Goal: Information Seeking & Learning: Learn about a topic

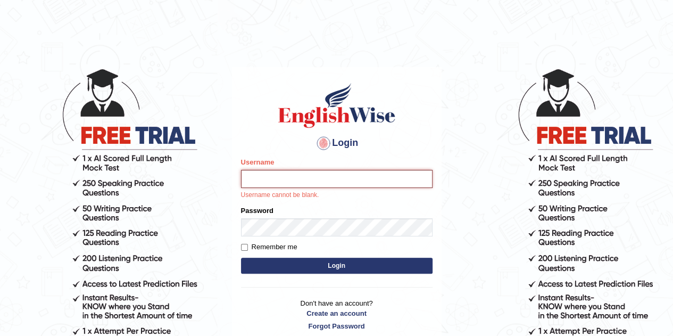
type input "Tsheringdorji"
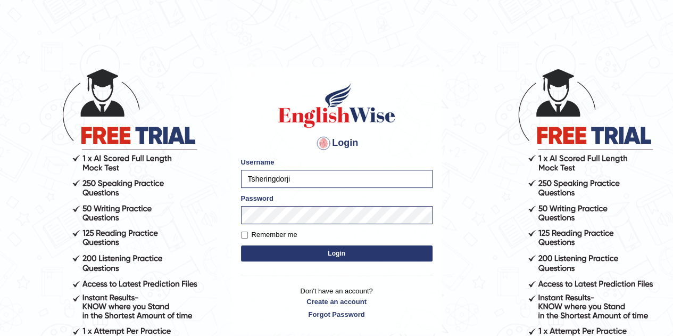
click at [327, 258] on button "Login" at bounding box center [337, 253] width 192 height 16
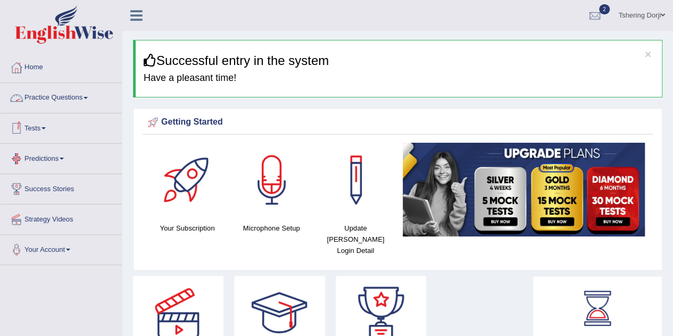
click at [74, 98] on link "Practice Questions" at bounding box center [61, 96] width 121 height 27
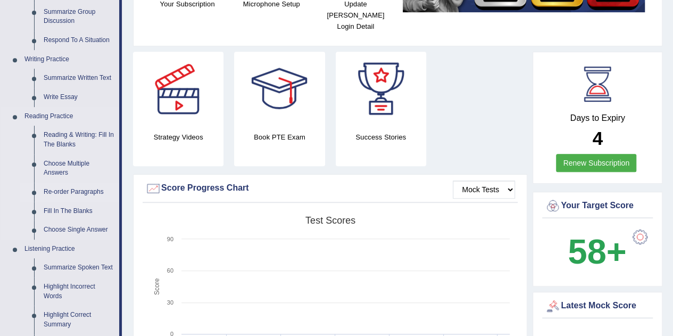
scroll to position [226, 0]
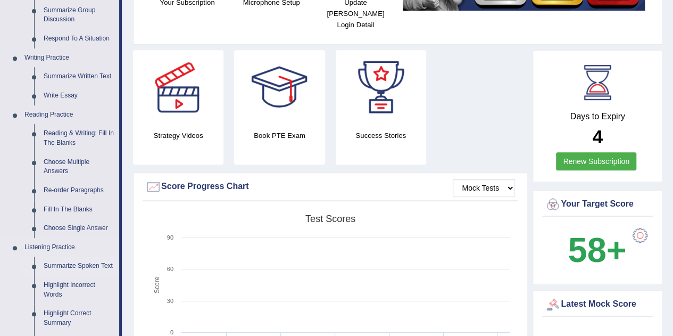
click at [61, 269] on link "Summarize Spoken Text" at bounding box center [79, 266] width 80 height 19
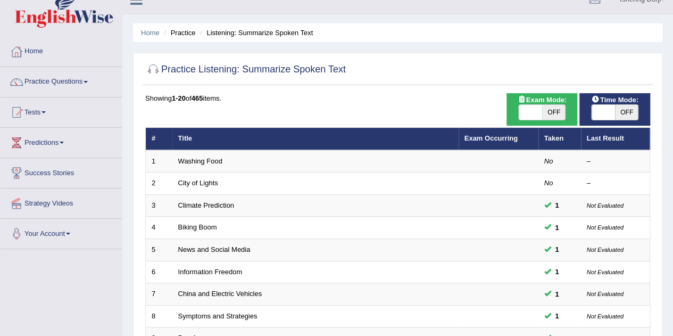
scroll to position [31, 0]
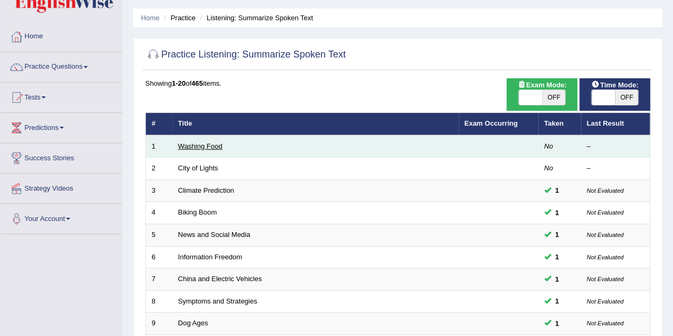
click at [192, 143] on link "Washing Food" at bounding box center [200, 146] width 44 height 8
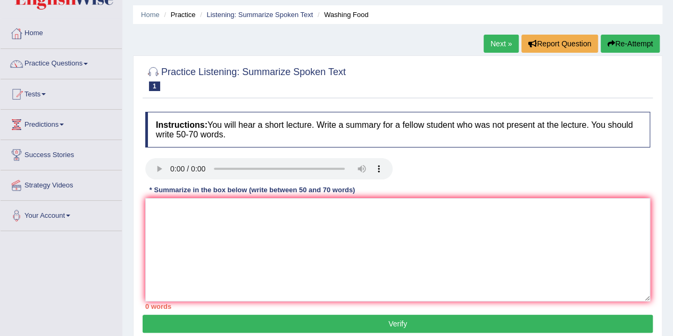
scroll to position [42, 0]
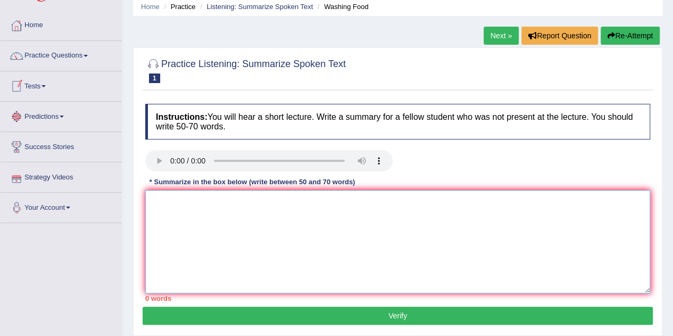
click at [177, 212] on textarea at bounding box center [397, 241] width 505 height 103
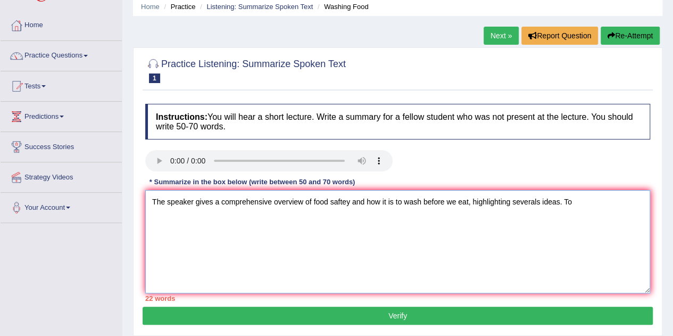
click at [540, 200] on textarea "The speaker gives a comprehensive overview of food saftey and how it is to wash…" at bounding box center [397, 241] width 505 height 103
click at [585, 201] on textarea "The speaker gives a comprehensive overview of food saftey and how it is to wash…" at bounding box center [397, 241] width 505 height 103
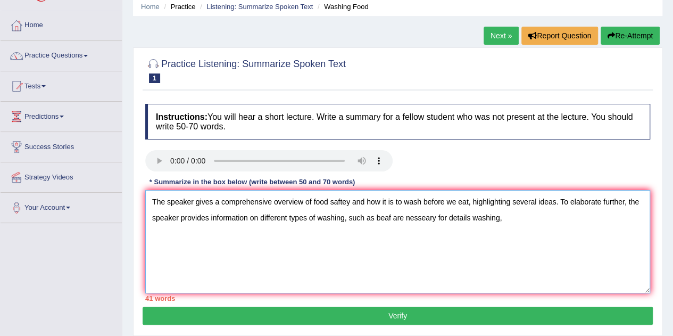
click at [416, 218] on textarea "The speaker gives a comprehensive overview of food saftey and how it is to wash…" at bounding box center [397, 241] width 505 height 103
click at [388, 218] on textarea "The speaker gives a comprehensive overview of food saftey and how it is to wash…" at bounding box center [397, 241] width 505 height 103
click at [418, 216] on textarea "The speaker gives a comprehensive overview of food saftey and how it is to wash…" at bounding box center [397, 241] width 505 height 103
click at [509, 218] on textarea "The speaker gives a comprehensive overview of food saftey and how it is to wash…" at bounding box center [397, 241] width 505 height 103
click at [548, 221] on textarea "The speaker gives a comprehensive overview of food saftey and how it is to wash…" at bounding box center [397, 241] width 505 height 103
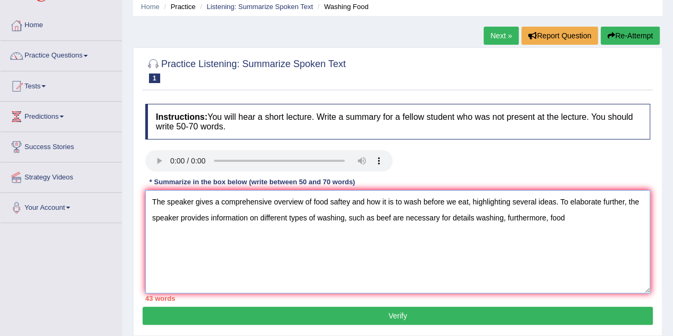
click at [567, 218] on textarea "The speaker gives a comprehensive overview of food saftey and how it is to wash…" at bounding box center [397, 241] width 505 height 103
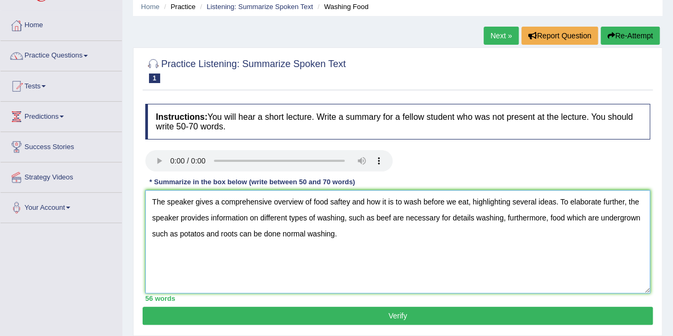
click at [202, 231] on textarea "The speaker gives a comprehensive overview of food saftey and how it is to wash…" at bounding box center [397, 241] width 505 height 103
click at [355, 234] on textarea "The speaker gives a comprehensive overview of food saftey and how it is to wash…" at bounding box center [397, 241] width 505 height 103
click at [606, 236] on textarea "The speaker gives a comprehensive overview of food saftey and how it is to wash…" at bounding box center [397, 241] width 505 height 103
click at [619, 235] on textarea "The speaker gives a comprehensive overview of food saftey and how it is to wash…" at bounding box center [397, 241] width 505 height 103
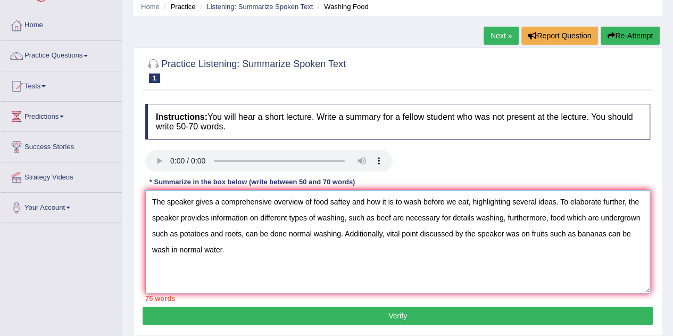
click at [259, 250] on textarea "The speaker gives a comprehensive overview of food saftey and how it is to wash…" at bounding box center [397, 241] width 505 height 103
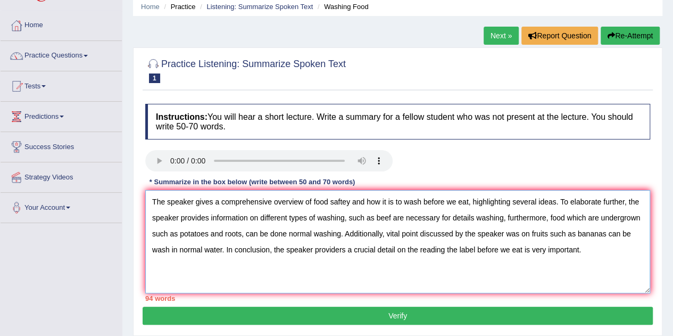
click at [335, 248] on textarea "The speaker gives a comprehensive overview of food saftey and how it is to wash…" at bounding box center [397, 241] width 505 height 103
click at [416, 248] on textarea "The speaker gives a comprehensive overview of food saftey and how it is to wash…" at bounding box center [397, 241] width 505 height 103
type textarea "The speaker gives a comprehensive overview of food saftey and how it is to wash…"
click at [448, 308] on button "Verify" at bounding box center [398, 316] width 511 height 18
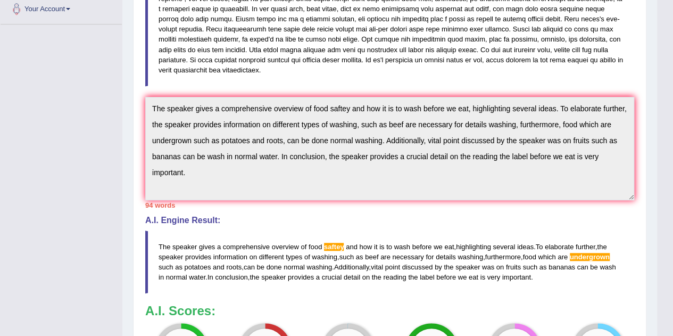
scroll to position [220, 0]
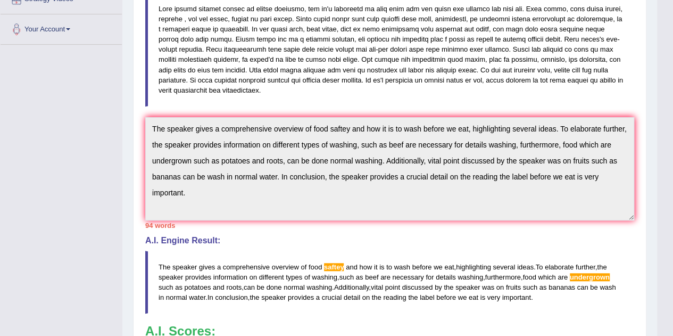
click at [127, 141] on div "Home Practice Listening: Summarize Spoken Text Washing Food Next » Report Quest…" at bounding box center [389, 134] width 535 height 709
click at [157, 123] on div "Home Practice Listening: Summarize Spoken Text Washing Food Next » Report Quest…" at bounding box center [389, 134] width 535 height 709
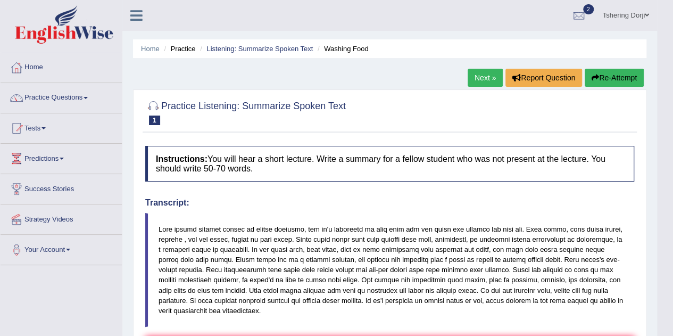
scroll to position [0, 0]
click at [613, 82] on button "Re-Attempt" at bounding box center [614, 78] width 59 height 18
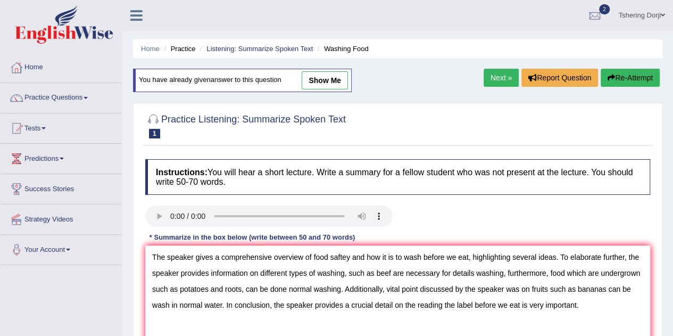
drag, startPoint x: 548, startPoint y: 273, endPoint x: 345, endPoint y: 273, distance: 203.4
click at [345, 273] on textarea "The speaker gives a comprehensive overview of food saftey and how it is to wash…" at bounding box center [397, 296] width 505 height 103
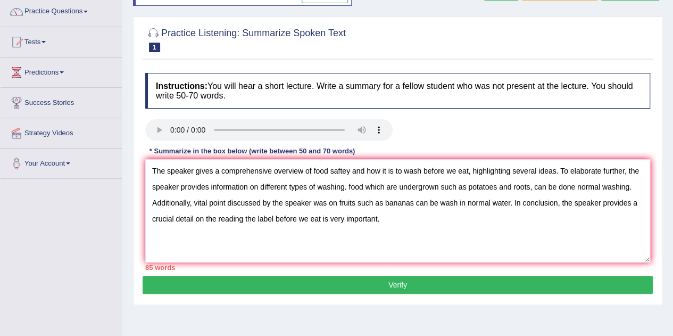
scroll to position [86, 0]
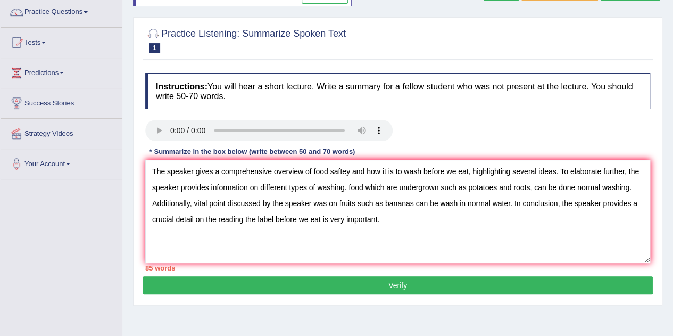
drag, startPoint x: 372, startPoint y: 187, endPoint x: 642, endPoint y: 187, distance: 270.4
click at [642, 187] on textarea "The speaker gives a comprehensive overview of food saftey and how it is to wash…" at bounding box center [397, 211] width 505 height 103
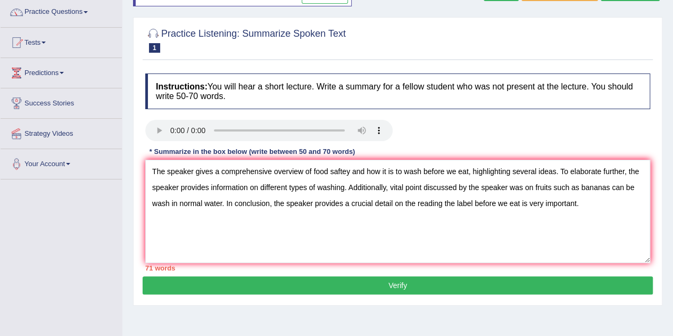
click at [539, 256] on textarea "The speaker gives a comprehensive overview of food saftey and how it is to wash…" at bounding box center [397, 211] width 505 height 103
click at [337, 171] on textarea "The speaker gives a comprehensive overview of food saftey and how it is to wash…" at bounding box center [397, 211] width 505 height 103
click at [397, 187] on textarea "The speaker gives a comprehensive overview of food safety and how it is to wash…" at bounding box center [397, 211] width 505 height 103
click at [548, 186] on textarea "The speaker gives a comprehensive overview of food safety and how it is to wash…" at bounding box center [397, 211] width 505 height 103
click at [376, 227] on textarea "The speaker gives a comprehensive overview of food safety and how it is to wash…" at bounding box center [397, 211] width 505 height 103
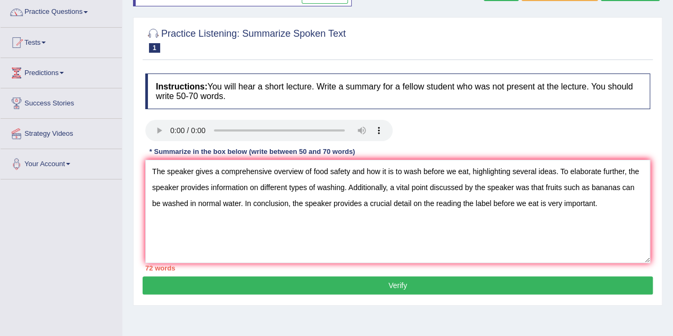
click at [418, 203] on textarea "The speaker gives a comprehensive overview of food safety and how it is to wash…" at bounding box center [397, 211] width 505 height 103
click at [429, 202] on textarea "The speaker gives a comprehensive overview of food safety and how it is to wash…" at bounding box center [397, 211] width 505 height 103
click at [517, 258] on textarea "The speaker gives a comprehensive overview of food safety and how it is to wash…" at bounding box center [397, 211] width 505 height 103
click at [459, 221] on textarea "The speaker gives a comprehensive overview of food safety and how it is to wash…" at bounding box center [397, 211] width 505 height 103
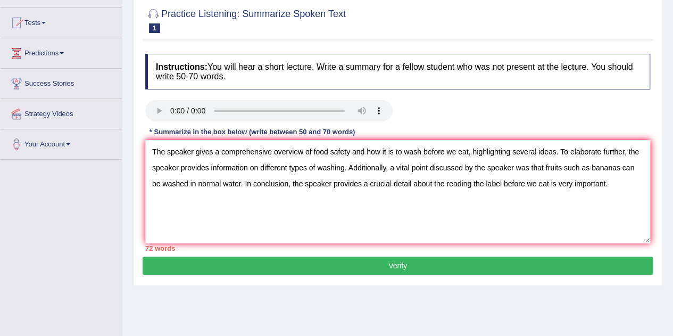
scroll to position [108, 0]
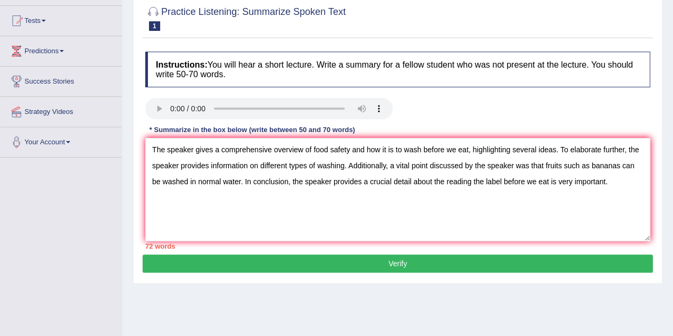
type textarea "The speaker gives a comprehensive overview of food safety and how it is to wash…"
click at [511, 268] on button "Verify" at bounding box center [398, 263] width 511 height 18
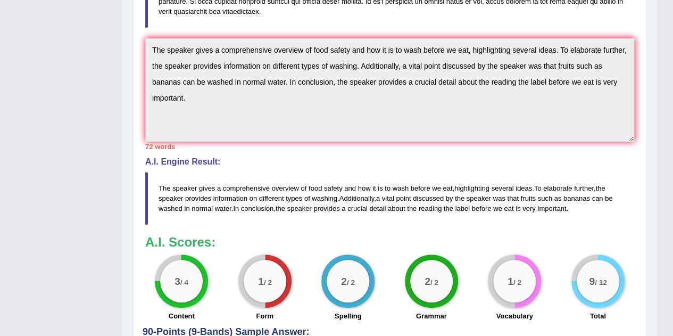
scroll to position [307, 0]
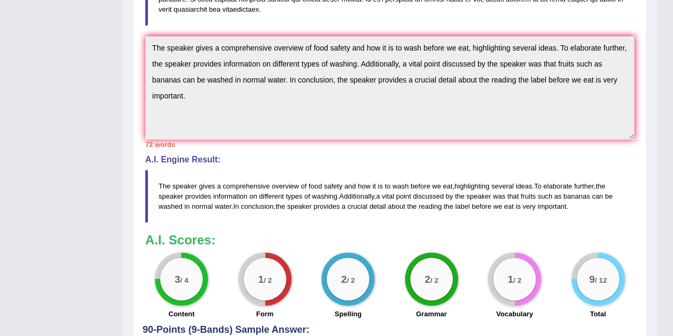
click at [449, 205] on span "the" at bounding box center [449, 206] width 10 height 8
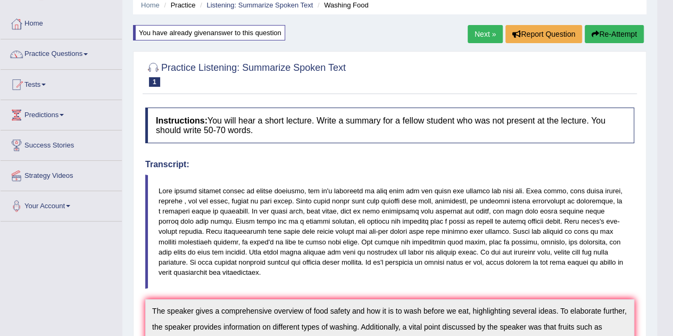
scroll to position [25, 0]
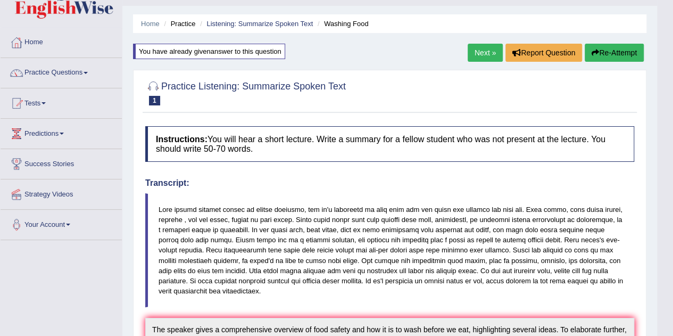
click at [474, 50] on link "Next »" at bounding box center [485, 53] width 35 height 18
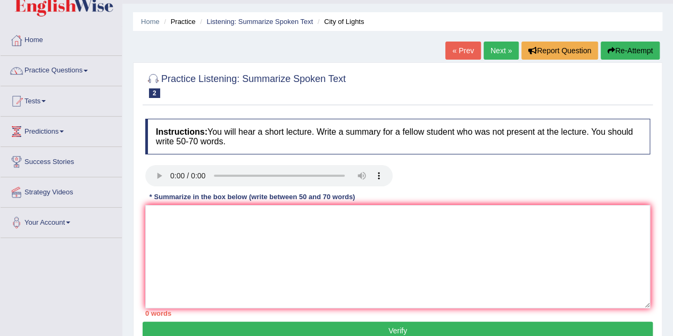
click at [82, 72] on link "Practice Questions" at bounding box center [61, 69] width 121 height 27
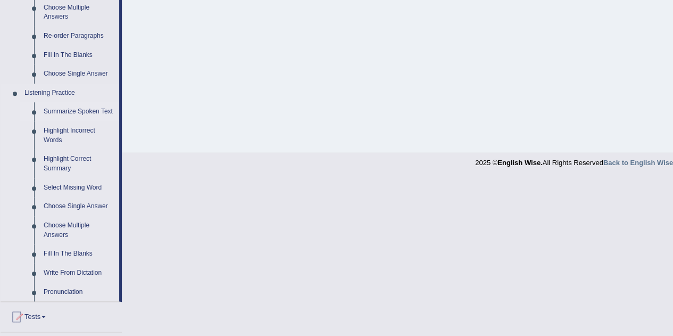
click at [95, 112] on link "Summarize Spoken Text" at bounding box center [79, 111] width 80 height 19
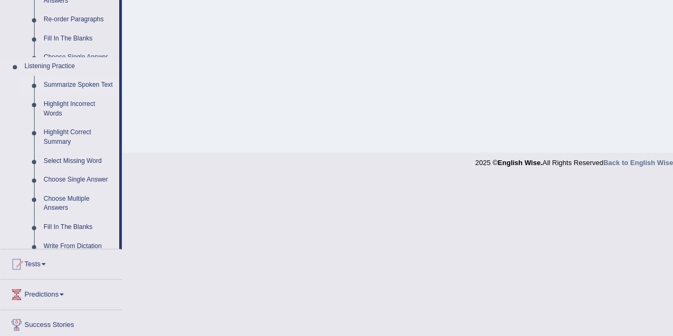
scroll to position [361, 0]
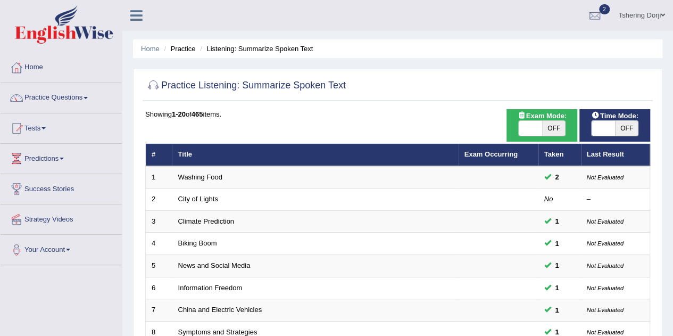
click at [618, 134] on span "OFF" at bounding box center [626, 128] width 23 height 15
checkbox input "true"
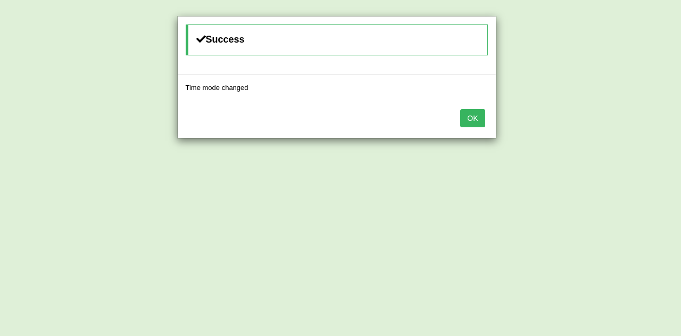
click at [476, 117] on button "OK" at bounding box center [472, 118] width 24 height 18
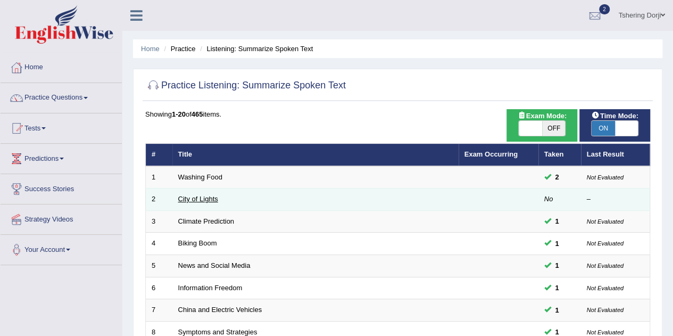
click at [201, 195] on link "City of Lights" at bounding box center [198, 199] width 40 height 8
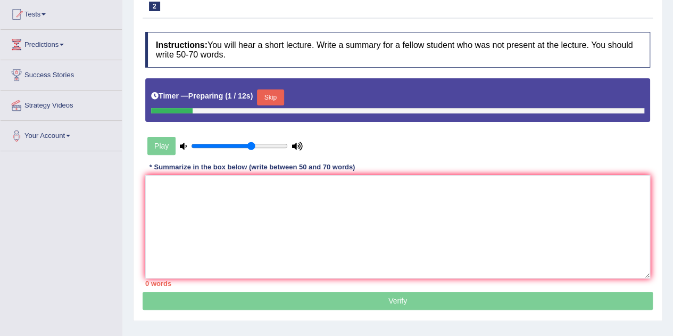
scroll to position [114, 0]
click at [273, 94] on button "Skip" at bounding box center [270, 97] width 27 height 16
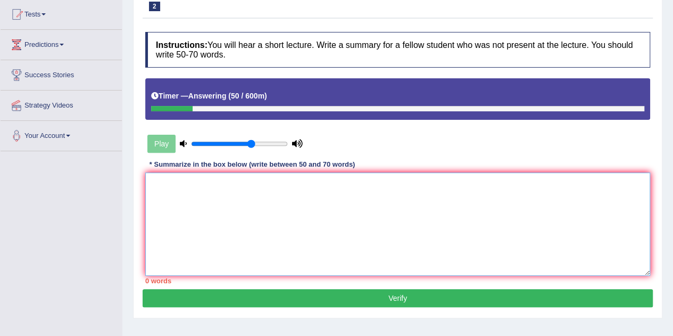
click at [296, 208] on textarea at bounding box center [397, 223] width 505 height 103
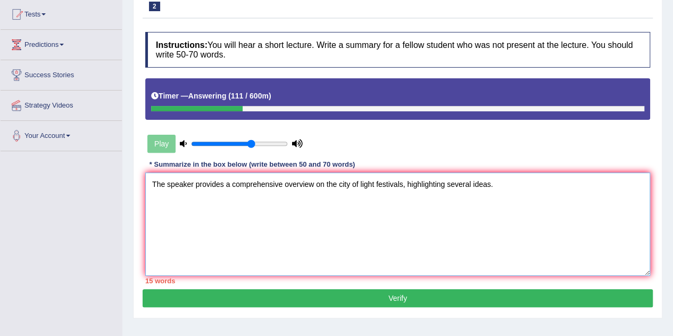
click at [501, 186] on textarea "The speaker provides a comprehensive overview on the city of light festivals, h…" at bounding box center [397, 223] width 505 height 103
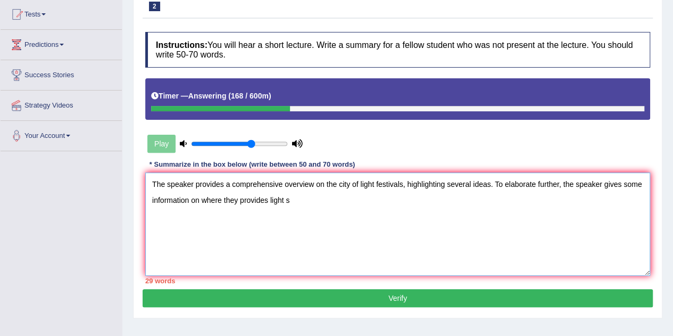
click at [267, 202] on textarea "The speaker provides a comprehensive overview on the city of light festivals, h…" at bounding box center [397, 223] width 505 height 103
click at [289, 199] on textarea "The speaker provides a comprehensive overview on the city of light festivals, h…" at bounding box center [397, 223] width 505 height 103
click at [426, 204] on textarea "The speaker provides a comprehensive overview on the city of light festivals, h…" at bounding box center [397, 223] width 505 height 103
click at [320, 202] on textarea "The speaker provides a comprehensive overview on the city of light festivals, h…" at bounding box center [397, 223] width 505 height 103
click at [435, 203] on textarea "The speaker provides a comprehensive overview on the city of light festivals, h…" at bounding box center [397, 223] width 505 height 103
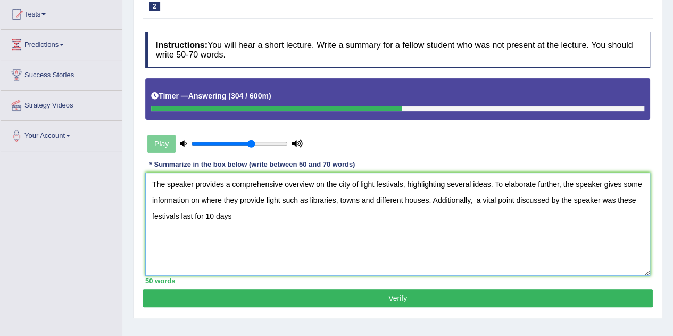
click at [236, 216] on textarea "The speaker provides a comprehensive overview on the city of light festivals, h…" at bounding box center [397, 223] width 505 height 103
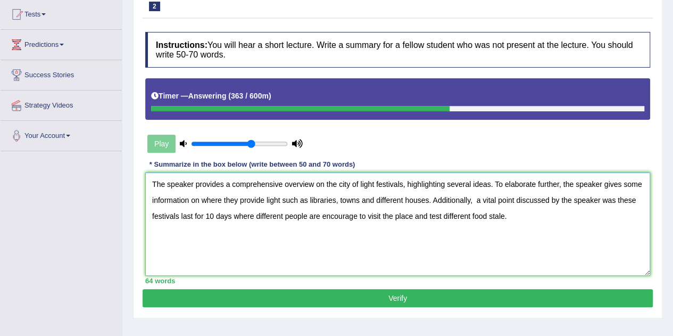
click at [336, 216] on textarea "The speaker provides a comprehensive overview on the city of light festivals, h…" at bounding box center [397, 223] width 505 height 103
click at [468, 239] on textarea "The speaker provides a comprehensive overview on the city of light festivals, h…" at bounding box center [397, 223] width 505 height 103
click at [353, 216] on textarea "The speaker provides a comprehensive overview on the city of light festivals, h…" at bounding box center [397, 223] width 505 height 103
click at [509, 240] on textarea "The speaker provides a comprehensive overview on the city of light festivals, h…" at bounding box center [397, 223] width 505 height 103
click at [441, 216] on textarea "The speaker provides a comprehensive overview on the city of light festivals, h…" at bounding box center [397, 223] width 505 height 103
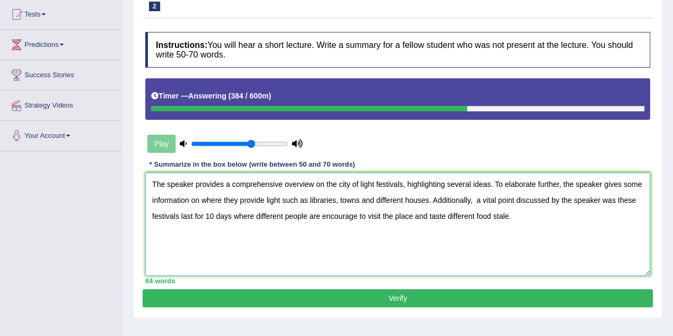
click at [512, 216] on textarea "The speaker provides a comprehensive overview on the city of light festivals, h…" at bounding box center [397, 223] width 505 height 103
drag, startPoint x: 602, startPoint y: 199, endPoint x: 518, endPoint y: 201, distance: 84.1
click at [518, 201] on textarea "The speaker provides a comprehensive overview on the city of light festivals, h…" at bounding box center [397, 223] width 505 height 103
click at [556, 218] on textarea "The speaker provides a comprehensive overview on the city of light festivals, h…" at bounding box center [397, 223] width 505 height 103
click at [531, 200] on textarea "The speaker provides a comprehensive overview on the city of light festivals, h…" at bounding box center [397, 223] width 505 height 103
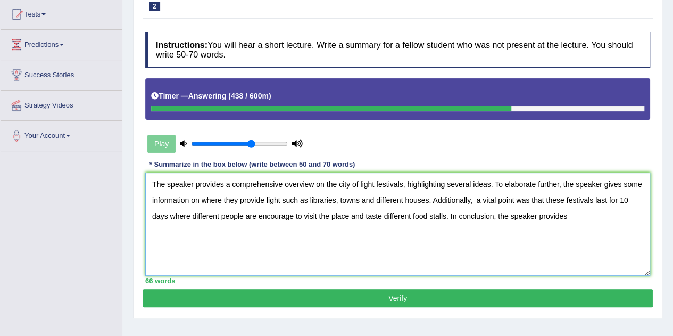
click at [567, 216] on textarea "The speaker provides a comprehensive overview on the city of light festivals, h…" at bounding box center [397, 223] width 505 height 103
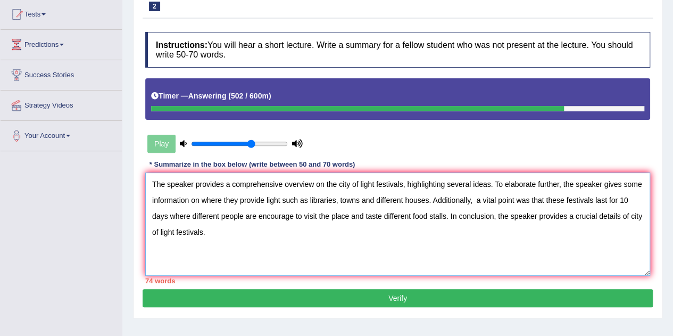
click at [575, 215] on textarea "The speaker provides a comprehensive overview on the city of light festivals, h…" at bounding box center [397, 223] width 505 height 103
click at [168, 217] on textarea "The speaker provides a comprehensive overview on the city of light festivals, h…" at bounding box center [397, 223] width 505 height 103
click at [227, 245] on textarea "The speaker provides a comprehensive overview on the city of light festivals, h…" at bounding box center [397, 223] width 505 height 103
click at [281, 201] on textarea "The speaker provides a comprehensive overview on the city of light festivals, h…" at bounding box center [397, 223] width 505 height 103
type textarea "The speaker provides a comprehensive overview of the city of light festivals, h…"
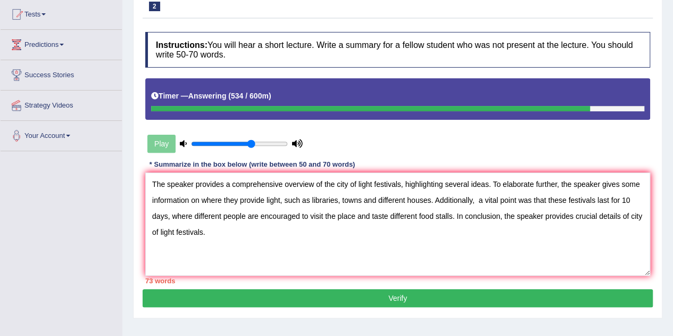
click at [404, 289] on button "Verify" at bounding box center [398, 298] width 511 height 18
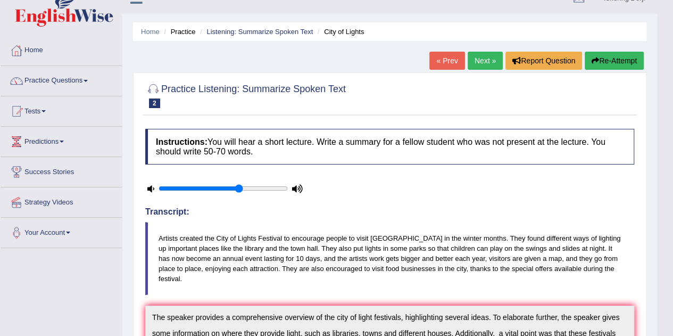
scroll to position [15, 0]
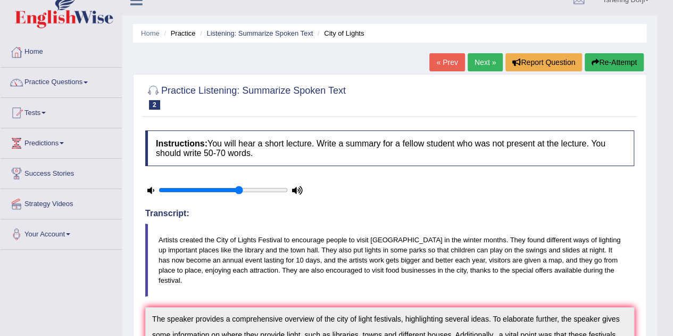
click at [612, 67] on button "Re-Attempt" at bounding box center [614, 62] width 59 height 18
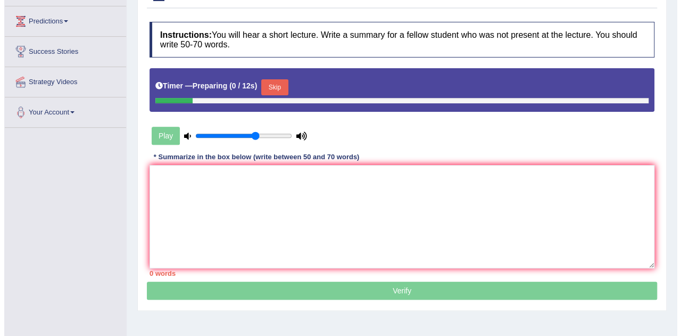
scroll to position [138, 0]
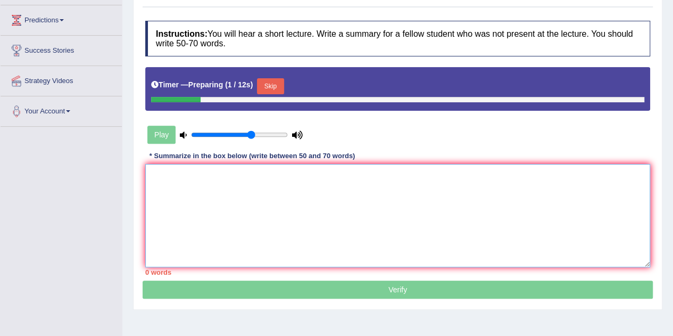
click at [308, 189] on textarea at bounding box center [397, 215] width 505 height 103
paste textarea "The speaker provides a comprehensive overview of the city of light festivals, h…"
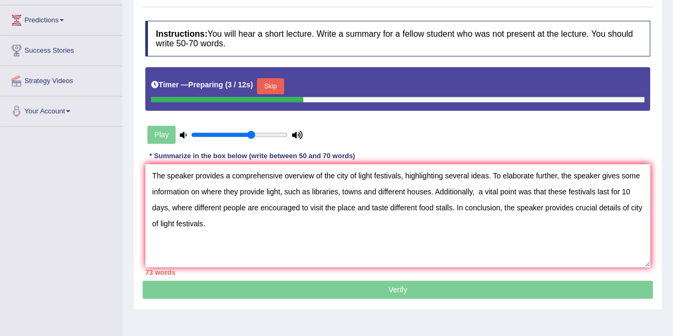
click at [275, 85] on button "Skip" at bounding box center [270, 86] width 27 height 16
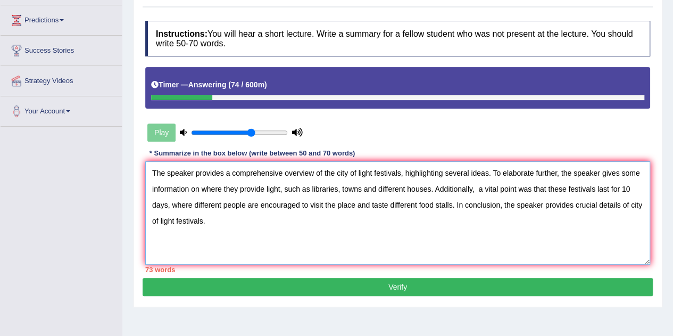
click at [637, 173] on textarea "The speaker provides a comprehensive overview of the city of light festivals, h…" at bounding box center [397, 212] width 505 height 103
click at [340, 187] on textarea "The speaker provides a comprehensive overview of the city of light festivals, h…" at bounding box center [397, 212] width 505 height 103
click at [441, 188] on textarea "The speaker provides a comprehensive overview of the city of light festivals, h…" at bounding box center [397, 212] width 505 height 103
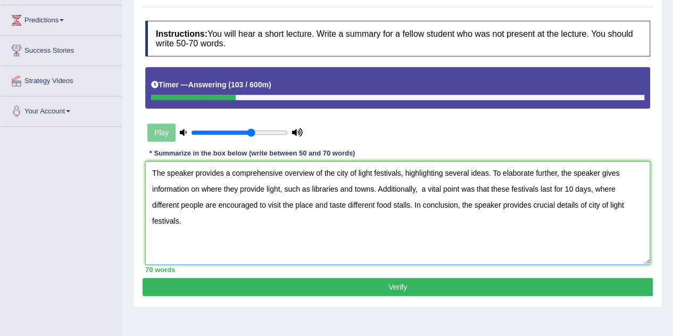
type textarea "The speaker provides a comprehensive overview of the city of light festivals, h…"
click at [343, 285] on button "Verify" at bounding box center [398, 287] width 511 height 18
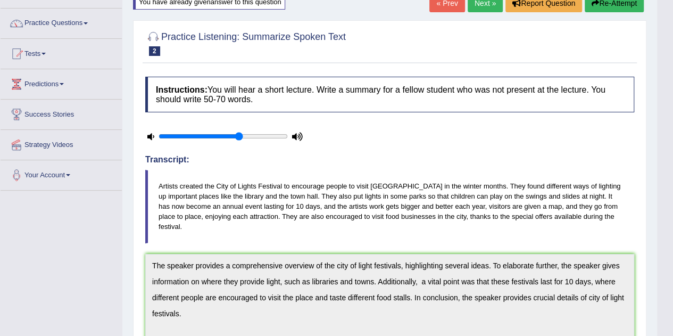
scroll to position [0, 0]
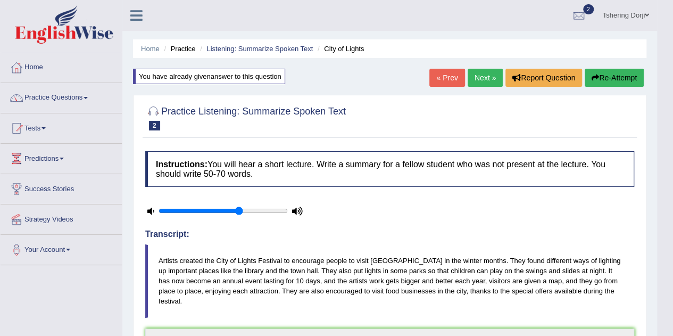
click at [494, 76] on link "Next »" at bounding box center [485, 78] width 35 height 18
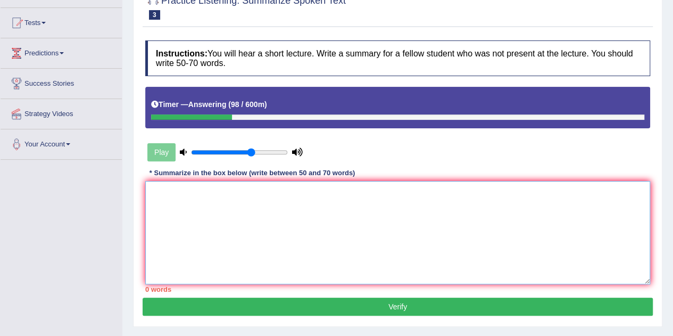
click at [177, 190] on textarea at bounding box center [397, 232] width 505 height 103
type textarea "t"
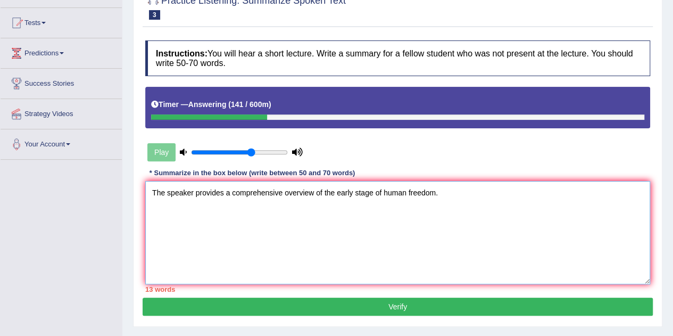
click at [365, 192] on textarea "The speaker provides a comprehensive overview of the early stage of human freed…" at bounding box center [397, 232] width 505 height 103
click at [439, 194] on textarea "The speaker provides a comprehensive overview of the early stage of human freed…" at bounding box center [397, 232] width 505 height 103
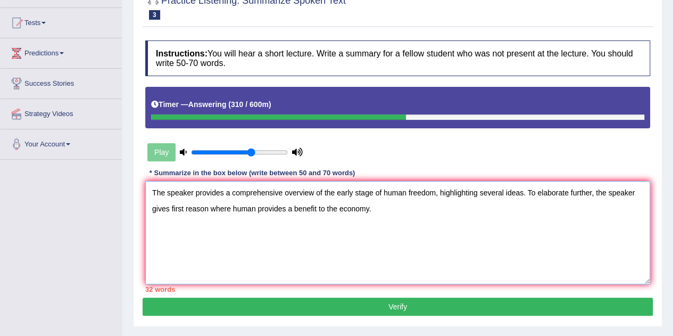
click at [380, 210] on textarea "The speaker provides a comprehensive overview of the early stage of human freed…" at bounding box center [397, 232] width 505 height 103
click at [400, 208] on textarea "The speaker provides a comprehensive overview of the early stage of human freed…" at bounding box center [397, 232] width 505 height 103
click at [449, 213] on textarea "The speaker provides a comprehensive overview of the early stage of human freed…" at bounding box center [397, 232] width 505 height 103
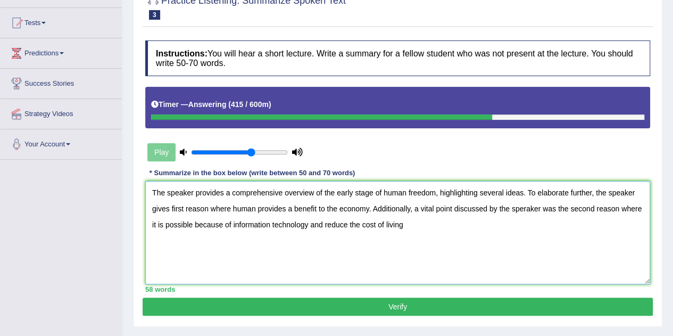
click at [346, 225] on textarea "The speaker provides a comprehensive overview of the early stage of human freed…" at bounding box center [397, 232] width 505 height 103
click at [422, 224] on textarea "The speaker provides a comprehensive overview of the early stage of human freed…" at bounding box center [397, 232] width 505 height 103
click at [422, 220] on textarea "The speaker provides a comprehensive overview of the early stage of human freed…" at bounding box center [397, 232] width 505 height 103
click at [528, 209] on textarea "The speaker provides a comprehensive overview of the early stage of human freed…" at bounding box center [397, 232] width 505 height 103
click at [439, 216] on textarea "The speaker provides a comprehensive overview of the early stage of human freed…" at bounding box center [397, 232] width 505 height 103
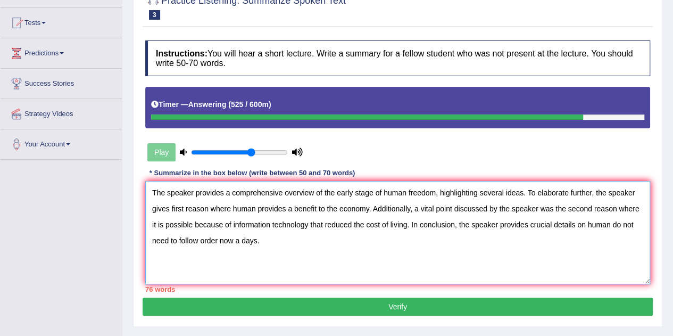
drag, startPoint x: 539, startPoint y: 208, endPoint x: 456, endPoint y: 209, distance: 83.1
click at [456, 209] on textarea "The speaker provides a comprehensive overview of the early stage of human freed…" at bounding box center [397, 232] width 505 height 103
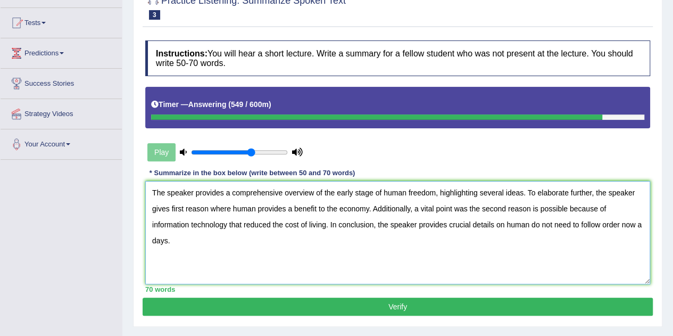
click at [226, 225] on textarea "The speaker provides a comprehensive overview of the early stage of human freed…" at bounding box center [397, 232] width 505 height 103
click at [621, 224] on textarea "The speaker provides a comprehensive overview of the early stage of human freed…" at bounding box center [397, 232] width 505 height 103
click at [530, 226] on textarea "The speaker provides a comprehensive overview of the early stage of human freed…" at bounding box center [397, 232] width 505 height 103
click at [634, 227] on textarea "The speaker provides a comprehensive overview of the early stage of human freed…" at bounding box center [397, 232] width 505 height 103
click at [408, 248] on textarea "The speaker provides a comprehensive overview of the early stage of human freed…" at bounding box center [397, 232] width 505 height 103
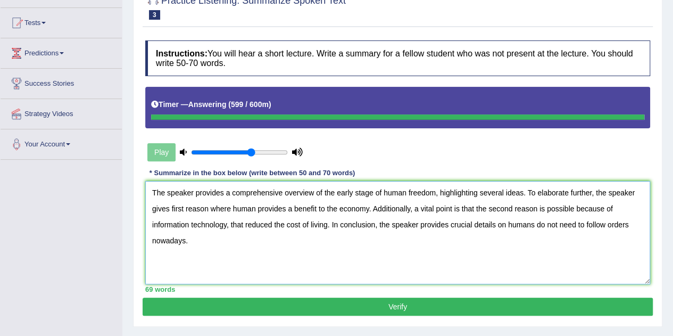
type textarea "The speaker provides a comprehensive overview of the early stage of human freed…"
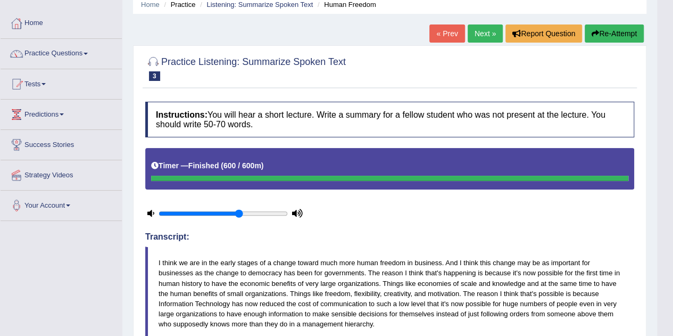
scroll to position [43, 0]
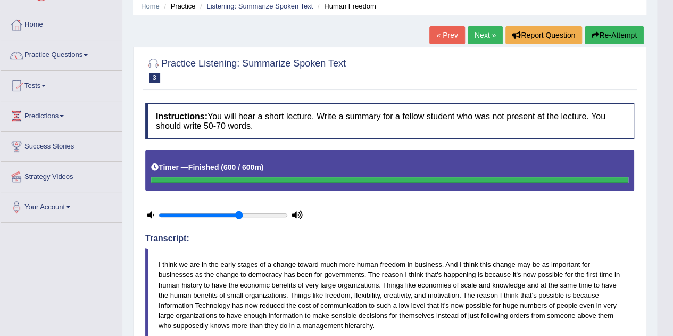
click at [61, 54] on link "Practice Questions" at bounding box center [61, 53] width 121 height 27
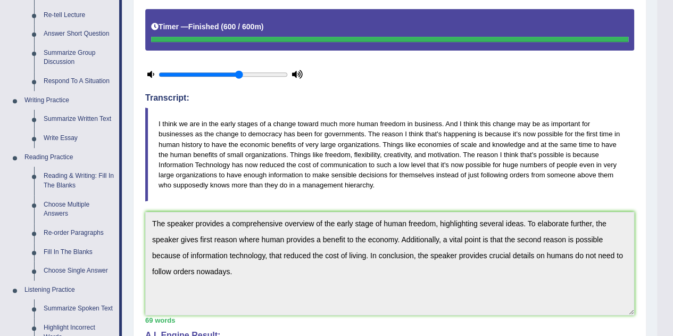
scroll to position [186, 0]
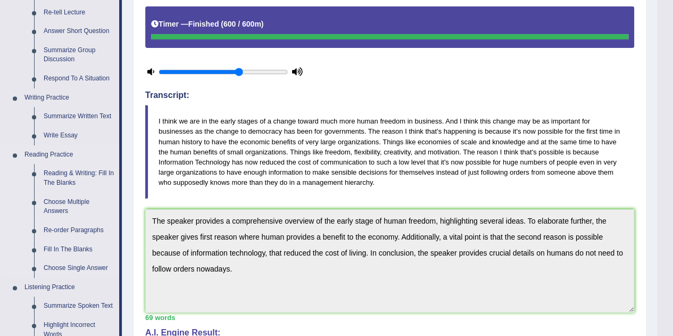
click at [3, 191] on li "Reading Practice Reading & Writing: Fill In The Blanks Choose Multiple Answers …" at bounding box center [60, 211] width 119 height 133
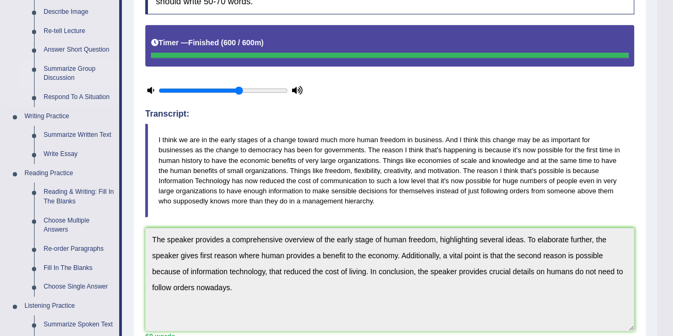
scroll to position [283, 0]
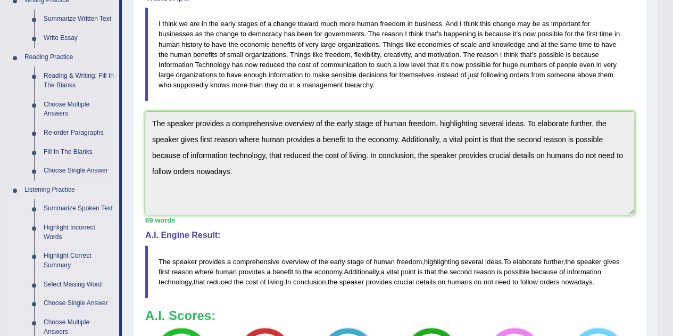
click at [77, 224] on link "Highlight Incorrect Words" at bounding box center [79, 232] width 80 height 28
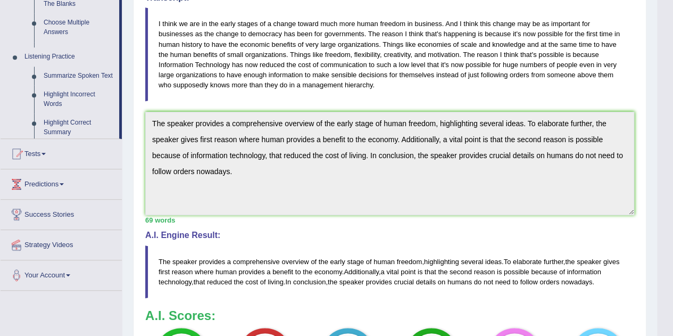
scroll to position [121, 0]
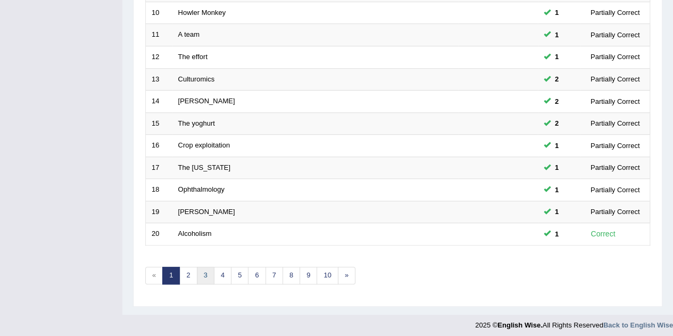
click at [197, 273] on link "3" at bounding box center [206, 276] width 18 height 18
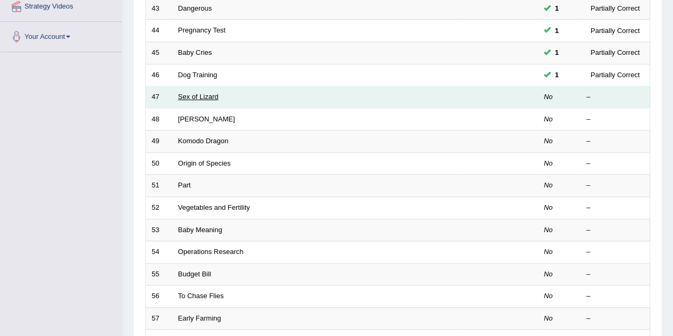
click at [189, 98] on link "Sex of Lizard" at bounding box center [198, 97] width 40 height 8
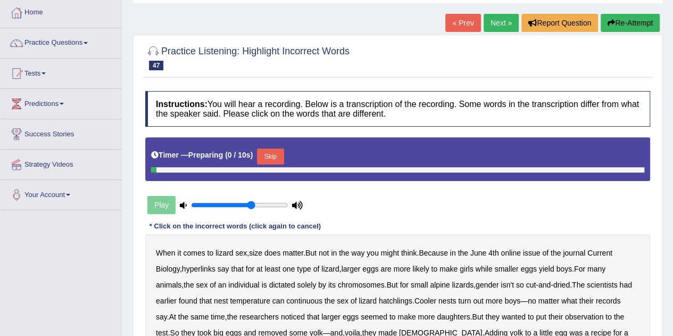
scroll to position [160, 0]
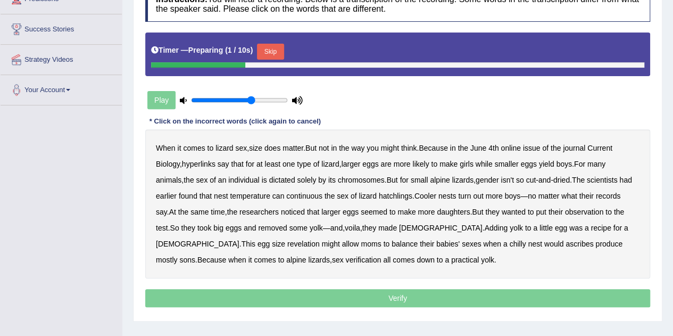
click at [275, 44] on button "Skip" at bounding box center [270, 52] width 27 height 16
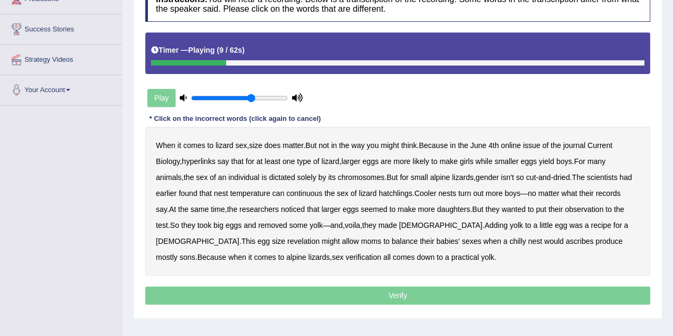
click at [204, 160] on b "hyperlinks" at bounding box center [199, 161] width 34 height 9
click at [311, 193] on b "continuous" at bounding box center [304, 193] width 36 height 9
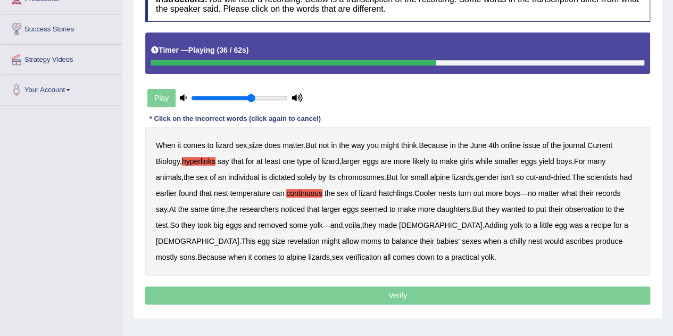
click at [615, 193] on b "records" at bounding box center [608, 193] width 25 height 9
click at [287, 241] on b "revelation" at bounding box center [303, 241] width 32 height 9
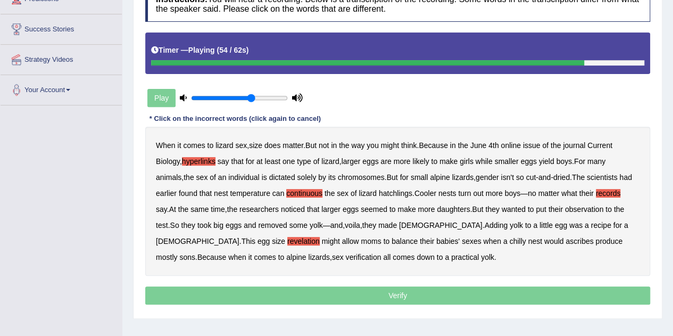
click at [566, 242] on b "ascribes" at bounding box center [580, 241] width 28 height 9
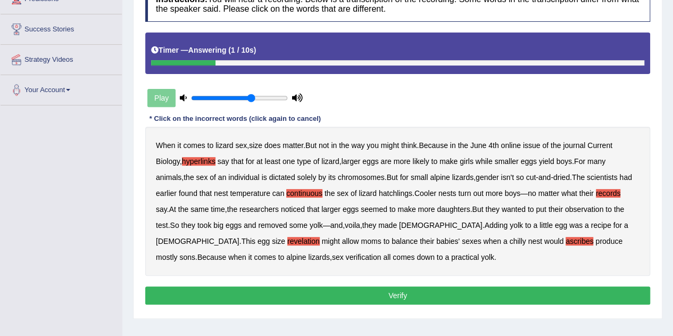
click at [366, 293] on button "Verify" at bounding box center [397, 295] width 505 height 18
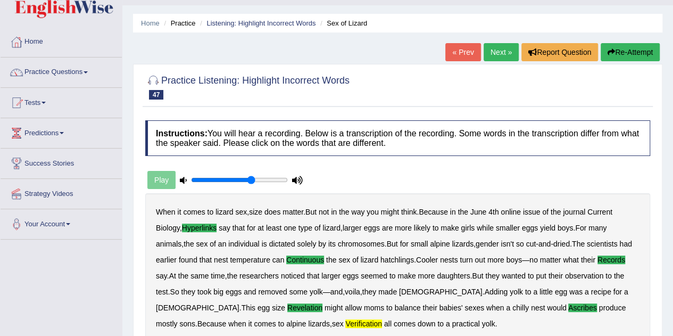
scroll to position [21, 0]
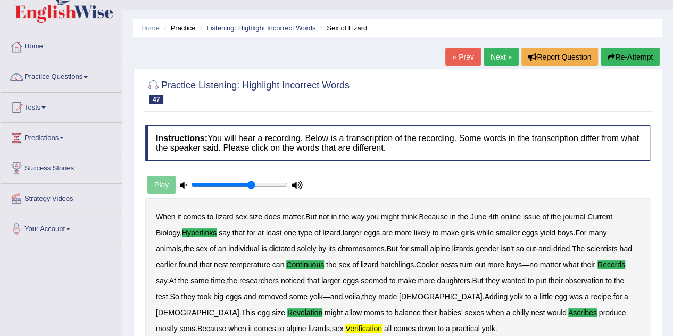
click at [493, 60] on link "Next »" at bounding box center [501, 57] width 35 height 18
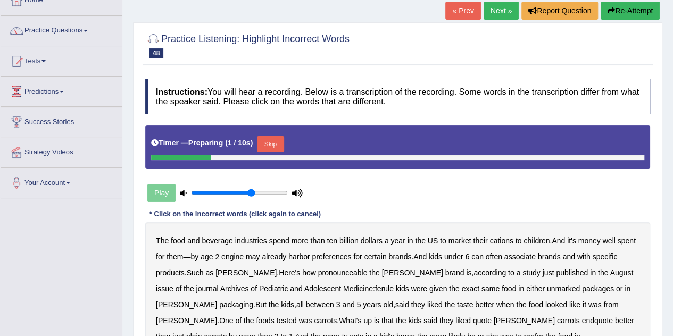
scroll to position [213, 0]
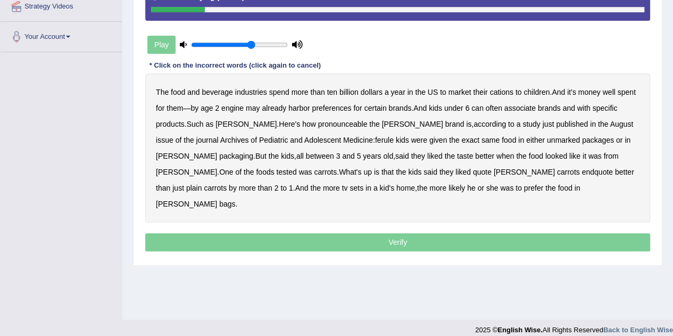
click at [512, 92] on b "cations" at bounding box center [501, 92] width 23 height 9
click at [236, 109] on b "engine" at bounding box center [232, 108] width 22 height 9
click at [335, 125] on b "pronounceable" at bounding box center [343, 124] width 50 height 9
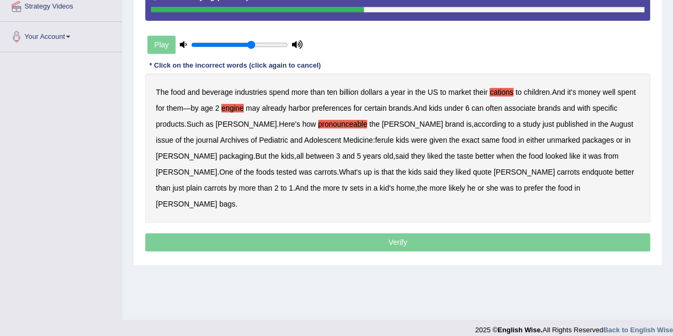
click at [375, 142] on b "ferule" at bounding box center [384, 140] width 19 height 9
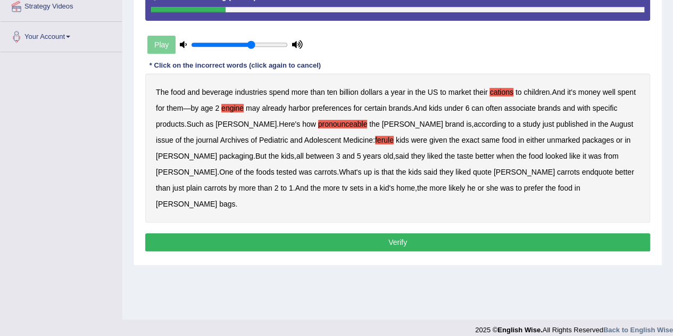
click at [422, 233] on button "Verify" at bounding box center [397, 242] width 505 height 18
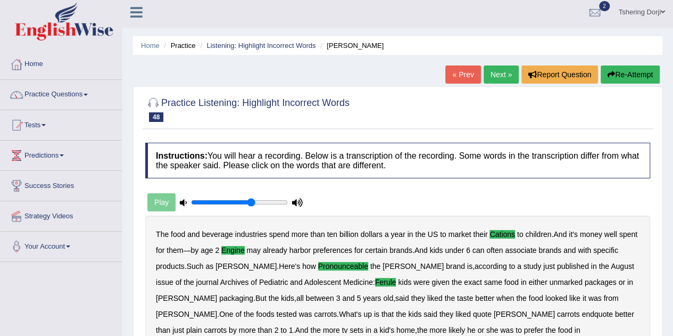
scroll to position [0, 0]
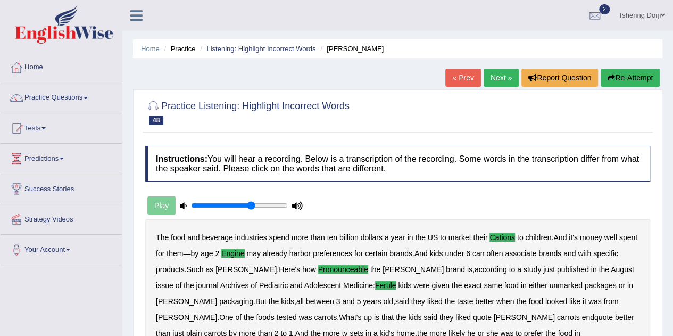
click at [52, 101] on link "Practice Questions" at bounding box center [61, 96] width 121 height 27
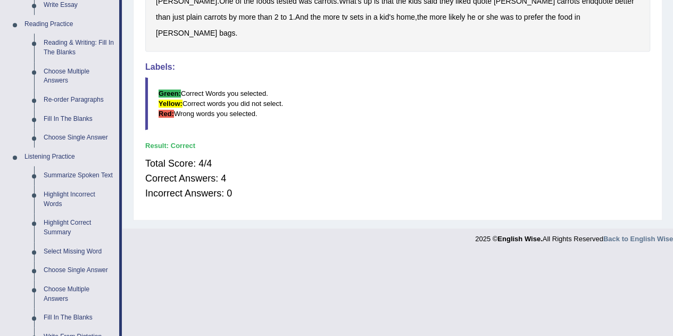
scroll to position [318, 0]
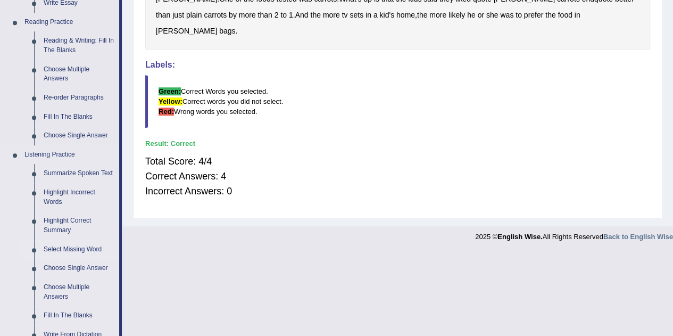
click at [59, 254] on link "Select Missing Word" at bounding box center [79, 249] width 80 height 19
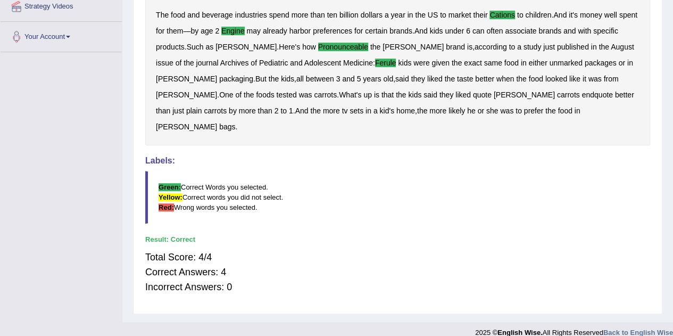
scroll to position [121, 0]
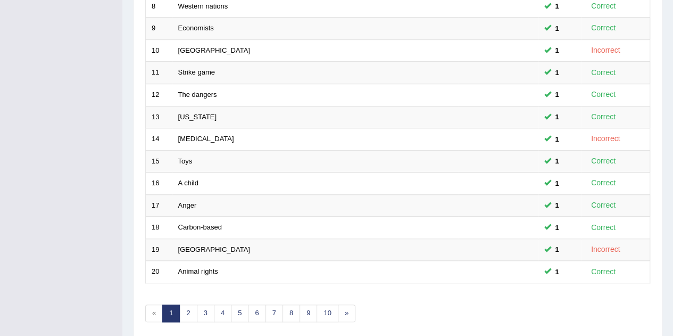
scroll to position [364, 0]
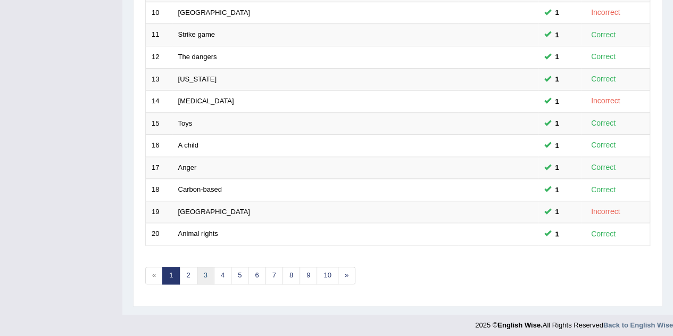
click at [200, 270] on link "3" at bounding box center [206, 276] width 18 height 18
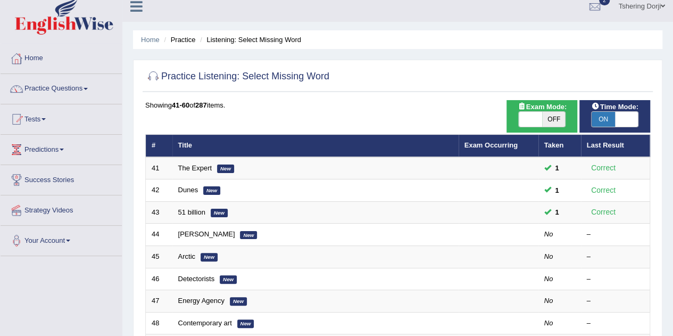
scroll to position [10, 0]
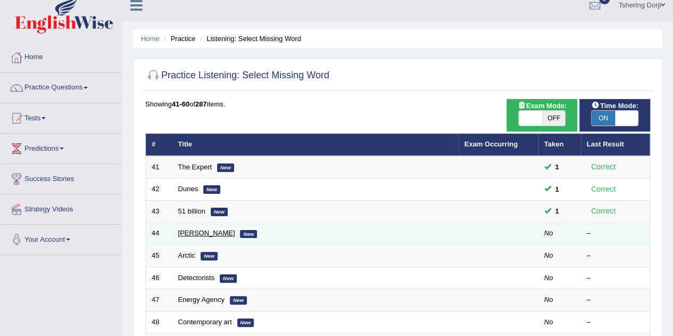
click at [182, 232] on link "Stark" at bounding box center [206, 233] width 57 height 8
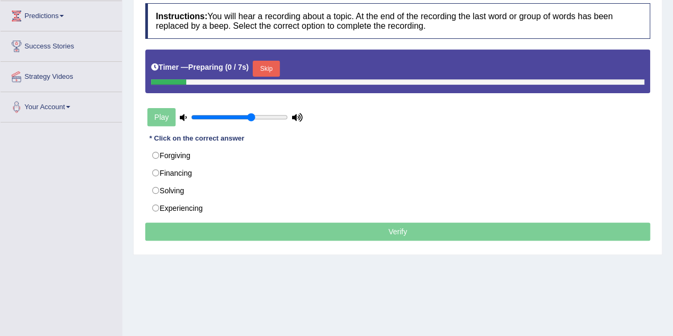
scroll to position [143, 0]
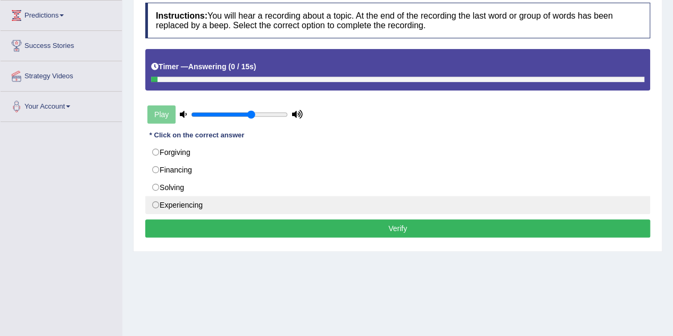
click at [249, 199] on label "Experiencing" at bounding box center [397, 205] width 505 height 18
radio input "true"
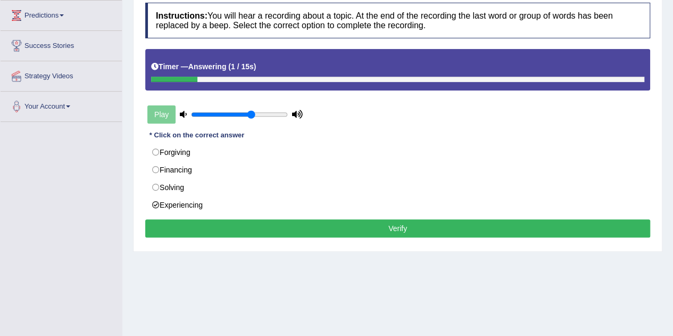
click at [317, 219] on button "Verify" at bounding box center [397, 228] width 505 height 18
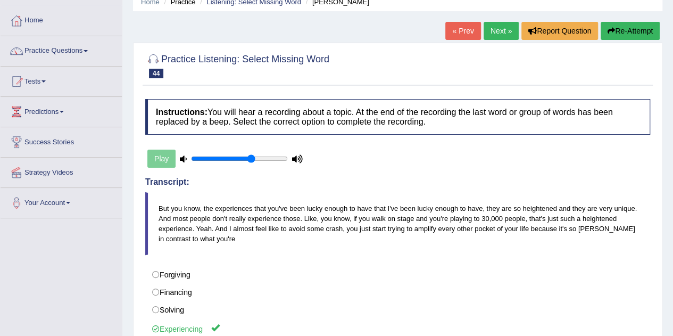
scroll to position [46, 0]
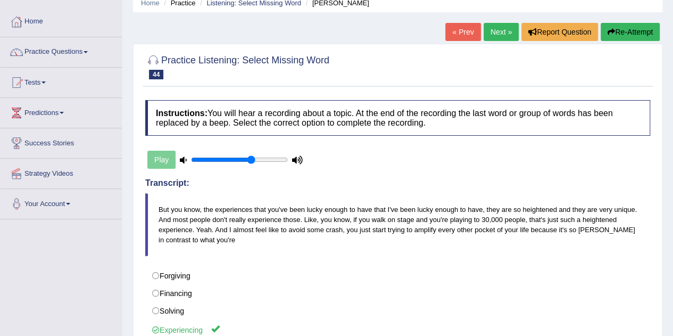
click at [88, 52] on span at bounding box center [86, 52] width 4 height 2
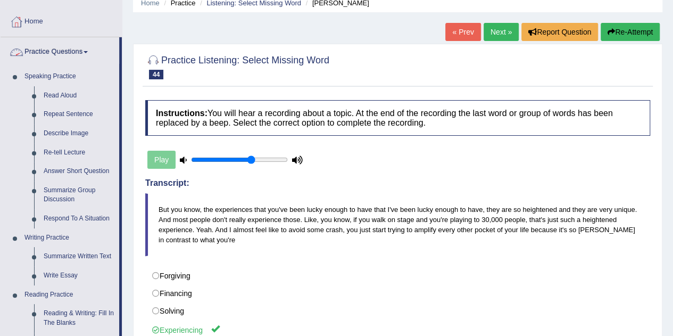
click at [500, 31] on link "Next »" at bounding box center [501, 32] width 35 height 18
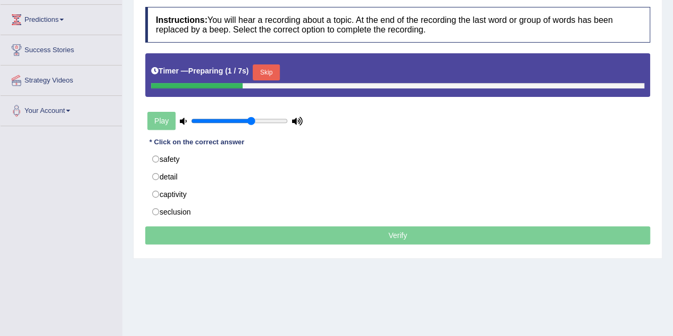
scroll to position [139, 0]
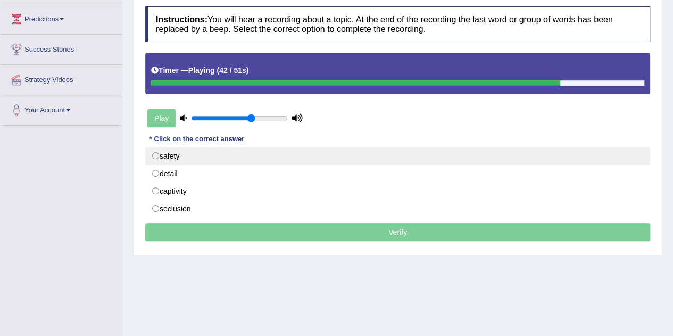
click at [166, 155] on label "safety" at bounding box center [397, 156] width 505 height 18
radio input "true"
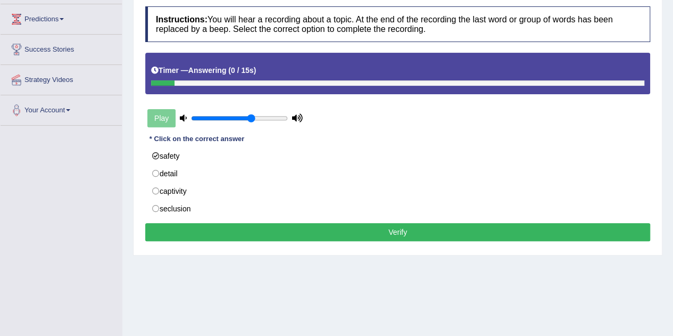
click at [392, 231] on button "Verify" at bounding box center [397, 232] width 505 height 18
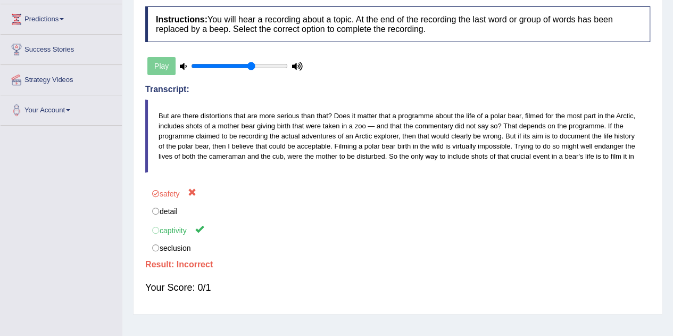
scroll to position [108, 0]
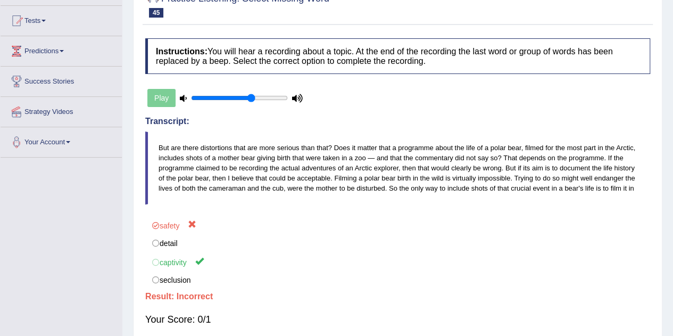
click at [64, 50] on span at bounding box center [62, 51] width 4 height 2
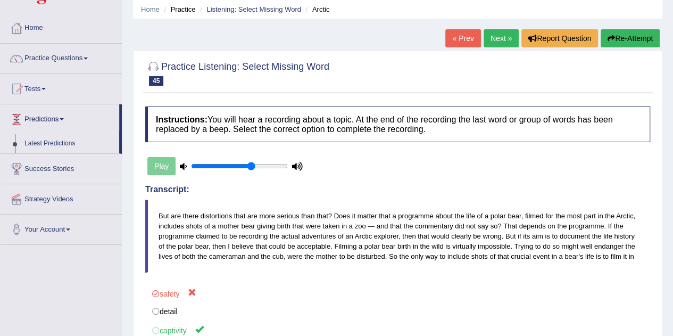
scroll to position [18, 0]
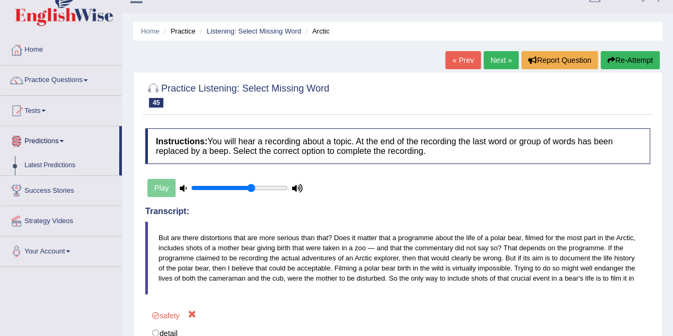
click at [81, 85] on link "Practice Questions" at bounding box center [61, 78] width 121 height 27
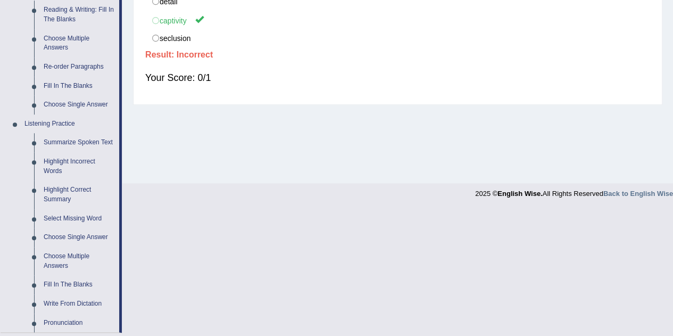
scroll to position [369, 0]
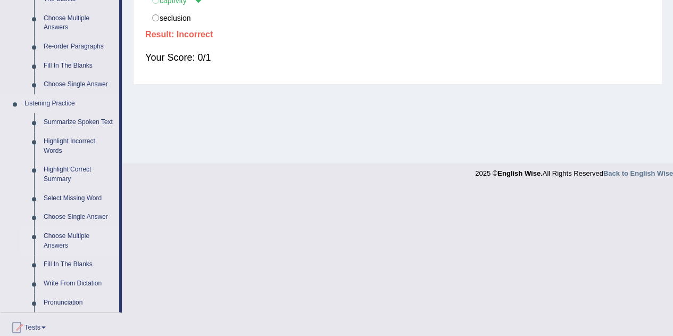
click at [84, 227] on link "Choose Multiple Answers" at bounding box center [79, 241] width 80 height 28
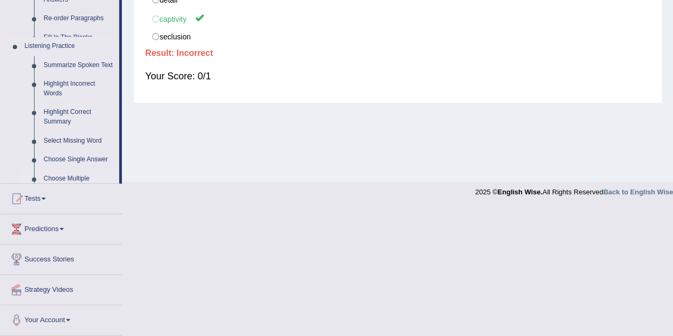
scroll to position [223, 0]
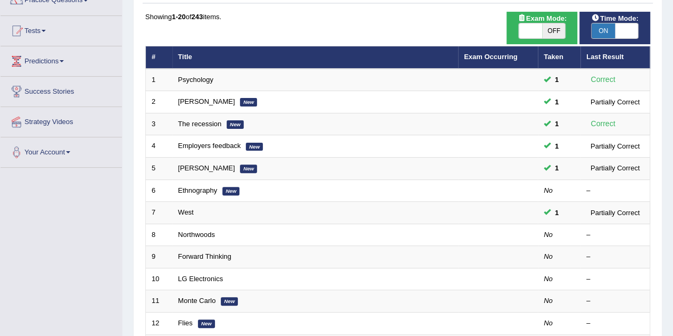
scroll to position [102, 0]
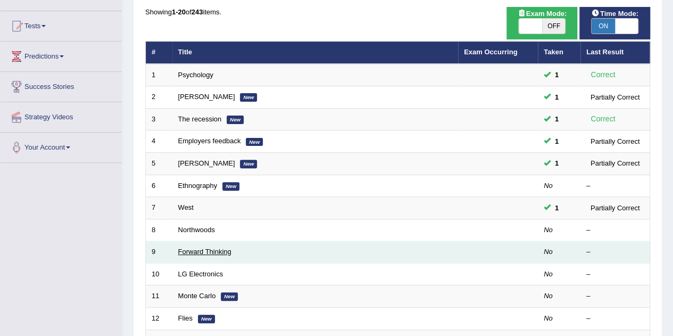
click at [218, 252] on link "Forward Thinking" at bounding box center [204, 252] width 53 height 8
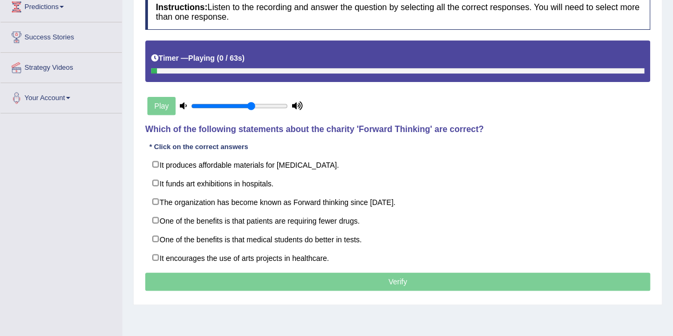
scroll to position [151, 0]
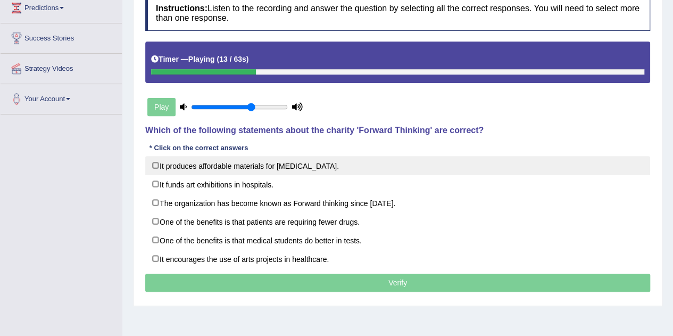
click at [301, 161] on label "It produces affordable materials for [MEDICAL_DATA]." at bounding box center [397, 165] width 505 height 19
checkbox input "true"
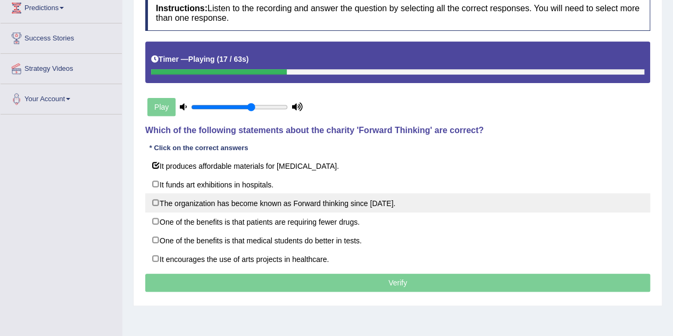
click at [275, 193] on label "The organization has become known as Forward thinking since 1986." at bounding box center [397, 202] width 505 height 19
checkbox input "true"
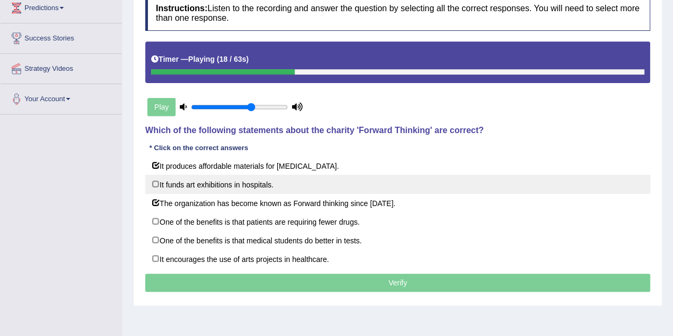
click at [258, 185] on label "It funds art exhibitions in hospitals." at bounding box center [397, 184] width 505 height 19
checkbox input "true"
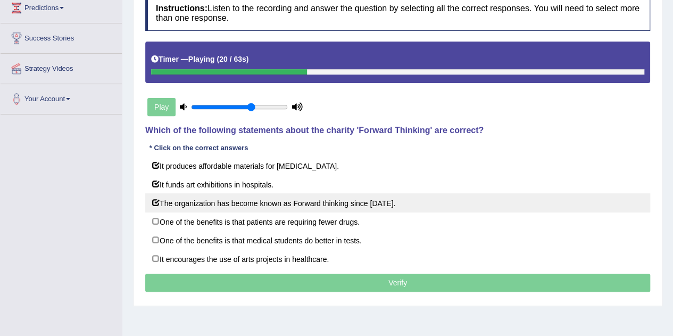
click at [313, 203] on label "The organization has become known as Forward thinking since 1986." at bounding box center [397, 202] width 505 height 19
checkbox input "false"
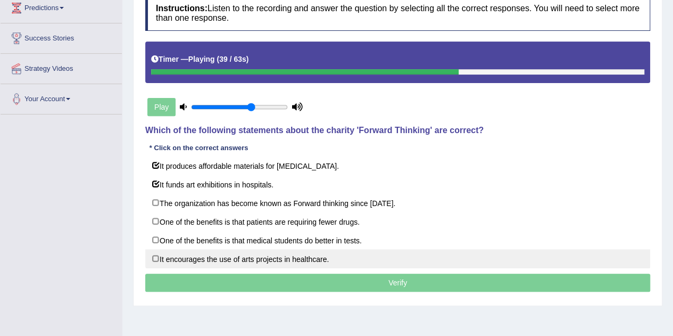
click at [312, 260] on label "It encourages the use of arts projects in healthcare." at bounding box center [397, 258] width 505 height 19
checkbox input "true"
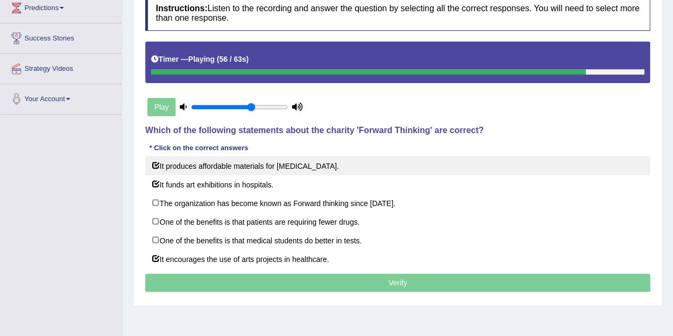
click at [314, 160] on label "It produces affordable materials for art therapy." at bounding box center [397, 165] width 505 height 19
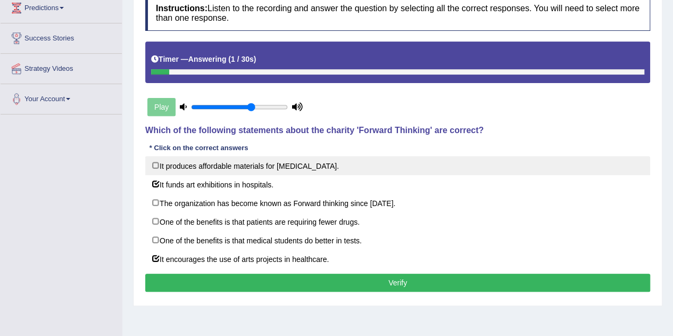
click at [295, 163] on label "It produces affordable materials for art therapy." at bounding box center [397, 165] width 505 height 19
checkbox input "true"
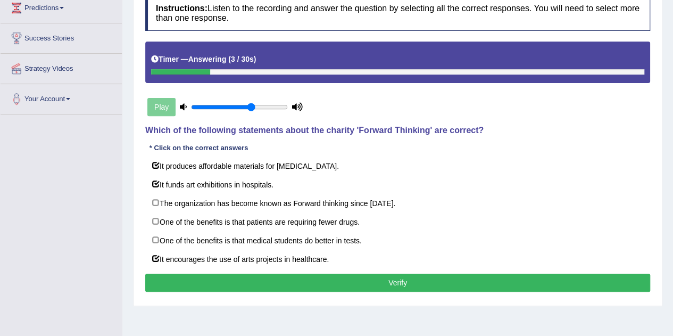
click at [304, 281] on button "Verify" at bounding box center [397, 283] width 505 height 18
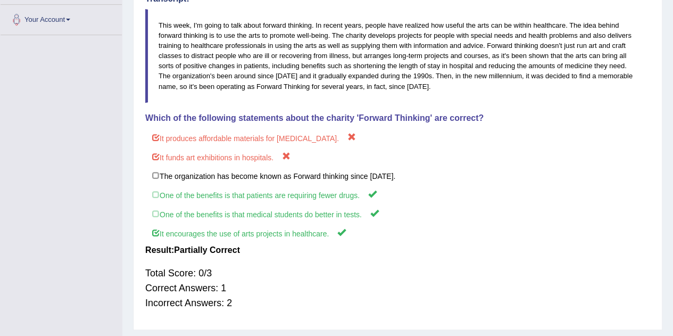
scroll to position [260, 0]
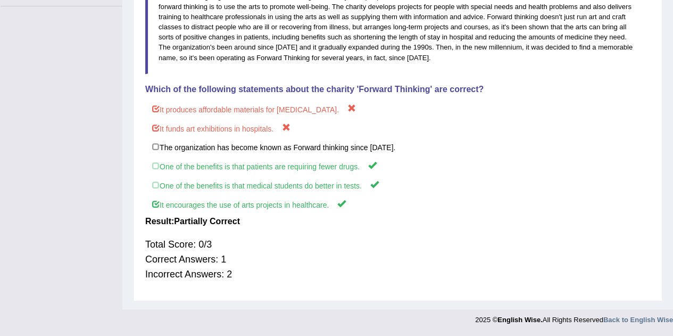
click at [350, 225] on h4 "Result:" at bounding box center [397, 222] width 505 height 10
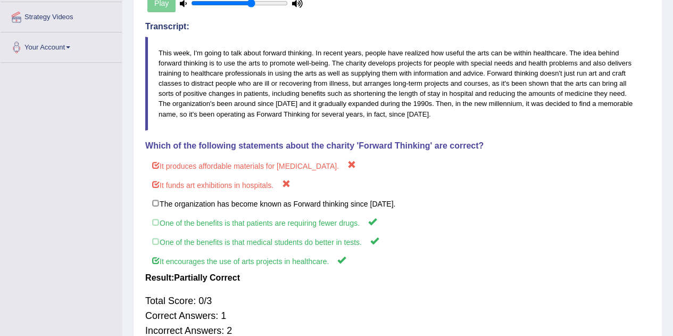
scroll to position [201, 0]
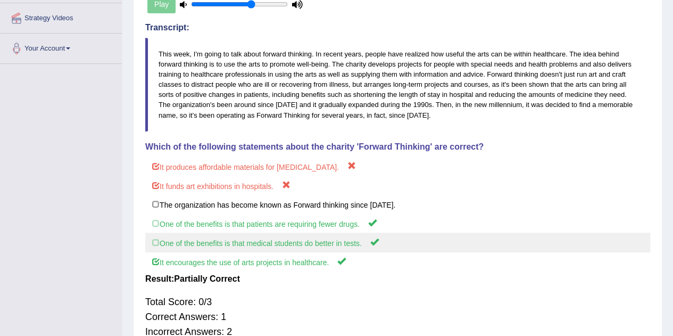
click at [341, 250] on label "One of the benefits is that medical students do better in tests." at bounding box center [397, 243] width 505 height 20
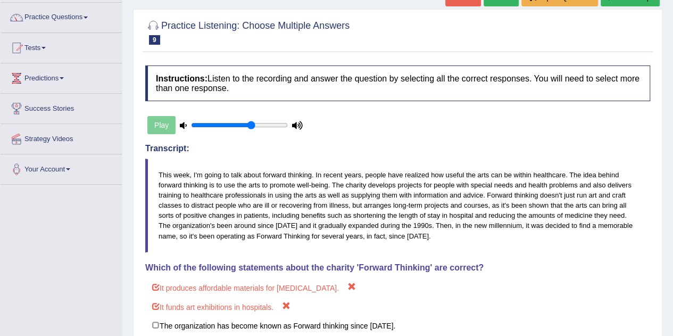
scroll to position [0, 0]
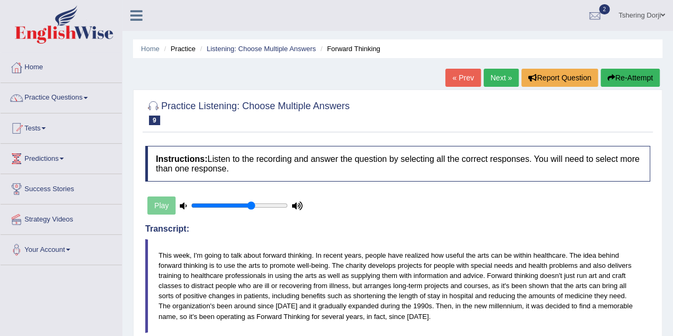
click at [497, 83] on link "Next »" at bounding box center [501, 78] width 35 height 18
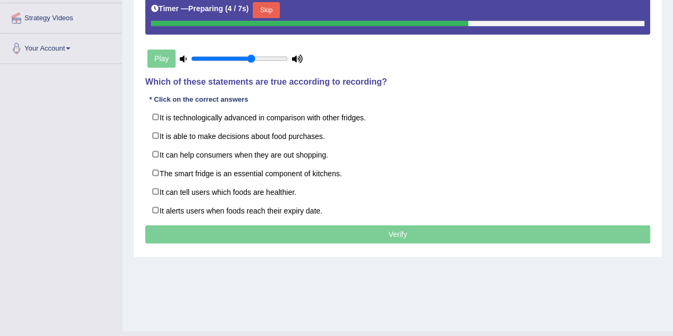
scroll to position [198, 0]
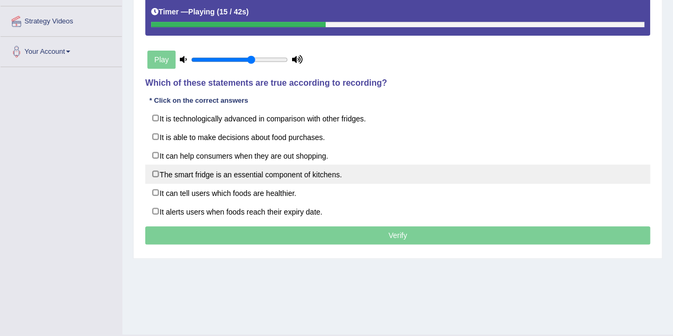
click at [330, 167] on label "The smart fridge is an essential component of kitchens." at bounding box center [397, 173] width 505 height 19
checkbox input "true"
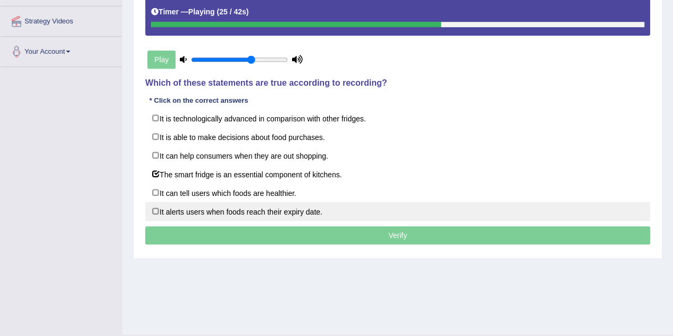
click at [295, 212] on label "It alerts users when foods reach their expiry date." at bounding box center [397, 211] width 505 height 19
checkbox input "true"
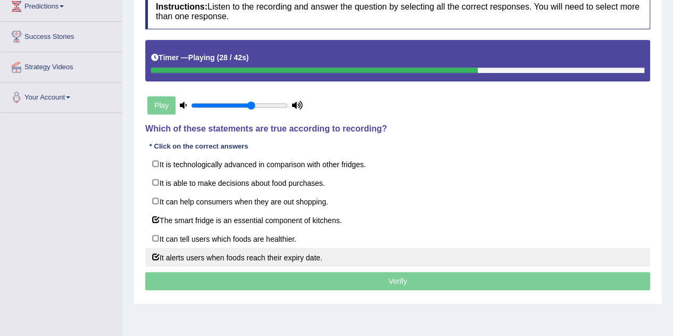
scroll to position [150, 0]
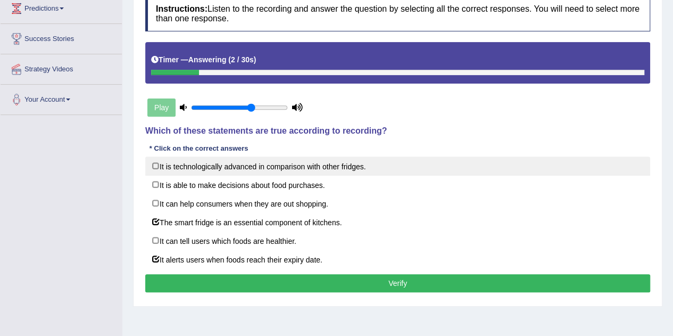
click at [352, 168] on label "It is technologically advanced in comparison with other fridges." at bounding box center [397, 166] width 505 height 19
click at [364, 161] on label "It is technologically advanced in comparison with other fridges." at bounding box center [397, 166] width 505 height 19
checkbox input "false"
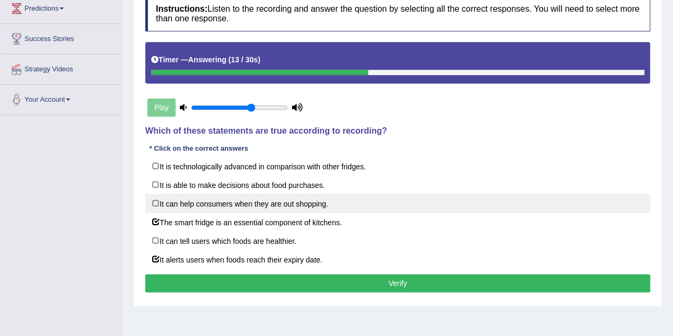
click at [321, 205] on label "It can help consumers when they are out shopping." at bounding box center [397, 203] width 505 height 19
checkbox input "true"
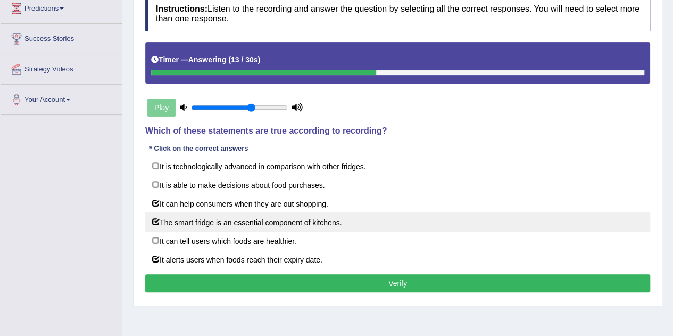
click at [316, 225] on label "The smart fridge is an essential component of kitchens." at bounding box center [397, 221] width 505 height 19
checkbox input "false"
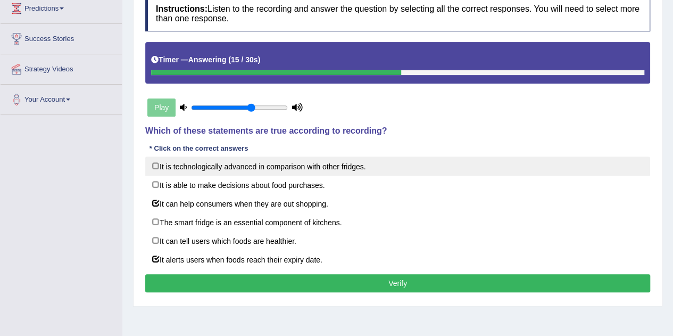
click at [340, 160] on label "It is technologically advanced in comparison with other fridges." at bounding box center [397, 166] width 505 height 19
checkbox input "true"
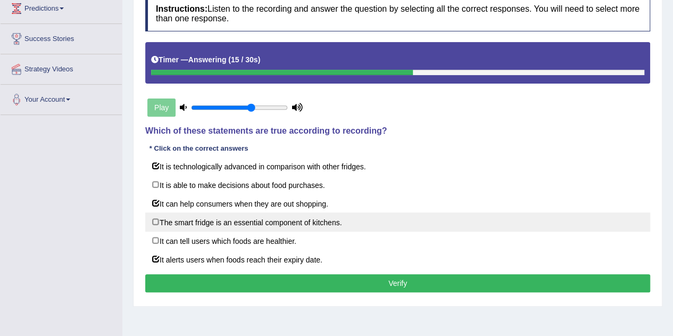
click at [322, 218] on label "The smart fridge is an essential component of kitchens." at bounding box center [397, 221] width 505 height 19
checkbox input "true"
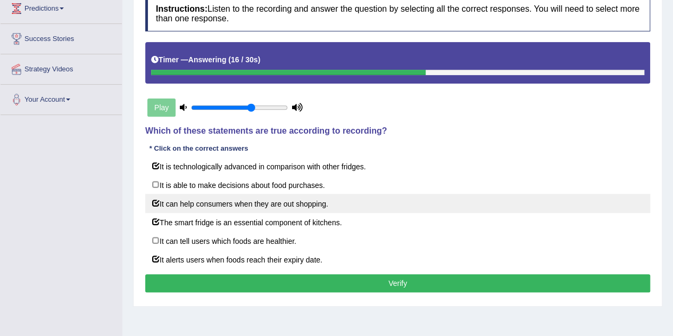
click at [322, 203] on label "It can help consumers when they are out shopping." at bounding box center [397, 203] width 505 height 19
checkbox input "false"
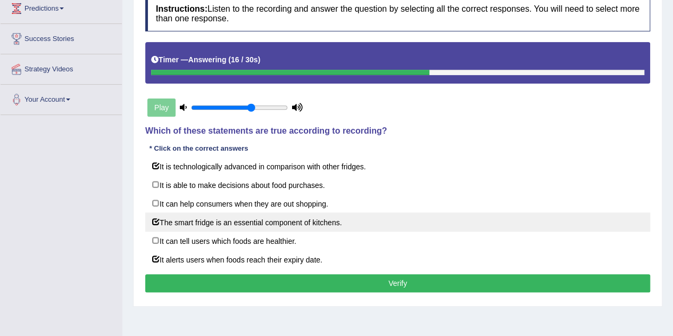
click at [322, 221] on label "The smart fridge is an essential component of kitchens." at bounding box center [397, 221] width 505 height 19
checkbox input "false"
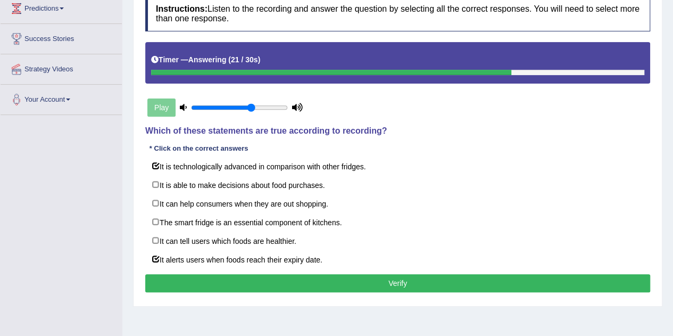
click at [404, 286] on button "Verify" at bounding box center [397, 283] width 505 height 18
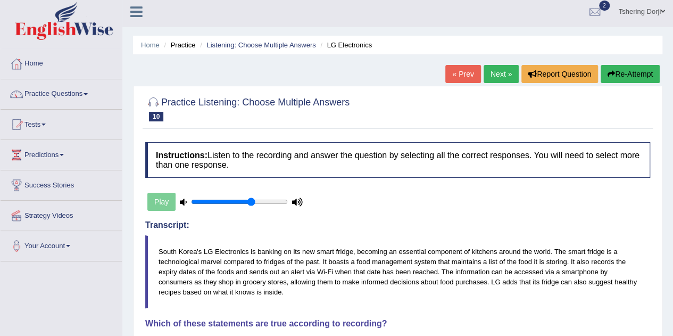
scroll to position [0, 0]
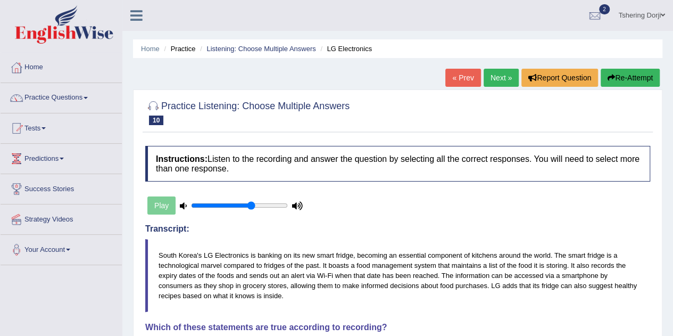
click at [82, 102] on link "Practice Questions" at bounding box center [61, 96] width 121 height 27
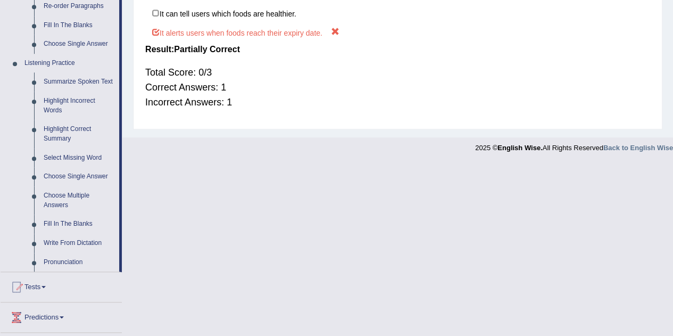
scroll to position [398, 0]
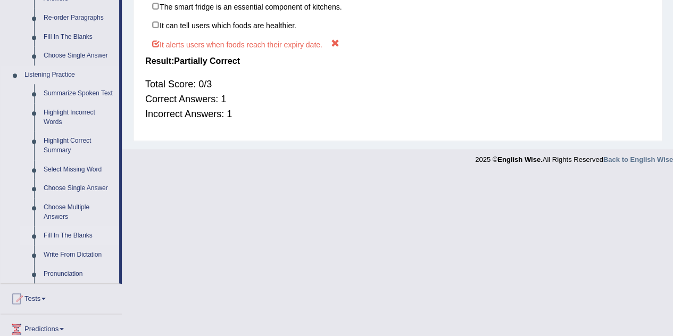
click at [82, 236] on link "Fill In The Blanks" at bounding box center [79, 235] width 80 height 19
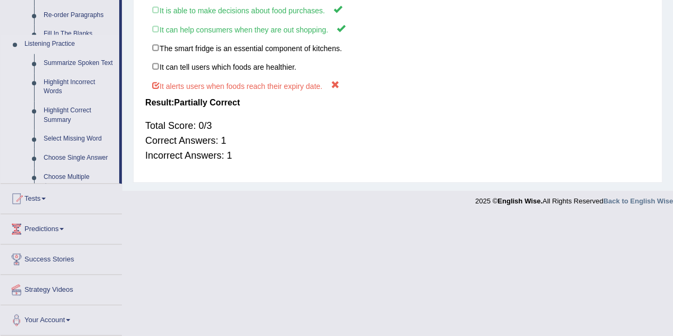
scroll to position [191, 0]
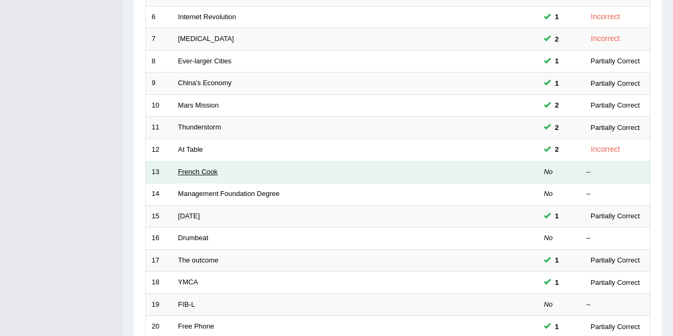
click at [206, 168] on link "French Cook" at bounding box center [197, 172] width 39 height 8
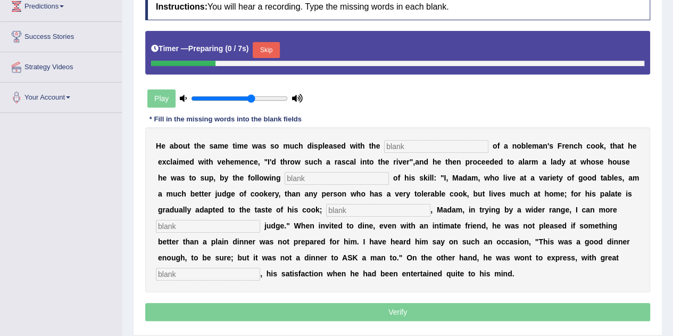
scroll to position [153, 0]
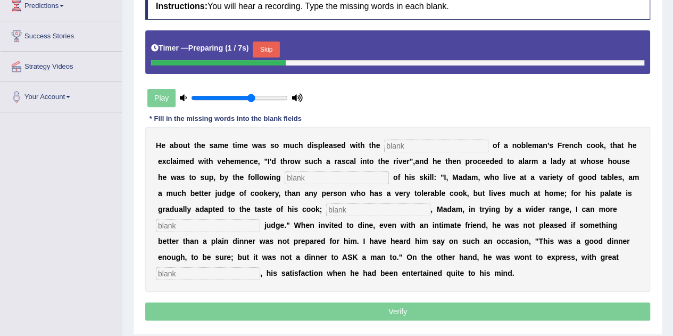
click at [424, 158] on b "d" at bounding box center [426, 161] width 5 height 9
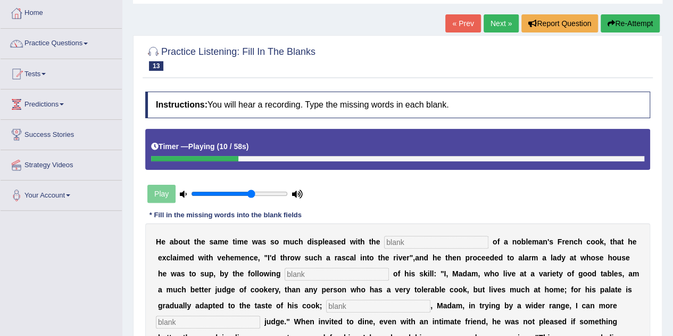
scroll to position [9, 0]
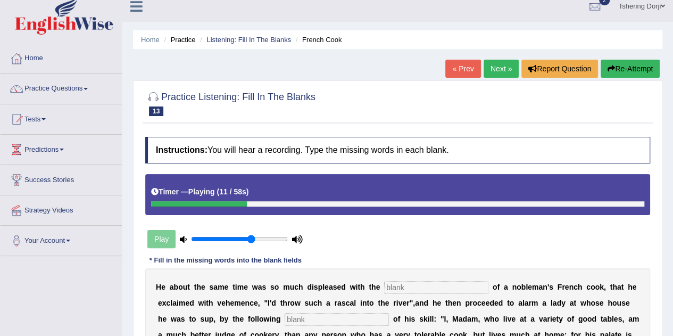
click at [629, 72] on button "Re-Attempt" at bounding box center [630, 69] width 59 height 18
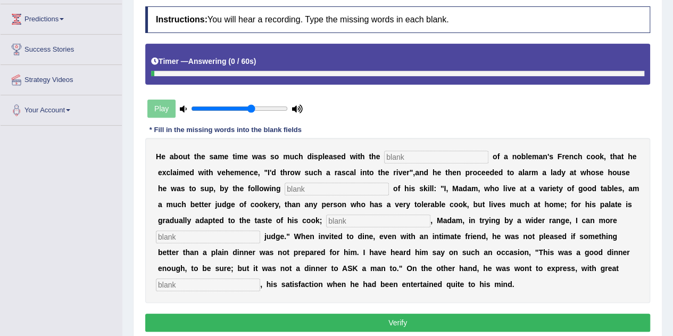
scroll to position [141, 0]
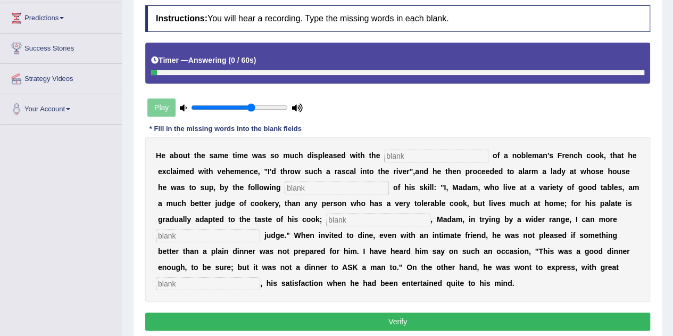
click at [422, 158] on input "text" at bounding box center [436, 156] width 104 height 13
type input "P"
type input "performance"
click at [329, 186] on input "text" at bounding box center [337, 188] width 104 height 13
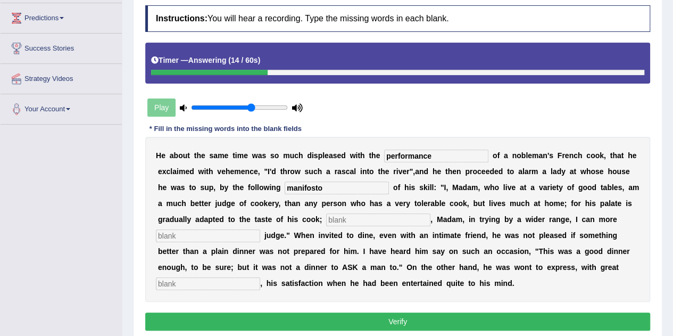
type input "manifosto"
click at [350, 220] on input "text" at bounding box center [378, 219] width 104 height 13
type input "whereas"
click at [213, 232] on input "text" at bounding box center [208, 235] width 104 height 13
type input "be"
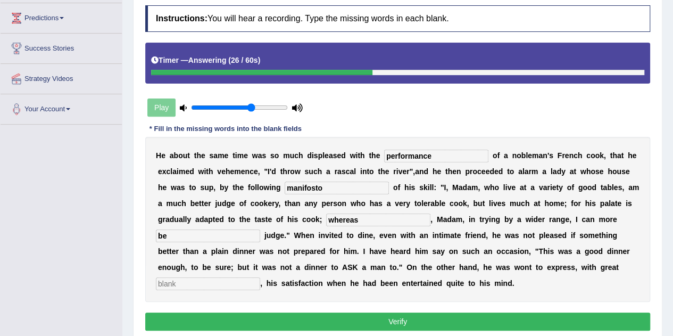
click at [198, 281] on input "text" at bounding box center [208, 283] width 104 height 13
type input "gle"
click at [410, 324] on button "Verify" at bounding box center [397, 321] width 505 height 18
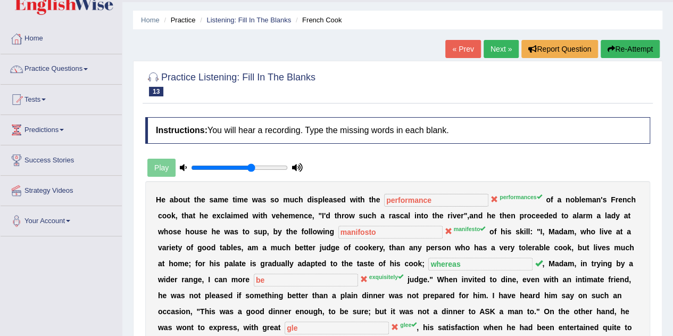
scroll to position [26, 0]
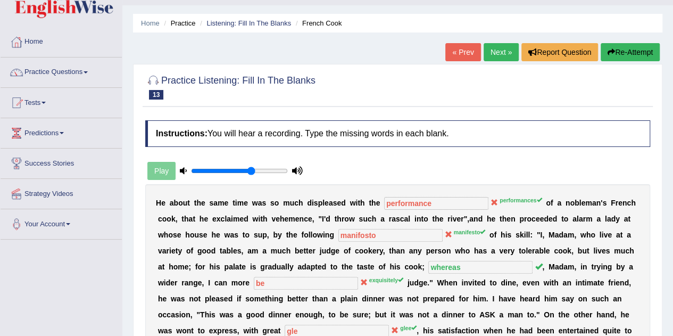
click at [511, 51] on link "Next »" at bounding box center [501, 52] width 35 height 18
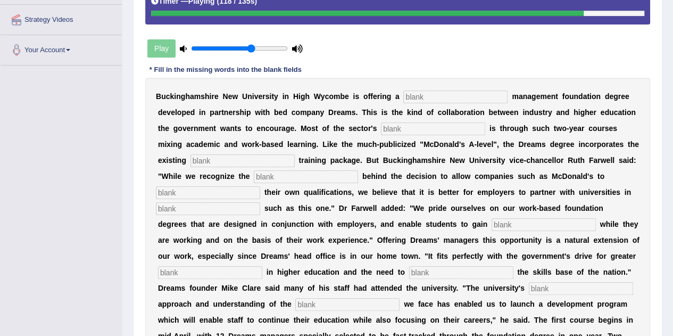
scroll to position [186, 0]
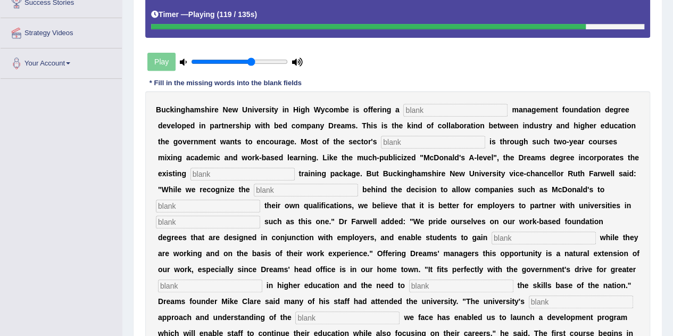
click at [440, 104] on input "text" at bounding box center [456, 110] width 104 height 13
type input "retail"
click at [400, 139] on input "text" at bounding box center [433, 142] width 104 height 13
type input "expansion"
click at [211, 173] on input "text" at bounding box center [243, 174] width 104 height 13
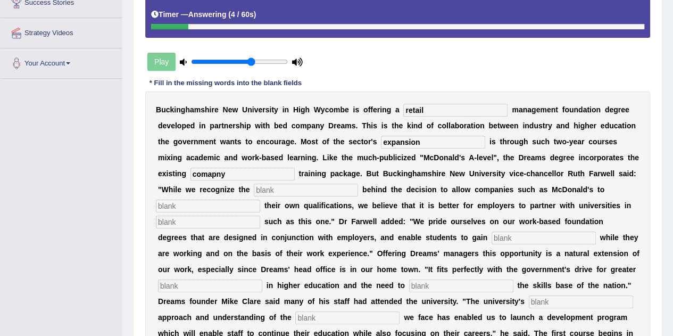
type input "comapny"
click at [275, 185] on input "text" at bounding box center [306, 190] width 104 height 13
type input "award"
click at [214, 209] on input "text" at bounding box center [208, 206] width 104 height 13
type input "inicative"
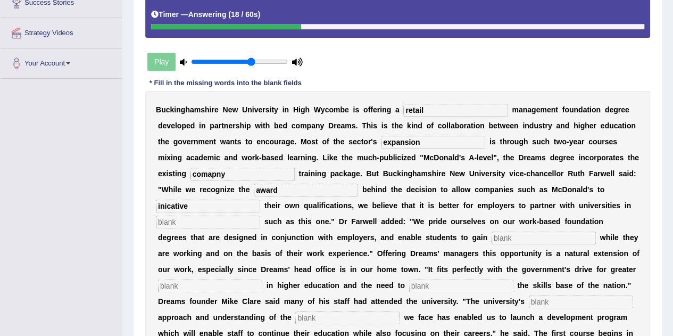
click at [198, 223] on input "text" at bounding box center [208, 222] width 104 height 13
type input "qualifications"
click at [492, 238] on input "text" at bounding box center [544, 238] width 104 height 13
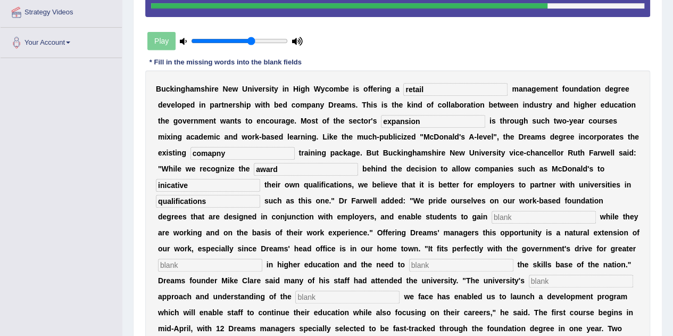
scroll to position [236, 0]
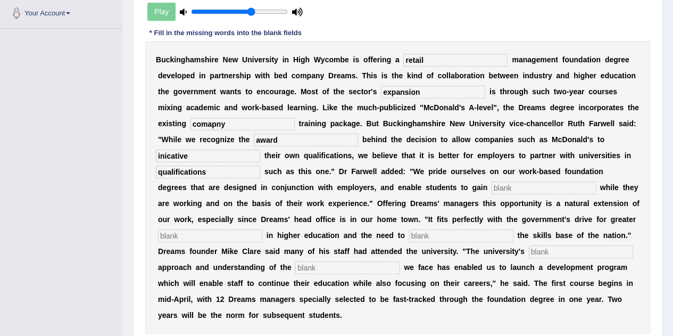
click at [313, 267] on input "text" at bounding box center [347, 267] width 104 height 13
type input "challenges"
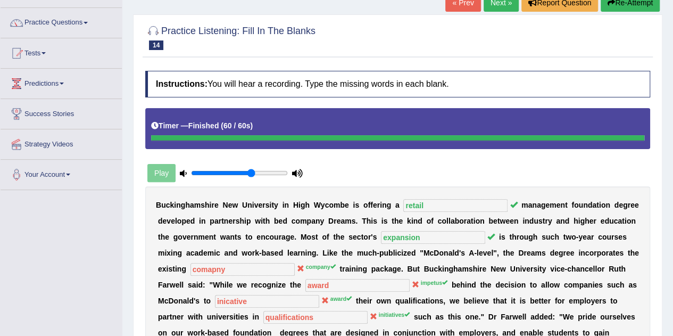
scroll to position [74, 0]
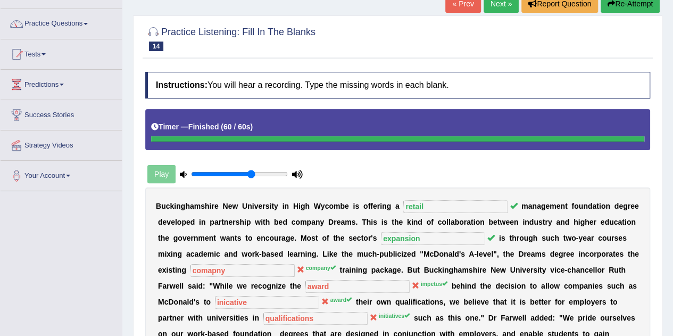
click at [497, 3] on link "Next »" at bounding box center [501, 4] width 35 height 18
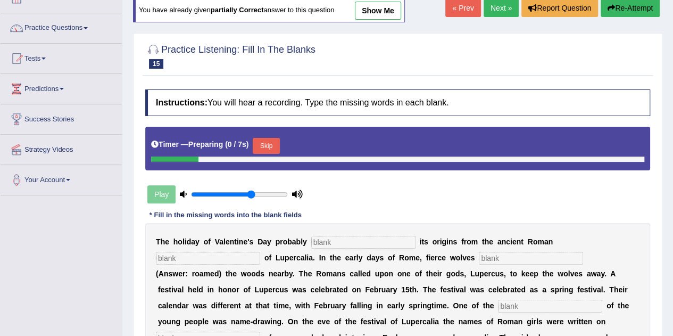
click at [358, 237] on input "text" at bounding box center [363, 242] width 104 height 13
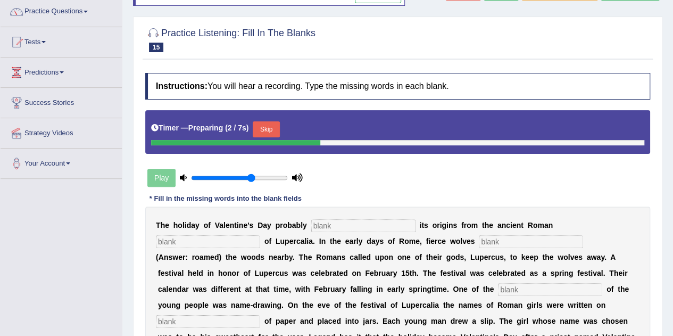
scroll to position [88, 0]
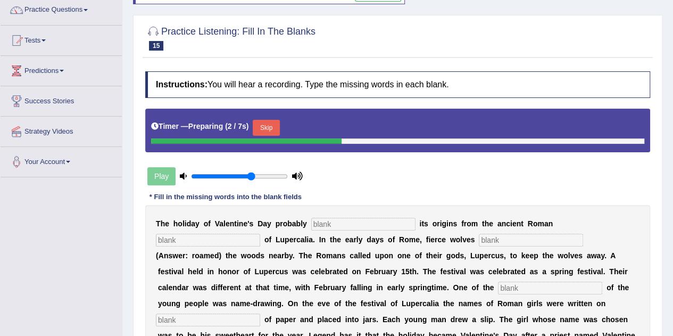
click at [361, 222] on input "text" at bounding box center [363, 224] width 104 height 13
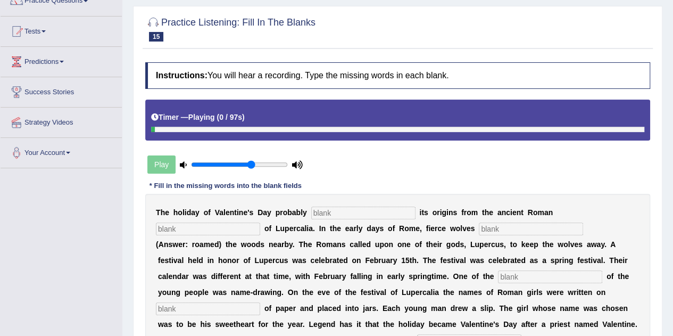
scroll to position [117, 0]
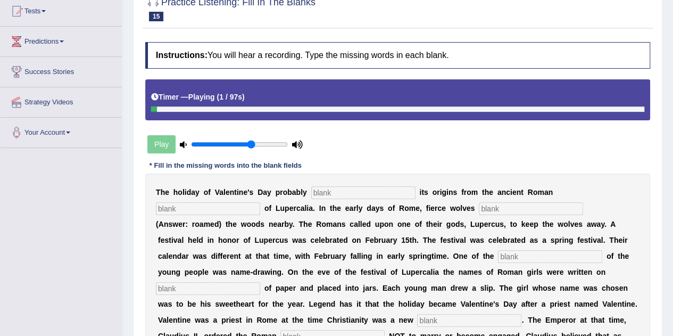
click at [354, 190] on input "text" at bounding box center [363, 192] width 104 height 13
type input "drives"
click at [203, 211] on input "text" at bounding box center [208, 208] width 104 height 13
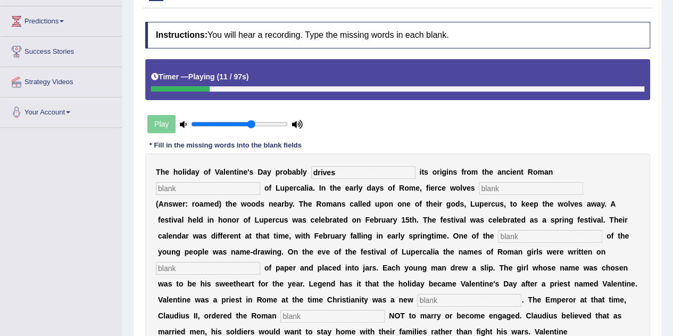
scroll to position [138, 0]
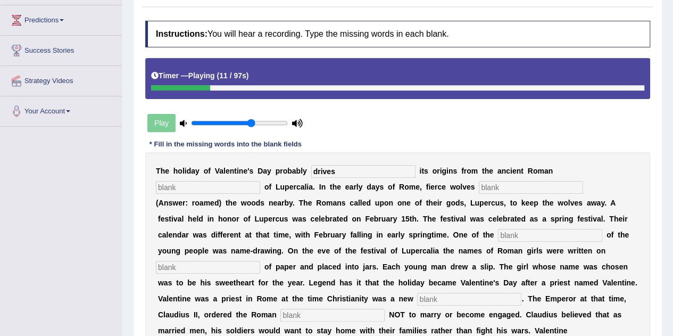
click at [519, 187] on input "text" at bounding box center [531, 187] width 104 height 13
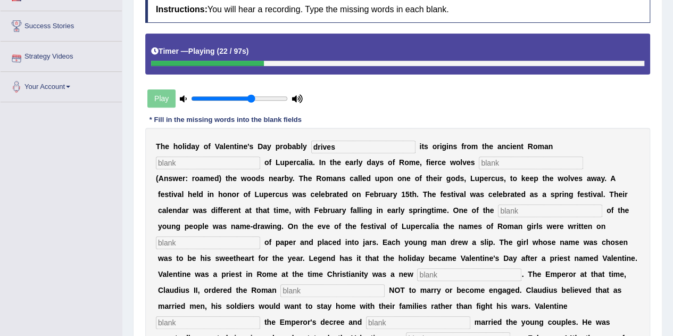
scroll to position [164, 0]
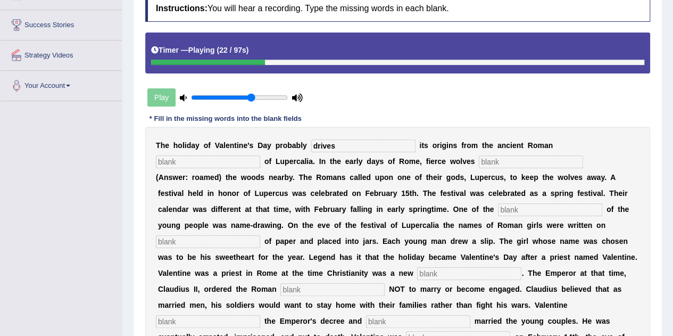
click at [528, 212] on input "text" at bounding box center [550, 209] width 104 height 13
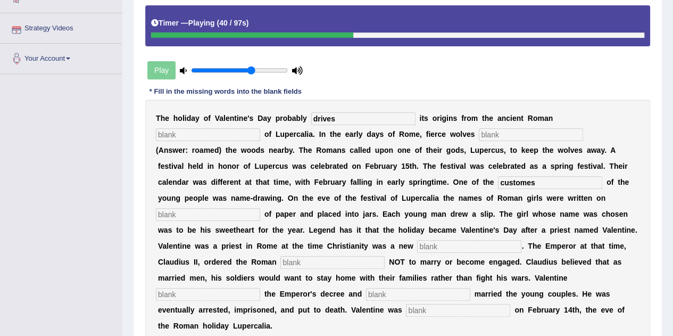
scroll to position [194, 0]
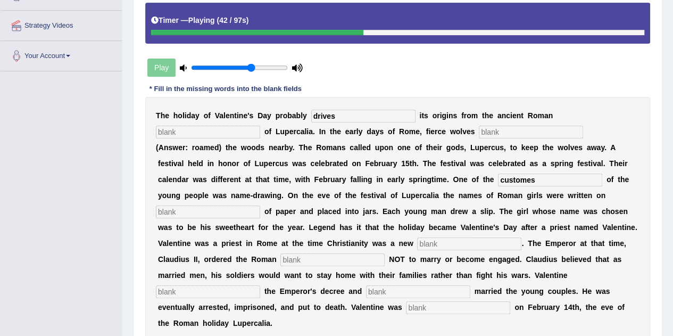
type input "customes"
click at [176, 209] on input "text" at bounding box center [208, 211] width 104 height 13
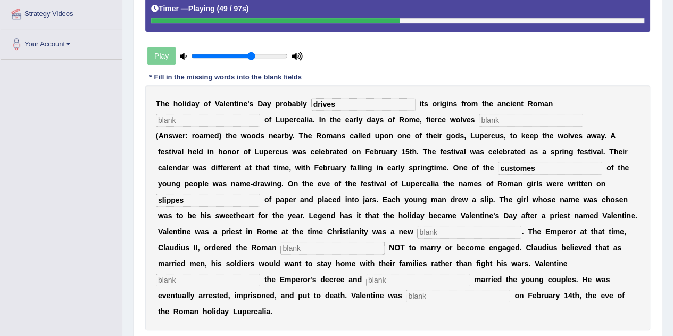
scroll to position [209, 0]
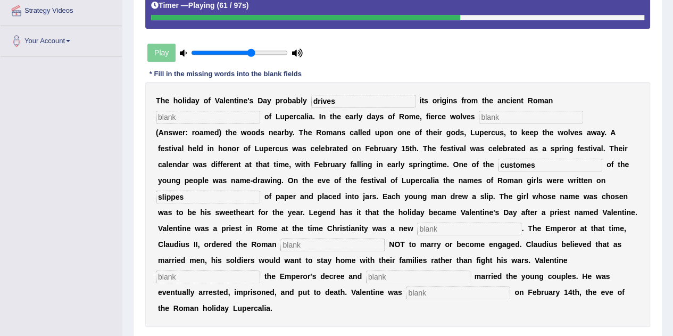
type input "slippes"
click at [472, 232] on input "text" at bounding box center [469, 229] width 104 height 13
type input "religione"
click at [290, 248] on input "text" at bounding box center [333, 244] width 104 height 13
type input "soldiers"
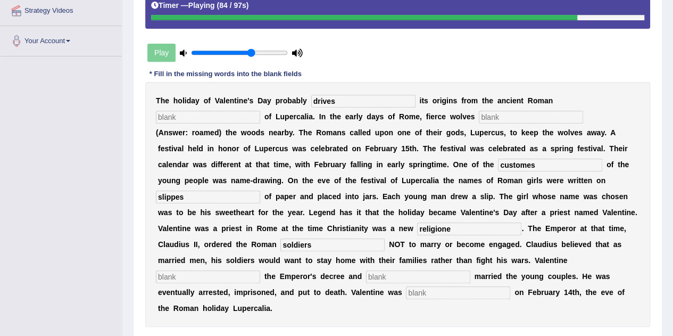
click at [230, 275] on input "text" at bounding box center [208, 276] width 104 height 13
type input "secertly"
click at [401, 271] on input "text" at bounding box center [418, 276] width 104 height 13
click at [421, 292] on input "text" at bounding box center [458, 292] width 104 height 13
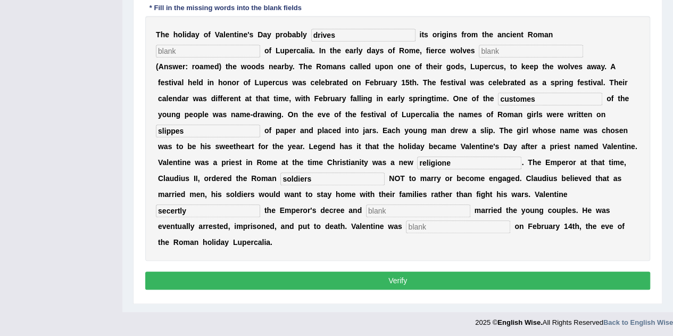
click at [442, 279] on button "Verify" at bounding box center [397, 281] width 505 height 18
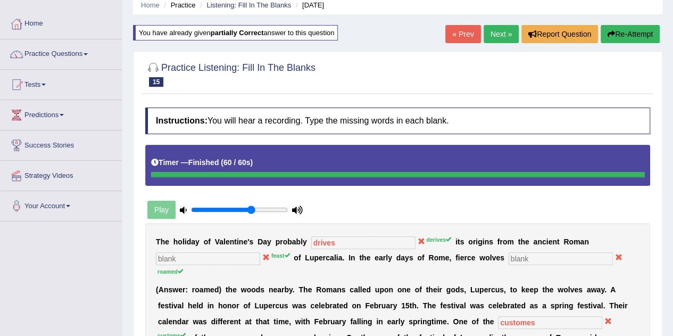
scroll to position [0, 0]
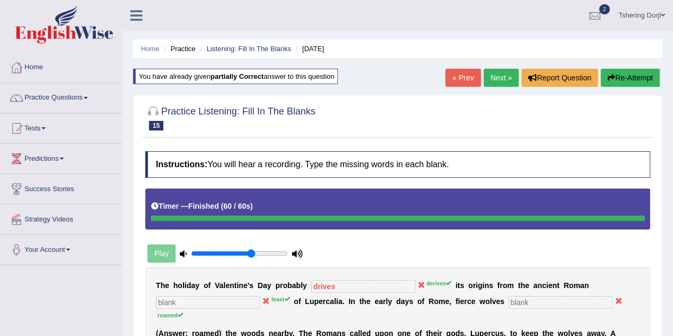
click at [504, 72] on link "Next »" at bounding box center [501, 78] width 35 height 18
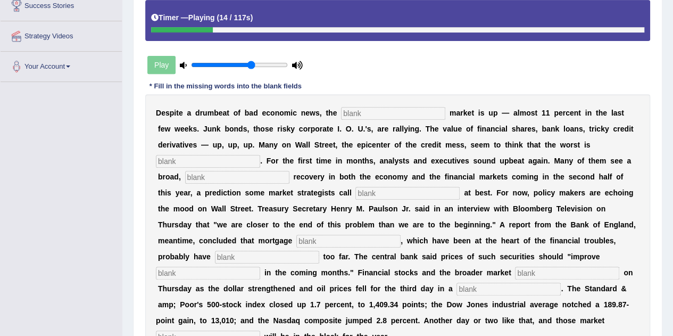
scroll to position [185, 0]
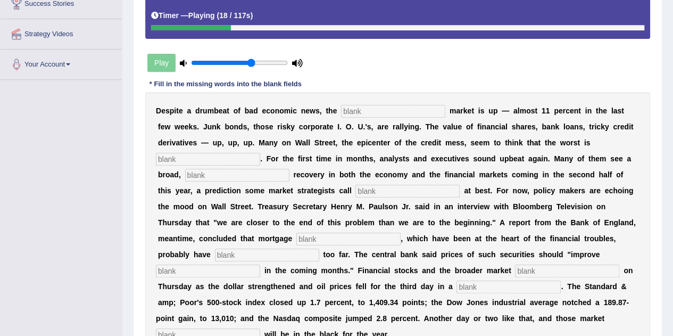
click at [353, 178] on div "D e s p i t e a d r u m b e a t o f b a d e c o n o m i c n e w s , t h e m a r…" at bounding box center [397, 222] width 505 height 261
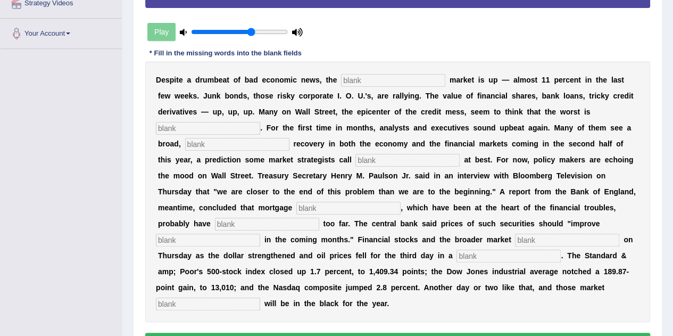
scroll to position [170, 0]
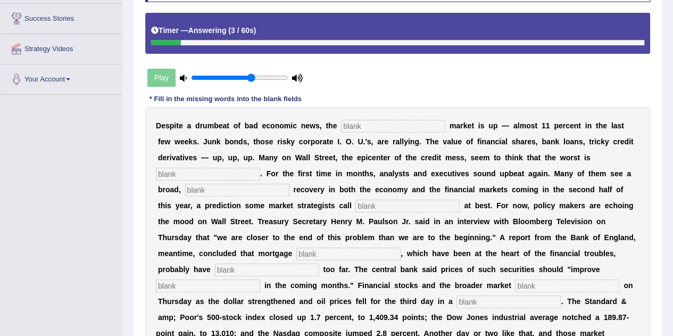
click at [397, 125] on input "text" at bounding box center [393, 126] width 104 height 13
type input "stock"
click at [191, 168] on input "text" at bounding box center [208, 174] width 104 height 13
type input "over"
click at [202, 189] on input "text" at bounding box center [237, 190] width 104 height 13
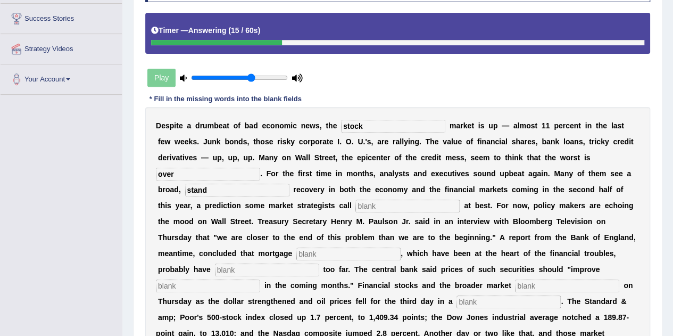
type input "stand"
click at [371, 209] on input "text" at bounding box center [408, 206] width 104 height 13
type input "hopeful"
click at [316, 254] on input "text" at bounding box center [349, 254] width 104 height 13
type input "e"
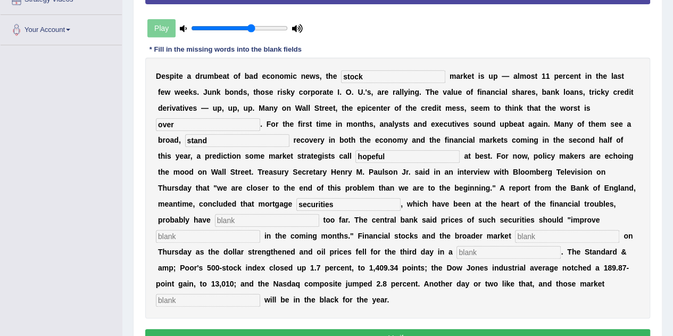
scroll to position [220, 0]
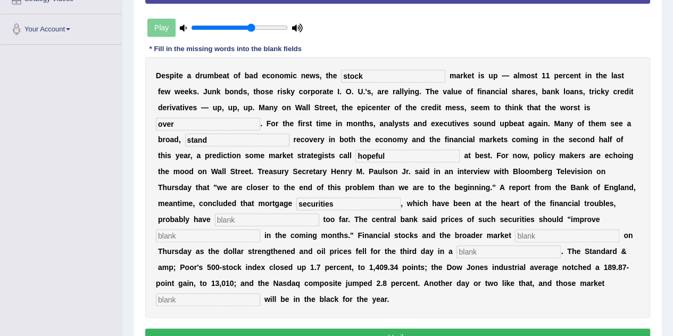
type input "securities"
click at [265, 225] on div "D e s p i t e a d r u m b e a t o f b a d e c o n o m i c n e w s , t h e stock…" at bounding box center [397, 187] width 505 height 261
click at [249, 218] on input "text" at bounding box center [267, 219] width 104 height 13
type input "goon"
click at [213, 240] on input "text" at bounding box center [208, 235] width 104 height 13
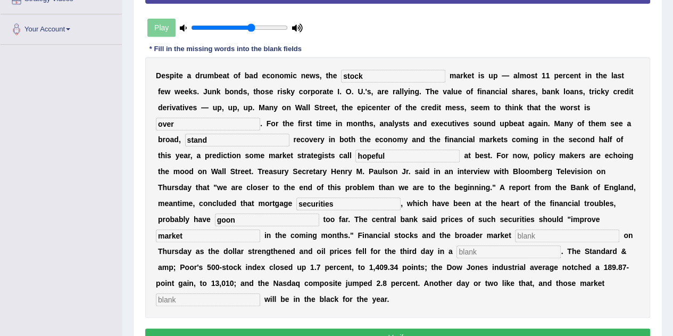
type input "market"
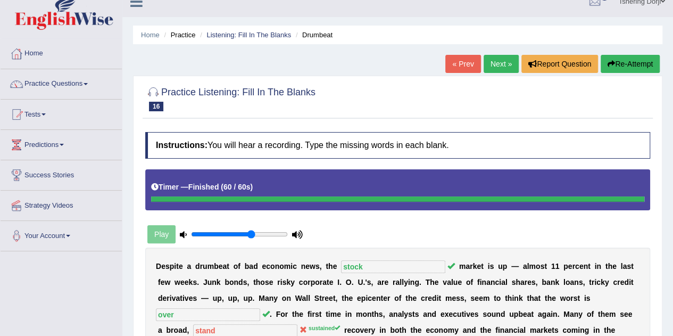
scroll to position [11, 0]
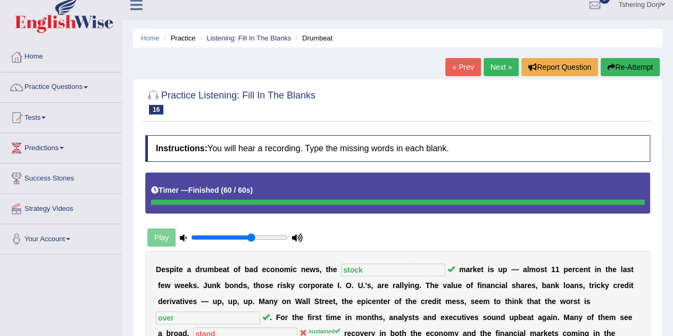
click at [496, 68] on link "Next »" at bounding box center [501, 67] width 35 height 18
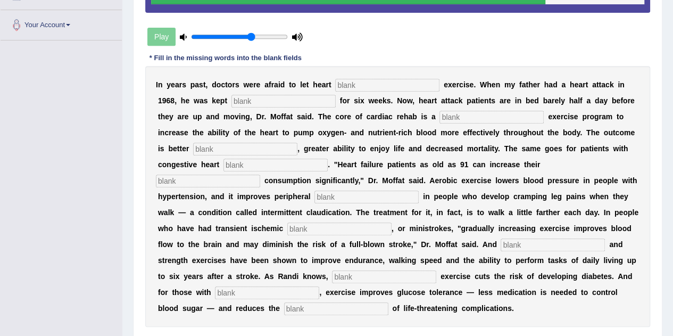
scroll to position [236, 0]
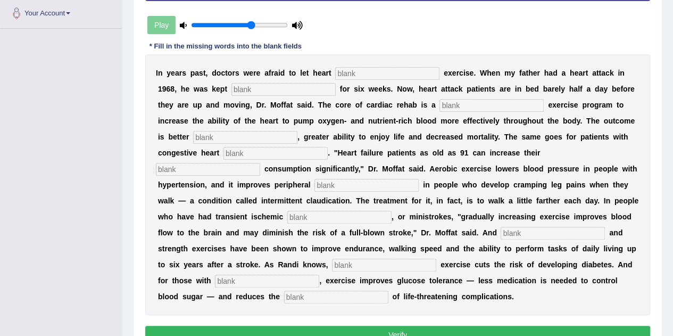
click at [367, 68] on input "text" at bounding box center [387, 73] width 104 height 13
type input "patients"
click at [272, 87] on input "text" at bounding box center [284, 89] width 104 height 13
type input "sec"
click at [463, 104] on input "text" at bounding box center [492, 105] width 104 height 13
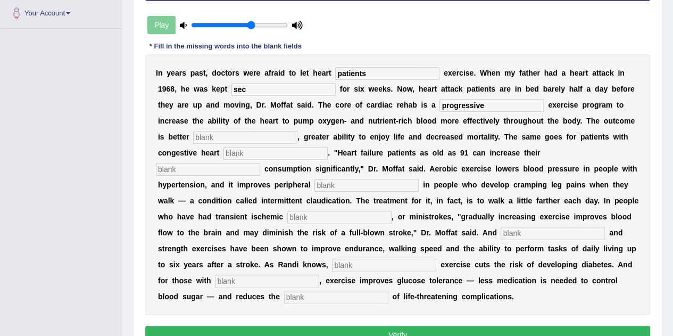
type input "progressive"
click at [217, 134] on input "text" at bounding box center [245, 137] width 104 height 13
type input "endurances"
click at [245, 152] on input "text" at bounding box center [276, 153] width 104 height 13
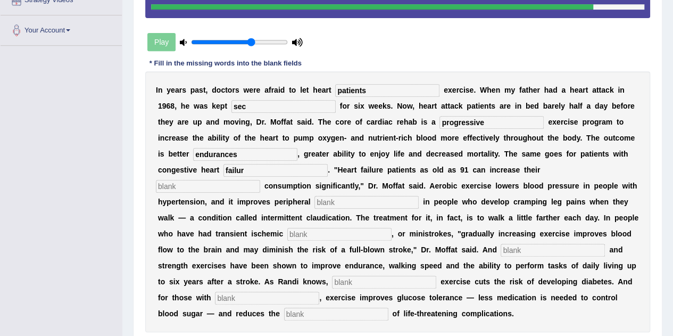
scroll to position [219, 0]
type input "failur"
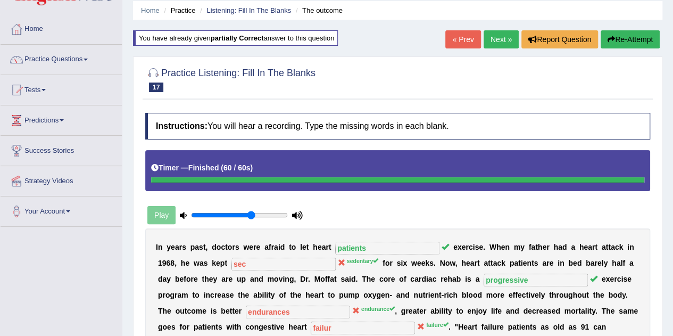
scroll to position [0, 0]
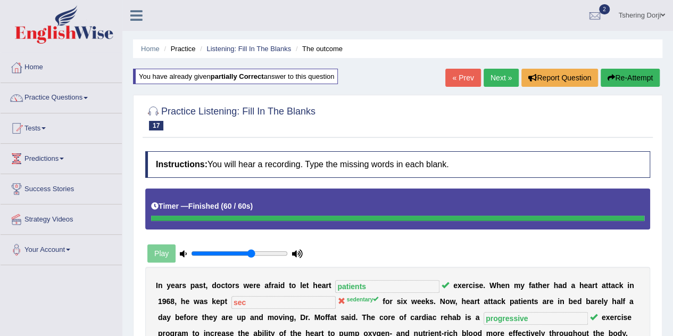
click at [495, 83] on link "Next »" at bounding box center [501, 78] width 35 height 18
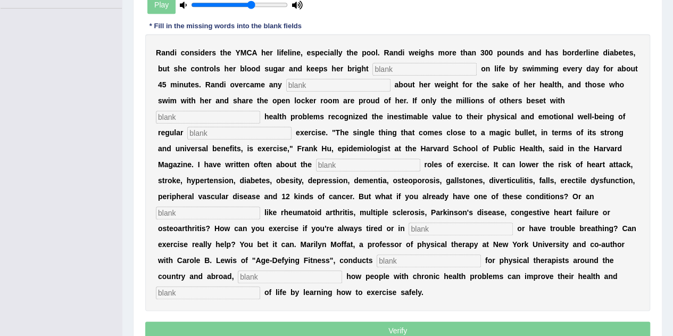
scroll to position [258, 0]
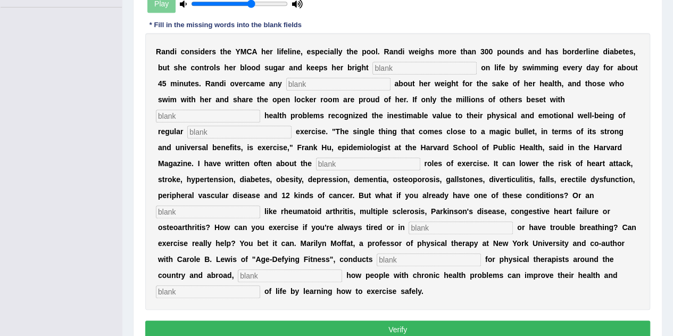
click at [427, 64] on input "text" at bounding box center [425, 68] width 104 height 13
type input "outook"
click at [300, 79] on input "s" at bounding box center [338, 84] width 104 height 13
type input "sdn"
click at [196, 121] on div "R a n d i c o n s i d e r s t h e Y M C A h e r l i f e l i n e , e s p e c i a…" at bounding box center [397, 171] width 505 height 277
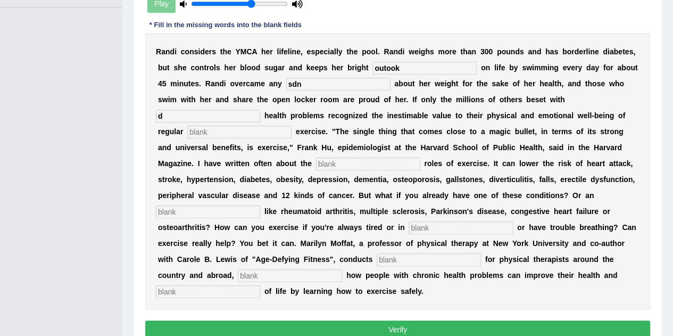
click at [193, 112] on input "d" at bounding box center [208, 116] width 104 height 13
type input "dsak"
click at [199, 131] on input "text" at bounding box center [239, 132] width 104 height 13
type input "physical"
click at [338, 164] on input "text" at bounding box center [368, 164] width 104 height 13
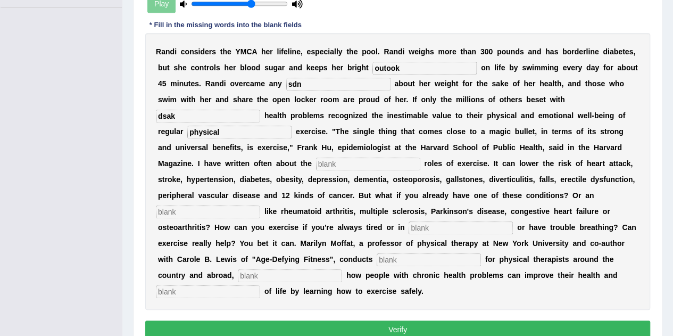
click at [209, 205] on input "text" at bounding box center [208, 211] width 104 height 13
type input "element"
click at [412, 259] on input "text" at bounding box center [429, 259] width 104 height 13
type input "workshop"
click at [294, 273] on input "text" at bounding box center [290, 275] width 104 height 13
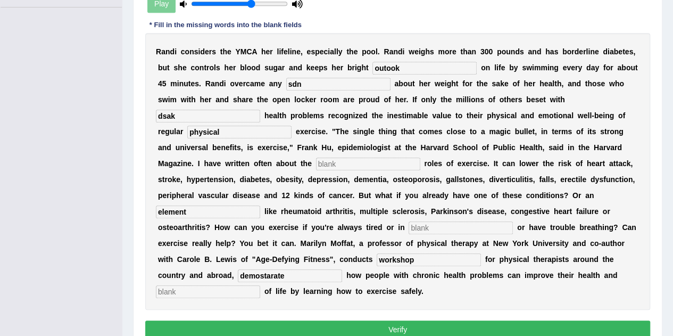
type input "demostarate"
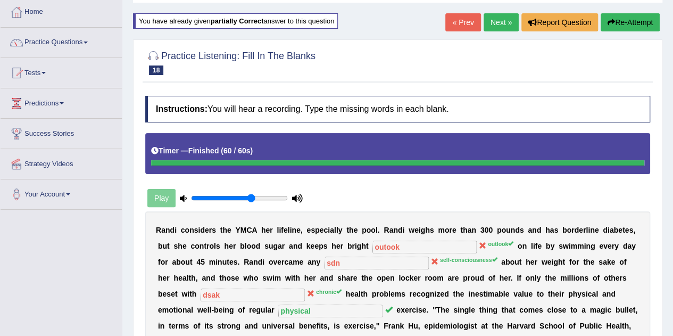
scroll to position [0, 0]
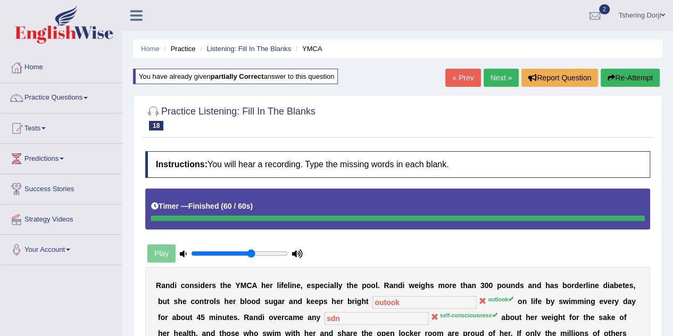
click at [508, 80] on link "Next »" at bounding box center [501, 78] width 35 height 18
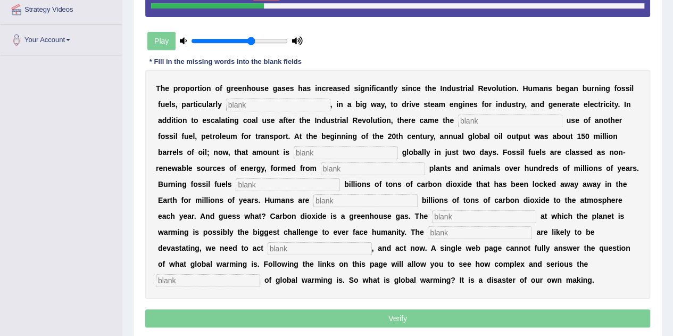
scroll to position [211, 0]
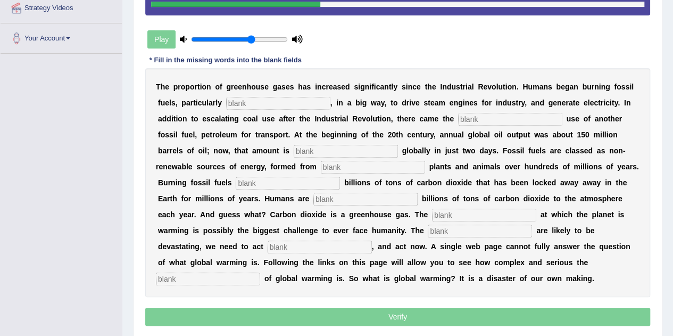
click at [292, 109] on div "T h e p r o p o r t i o n o f g r e e n h o u s e g a s e s h a s i n c r e a s…" at bounding box center [397, 182] width 505 height 229
click at [276, 102] on input "text" at bounding box center [278, 103] width 104 height 13
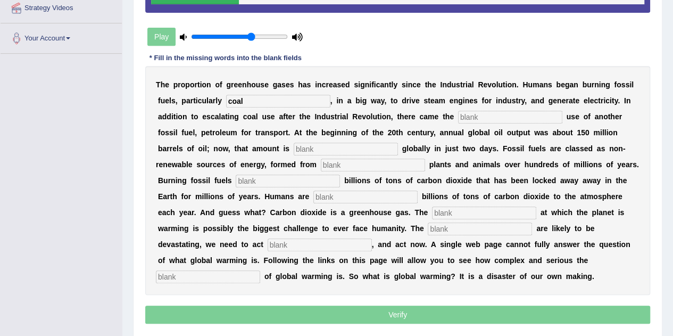
type input "coal"
click at [484, 114] on input "text" at bounding box center [510, 117] width 104 height 13
type input "wired"
click at [311, 149] on input "text" at bounding box center [346, 149] width 104 height 13
type input "extracted"
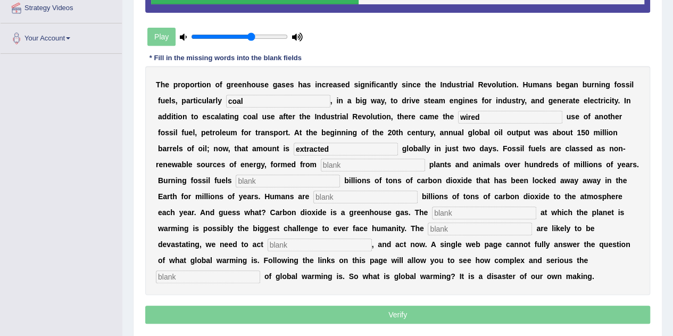
click at [353, 167] on input "text" at bounding box center [373, 165] width 104 height 13
click at [272, 178] on input "text" at bounding box center [288, 181] width 104 height 13
click at [333, 198] on input "text" at bounding box center [366, 197] width 104 height 13
type input "adding"
click at [453, 213] on input "text" at bounding box center [484, 213] width 104 height 13
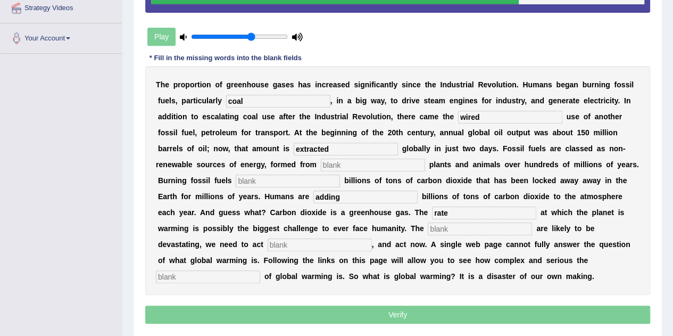
type input "rate"
click at [440, 231] on input "text" at bounding box center [480, 229] width 104 height 13
type input "impact"
click at [283, 246] on input "text" at bounding box center [320, 244] width 104 height 13
click at [248, 278] on input "text" at bounding box center [208, 276] width 104 height 13
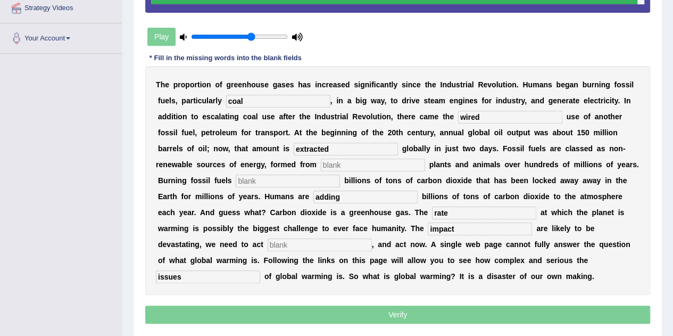
type input "issues"
click at [347, 167] on input "text" at bounding box center [373, 165] width 104 height 13
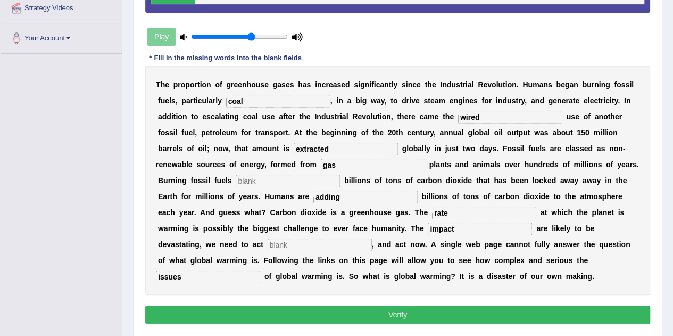
type input "gas"
click at [251, 181] on input "text" at bounding box center [288, 181] width 104 height 13
click at [457, 319] on button "Verify" at bounding box center [397, 315] width 505 height 18
click at [279, 184] on input "text" at bounding box center [288, 181] width 104 height 13
type input "as"
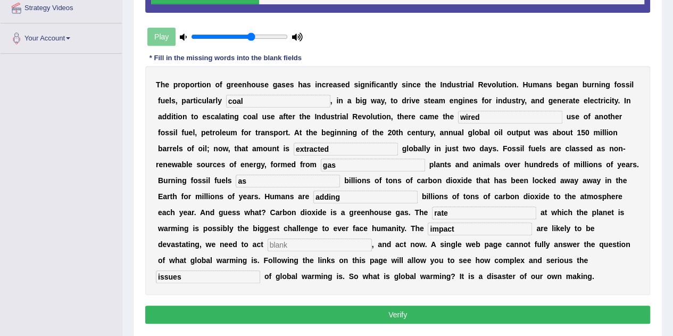
click at [431, 321] on button "Verify" at bounding box center [397, 315] width 505 height 18
click at [350, 228] on b at bounding box center [351, 228] width 4 height 9
click at [332, 238] on input "text" at bounding box center [320, 244] width 104 height 13
type input "as"
click at [426, 314] on button "Verify" at bounding box center [397, 315] width 505 height 18
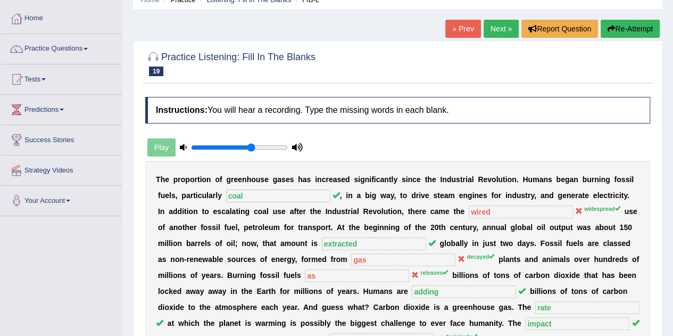
scroll to position [0, 0]
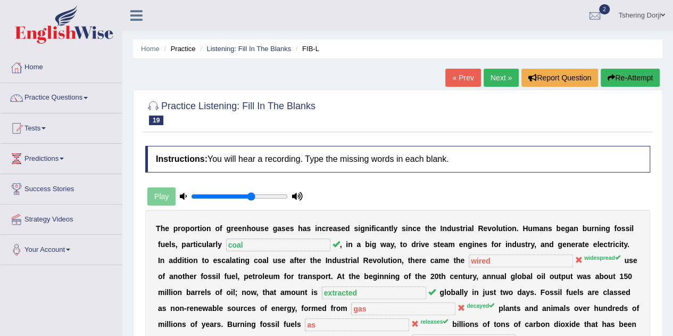
click at [510, 72] on link "Next »" at bounding box center [501, 78] width 35 height 18
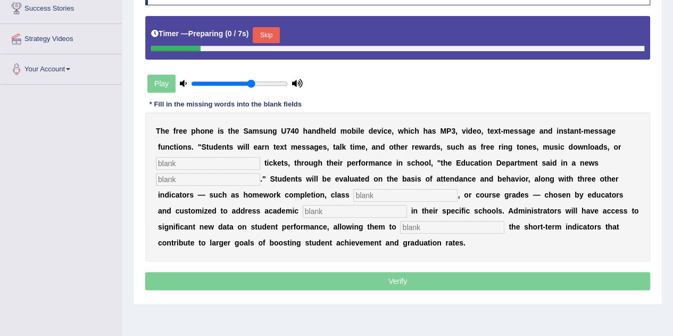
scroll to position [192, 0]
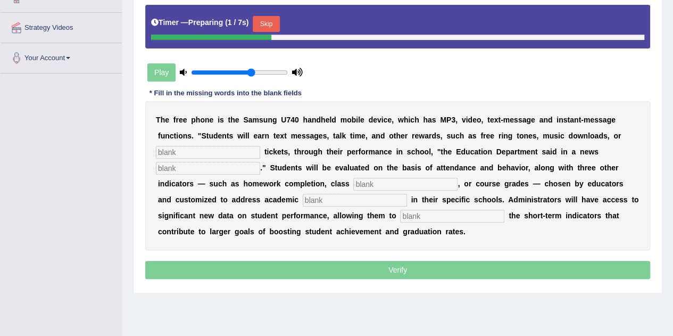
click at [204, 149] on input "text" at bounding box center [208, 152] width 104 height 13
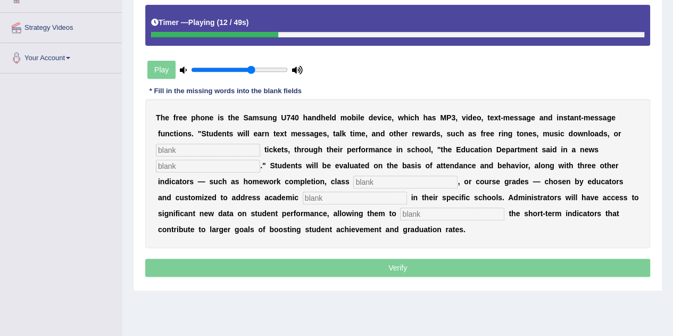
click at [206, 144] on input "text" at bounding box center [208, 150] width 104 height 13
type input "events"
click at [205, 167] on input "text" at bounding box center [208, 166] width 104 height 13
type input "relese"
click at [373, 178] on input "text" at bounding box center [405, 182] width 104 height 13
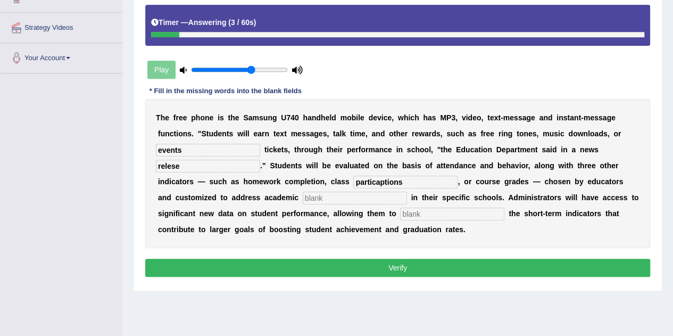
type input "particaptions"
click at [346, 199] on input "text" at bounding box center [355, 198] width 104 height 13
type input "performance"
click at [439, 212] on input "text" at bounding box center [452, 214] width 104 height 13
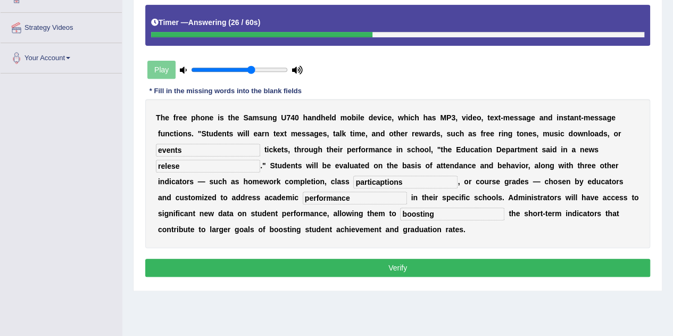
type input "boosting"
click at [405, 259] on button "Verify" at bounding box center [397, 268] width 505 height 18
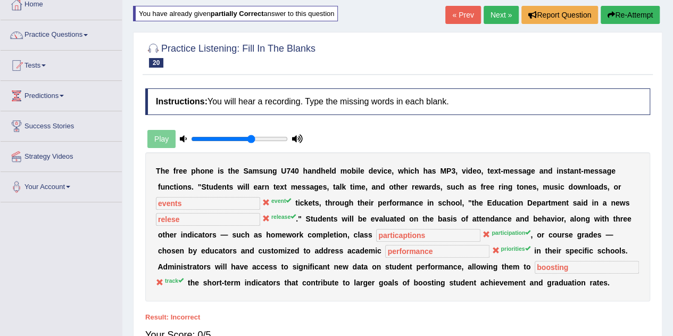
scroll to position [57, 0]
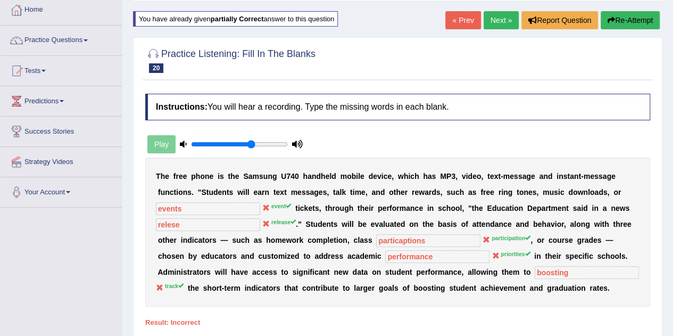
click at [511, 28] on link "Next »" at bounding box center [501, 20] width 35 height 18
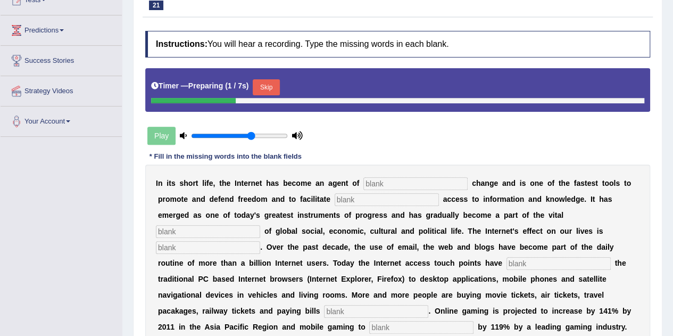
click at [440, 180] on input "text" at bounding box center [416, 183] width 104 height 13
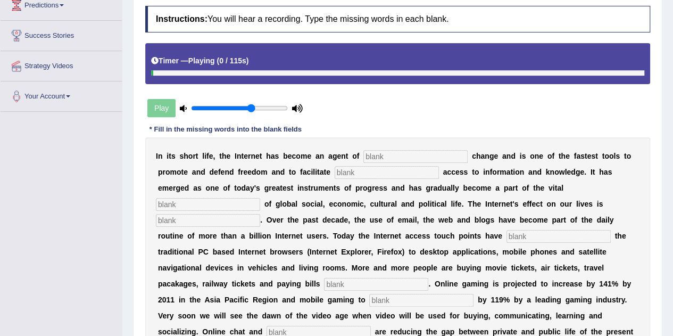
scroll to position [154, 0]
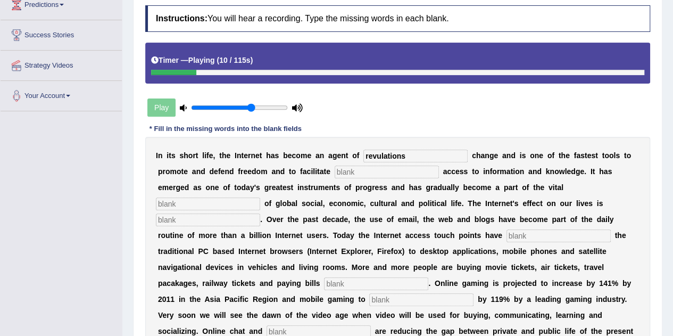
type input "revulations"
click at [356, 167] on input "text" at bounding box center [387, 172] width 104 height 13
type input "demoricate"
click at [180, 206] on input "text" at bounding box center [208, 204] width 104 height 13
type input "vital"
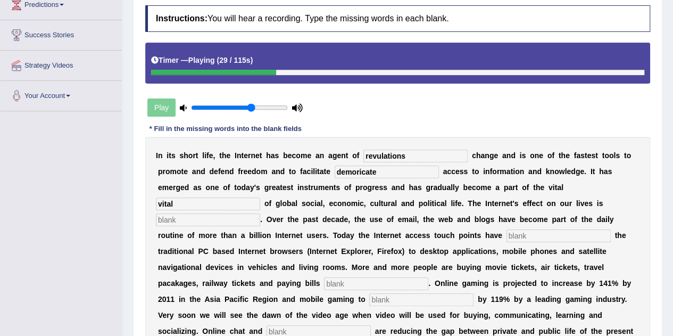
click at [183, 217] on input "text" at bounding box center [208, 219] width 104 height 13
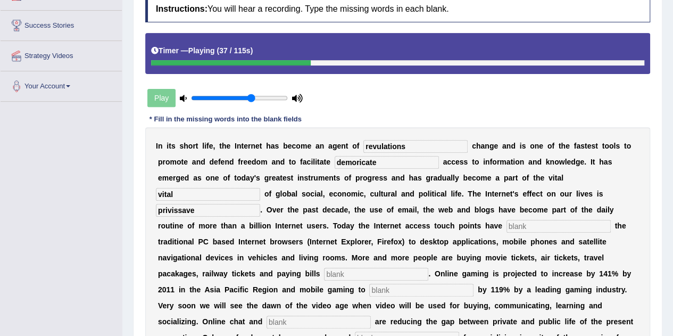
scroll to position [164, 0]
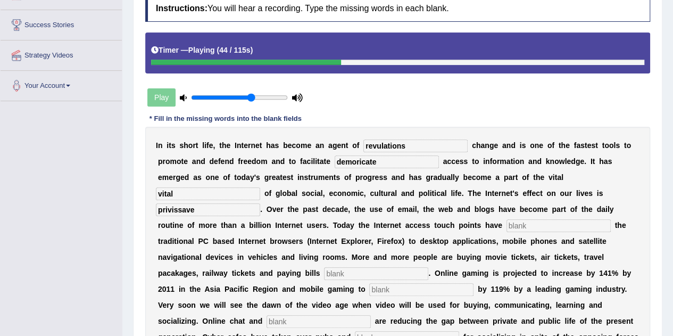
type input "privissave"
click at [543, 229] on input "text" at bounding box center [559, 225] width 104 height 13
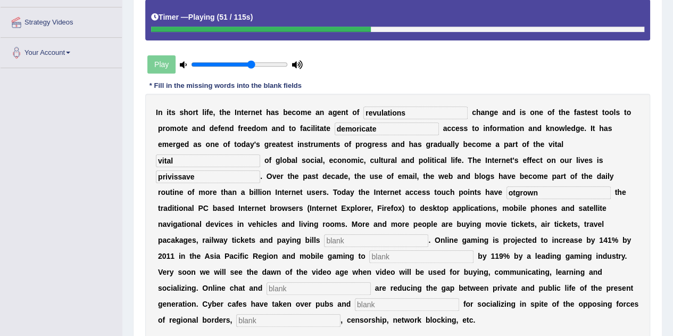
scroll to position [198, 0]
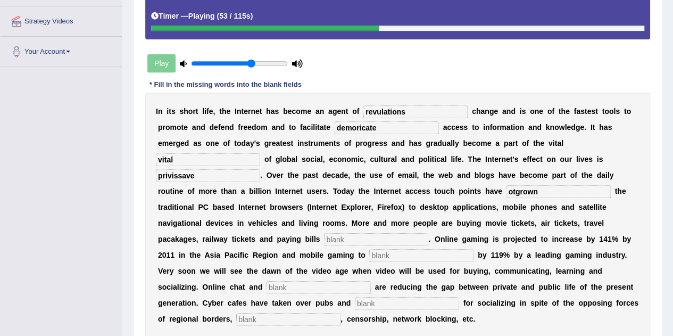
click at [513, 195] on input "otgrown" at bounding box center [559, 191] width 104 height 13
type input "outgrown"
click at [348, 237] on input "text" at bounding box center [376, 239] width 104 height 13
type input "online"
click at [396, 256] on input "text" at bounding box center [421, 255] width 104 height 13
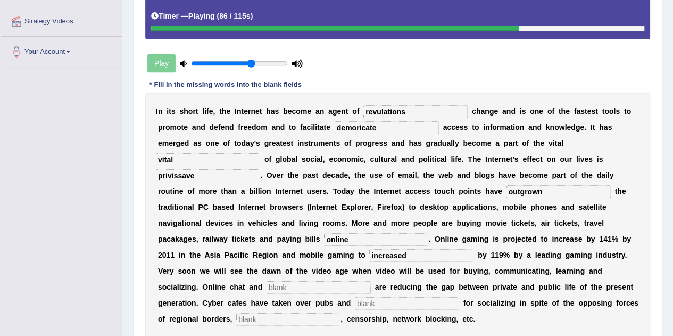
type input "increased"
click at [317, 285] on input "text" at bounding box center [319, 287] width 104 height 13
type input "boges"
click at [384, 305] on input "text" at bounding box center [407, 303] width 104 height 13
type input "bars"
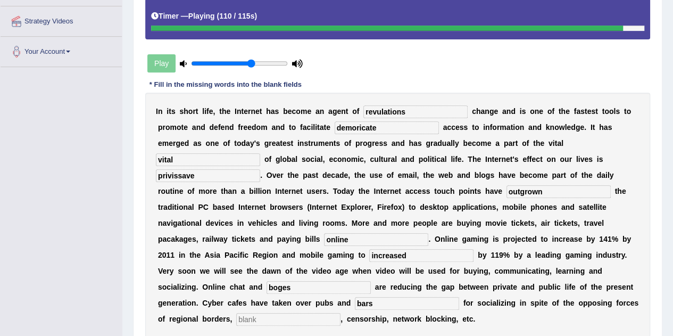
click at [261, 317] on input "text" at bounding box center [288, 319] width 104 height 13
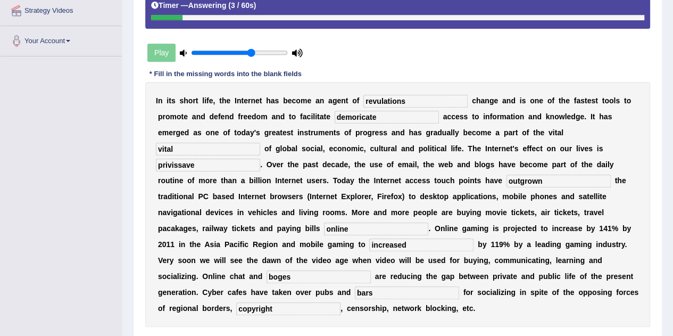
scroll to position [204, 0]
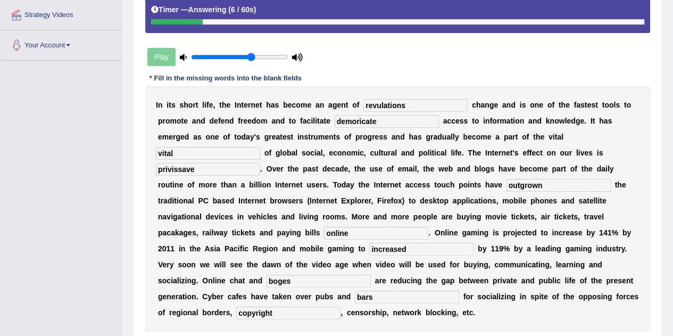
type input "copyright"
click at [311, 275] on input "boges" at bounding box center [319, 281] width 104 height 13
type input "b"
type input "blogs"
click at [406, 110] on input "revulations" at bounding box center [416, 105] width 104 height 13
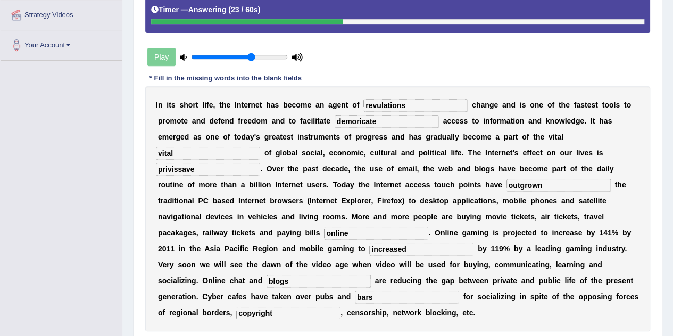
type input "revulations"
click at [385, 120] on input "demoricate" at bounding box center [387, 121] width 104 height 13
type input "democratic"
click at [292, 312] on input "copyright" at bounding box center [288, 313] width 104 height 13
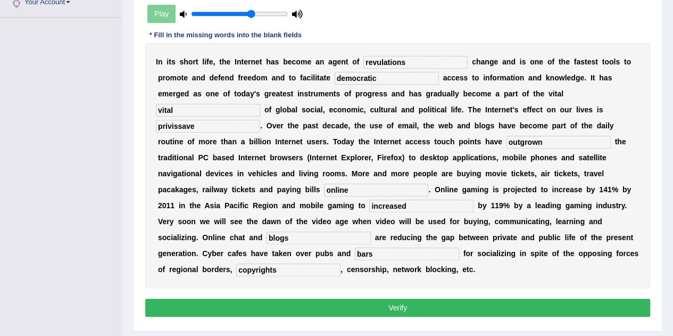
type input "copyrights"
click at [531, 312] on button "Verify" at bounding box center [397, 308] width 505 height 18
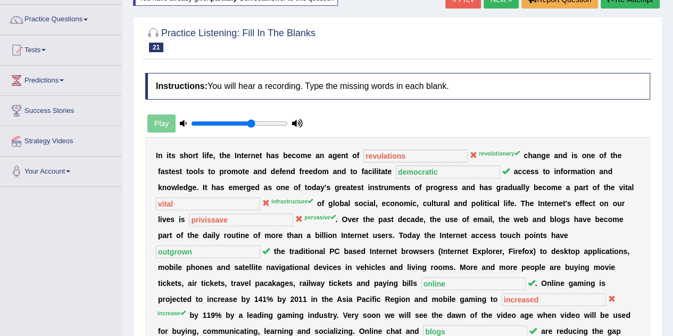
scroll to position [67, 0]
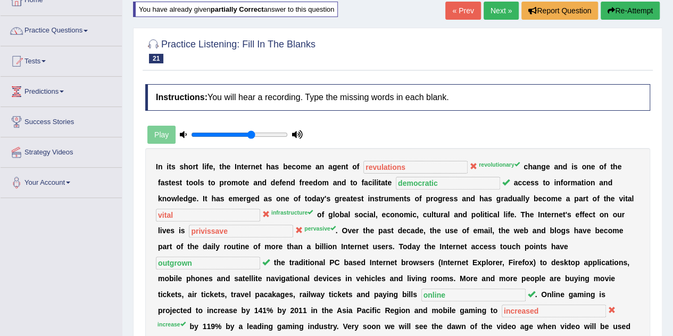
click at [495, 18] on link "Next »" at bounding box center [501, 11] width 35 height 18
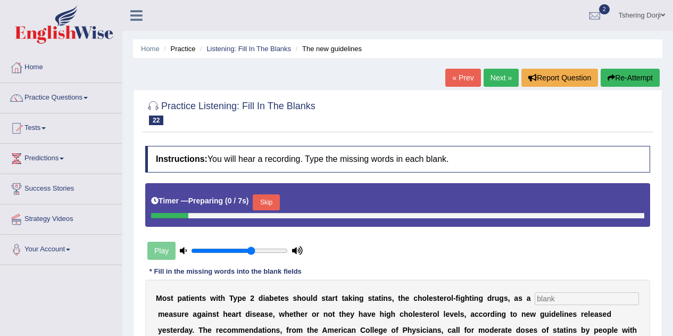
scroll to position [136, 0]
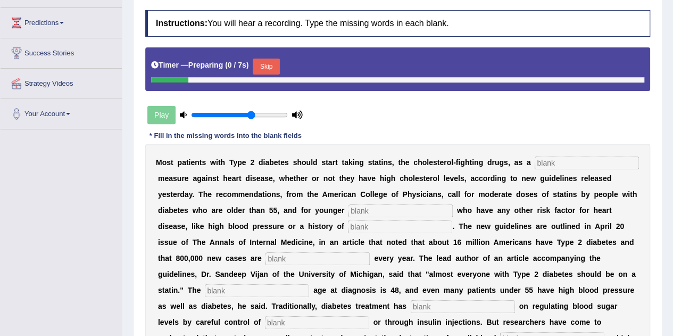
click at [564, 164] on input "text" at bounding box center [587, 163] width 104 height 13
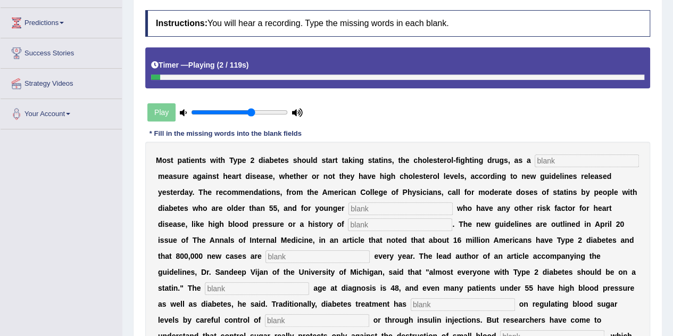
click at [571, 160] on input "text" at bounding box center [587, 160] width 104 height 13
click at [567, 161] on input "text" at bounding box center [587, 160] width 104 height 13
type input "pricatived"
click at [413, 208] on input "text" at bounding box center [401, 208] width 104 height 13
type input "patients"
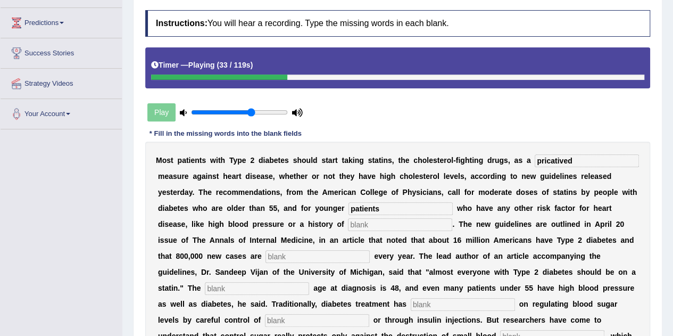
click at [377, 225] on input "text" at bounding box center [400, 224] width 104 height 13
type input "smoking"
click at [315, 257] on input "text" at bounding box center [318, 256] width 104 height 13
type input "dignost"
click at [265, 284] on input "text" at bounding box center [257, 288] width 104 height 13
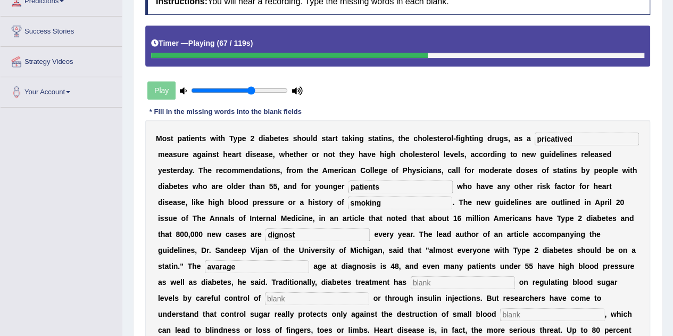
scroll to position [166, 0]
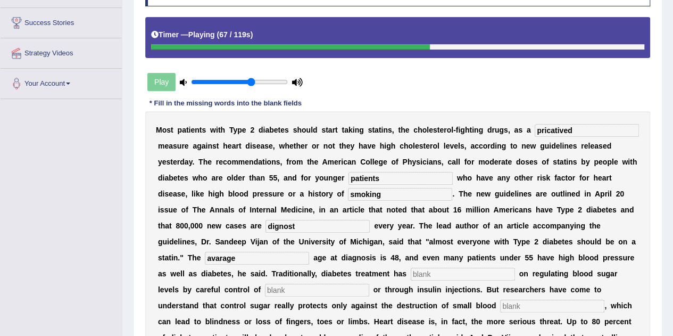
type input "avarage"
click at [480, 274] on input "text" at bounding box center [463, 274] width 104 height 13
type input "focused"
click at [293, 290] on input "text" at bounding box center [317, 290] width 104 height 13
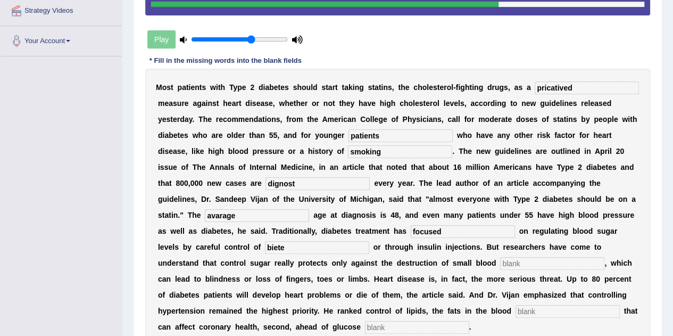
scroll to position [211, 0]
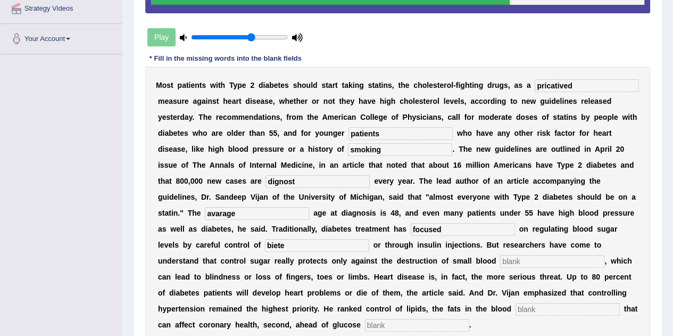
type input "biete"
click at [531, 264] on input "text" at bounding box center [552, 261] width 104 height 13
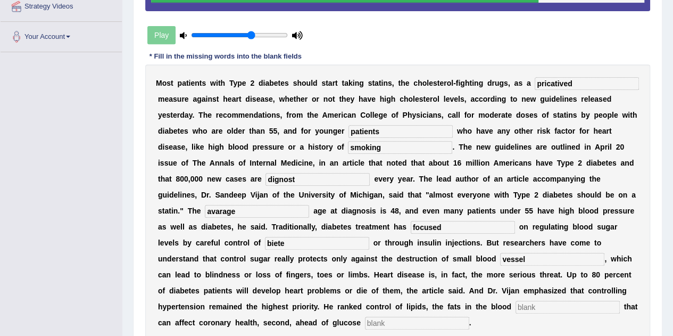
scroll to position [227, 0]
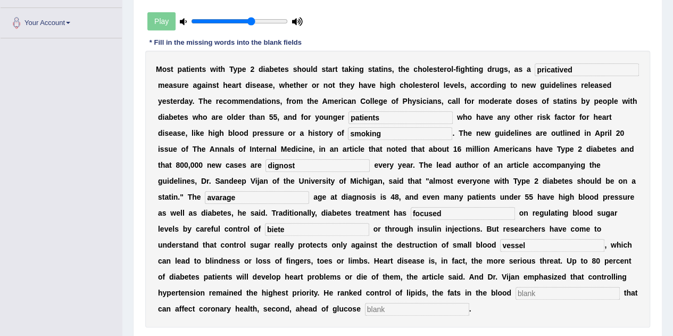
type input "vessel"
click at [537, 297] on input "text" at bounding box center [568, 293] width 104 height 13
type input "strames"
click at [389, 308] on input "text" at bounding box center [417, 309] width 104 height 13
type input "regulations"
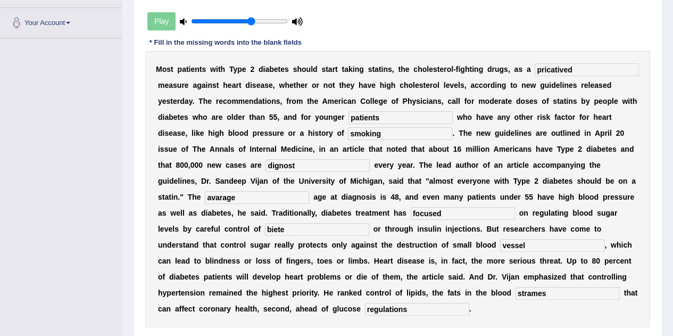
click at [283, 231] on input "biete" at bounding box center [317, 229] width 104 height 13
type input "b"
type input "deite"
click at [545, 290] on input "strames" at bounding box center [568, 293] width 104 height 13
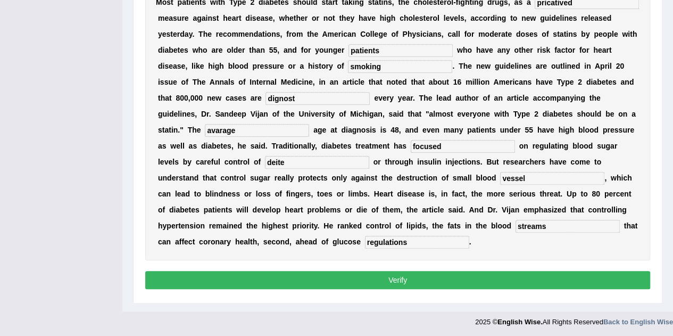
type input "streams"
click at [472, 282] on button "Verify" at bounding box center [397, 280] width 505 height 18
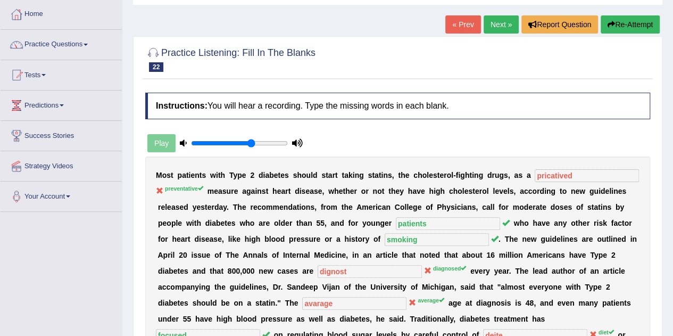
scroll to position [0, 0]
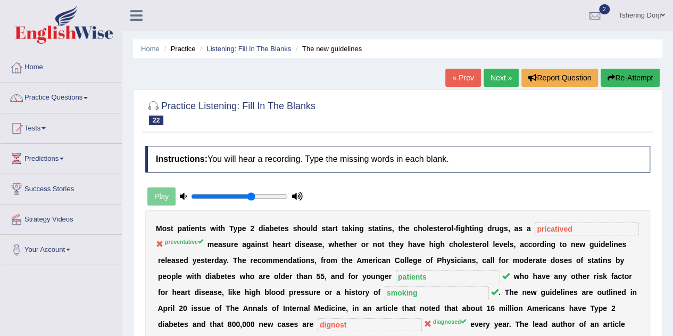
click at [78, 100] on link "Practice Questions" at bounding box center [61, 96] width 121 height 27
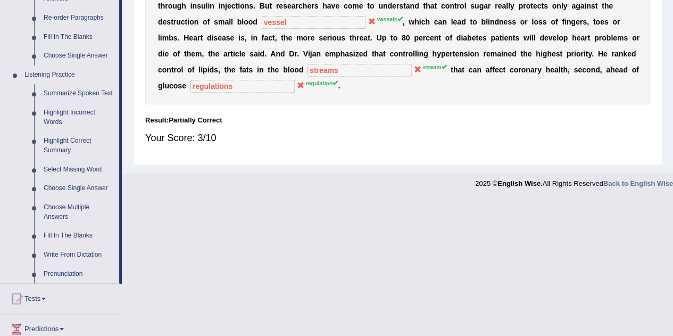
scroll to position [400, 0]
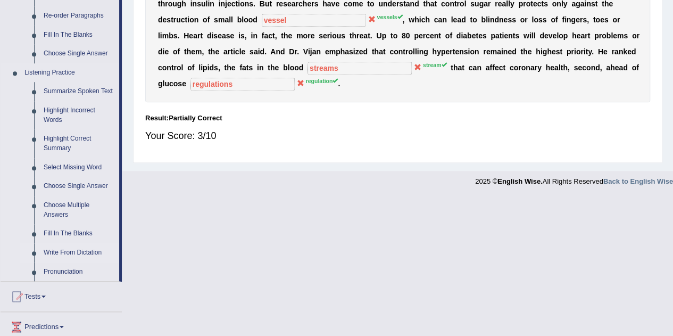
click at [80, 256] on link "Write From Dictation" at bounding box center [79, 252] width 80 height 19
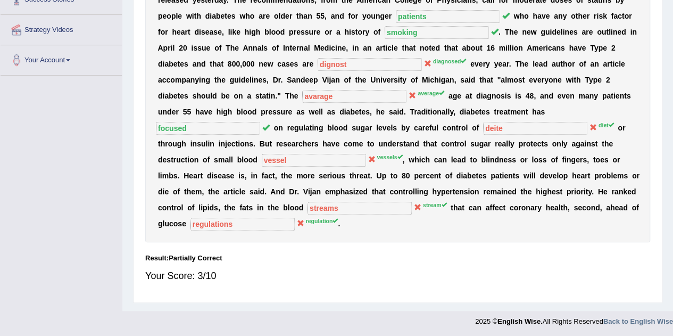
scroll to position [154, 0]
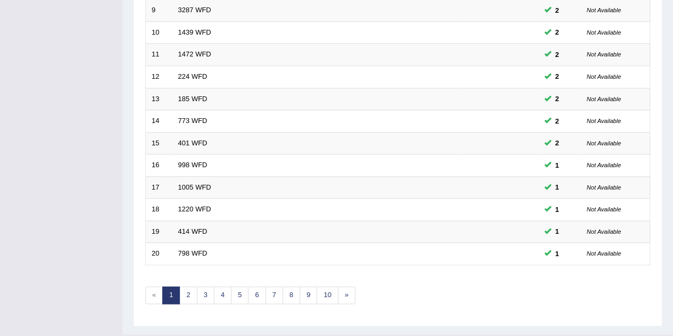
scroll to position [364, 0]
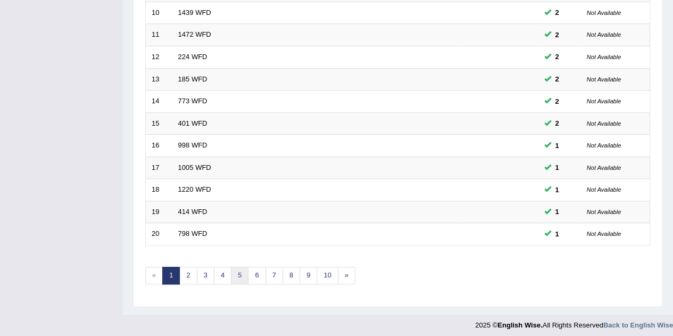
click at [231, 267] on link "5" at bounding box center [240, 276] width 18 height 18
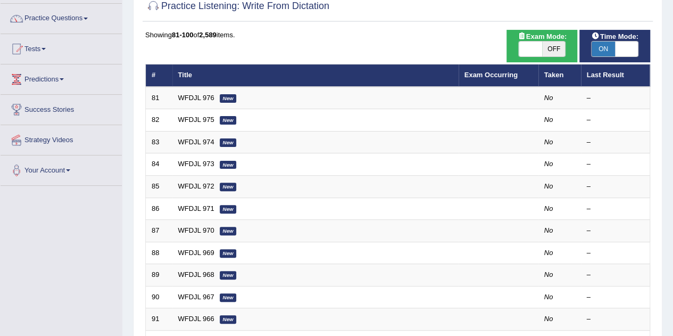
scroll to position [154, 0]
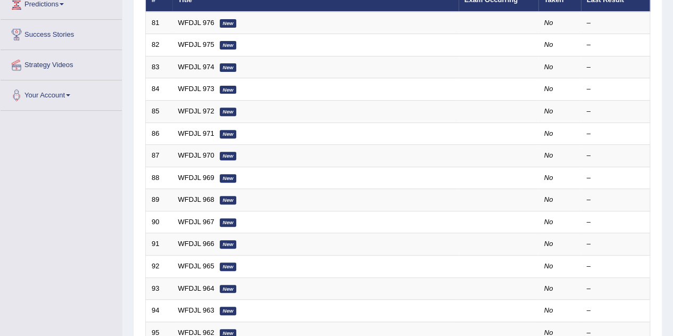
click at [198, 228] on td "WFDJL 967 New" at bounding box center [315, 222] width 286 height 22
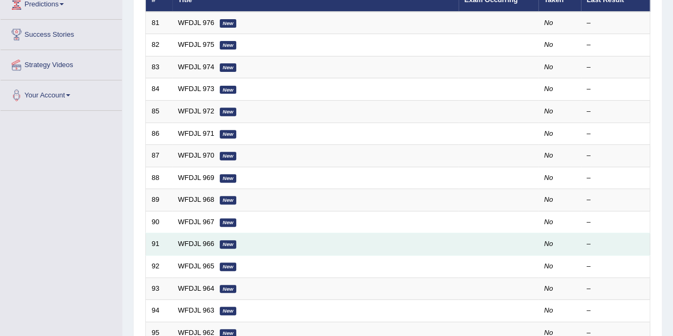
click at [196, 233] on td "WFDJL 966 New" at bounding box center [315, 244] width 286 height 22
click at [198, 240] on link "WFDJL 966" at bounding box center [196, 244] width 36 height 8
click at [199, 241] on link "WFDJL 966" at bounding box center [196, 244] width 36 height 8
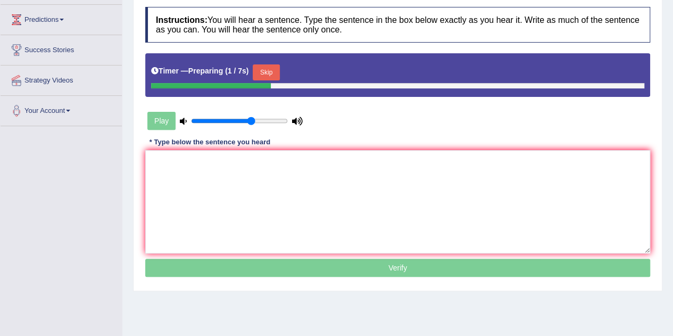
scroll to position [138, 0]
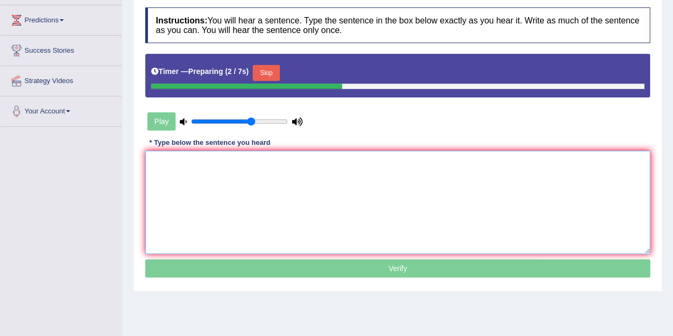
click at [297, 167] on textarea at bounding box center [397, 202] width 505 height 103
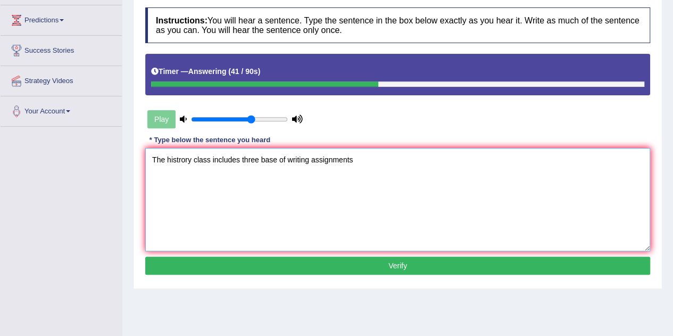
click at [278, 160] on textarea "The histrory class includes three base of writing assignments" at bounding box center [397, 199] width 505 height 103
click at [376, 162] on textarea "The histrory class includes three base form of writing assignments" at bounding box center [397, 199] width 505 height 103
click at [194, 160] on textarea "The histrory class includes three base form of writing assignments" at bounding box center [397, 199] width 505 height 103
click at [402, 159] on textarea "The histrory history class includes three base form of writing assignments" at bounding box center [397, 199] width 505 height 103
click at [393, 161] on textarea "The histrory history class includes three base form of writing assignments." at bounding box center [397, 199] width 505 height 103
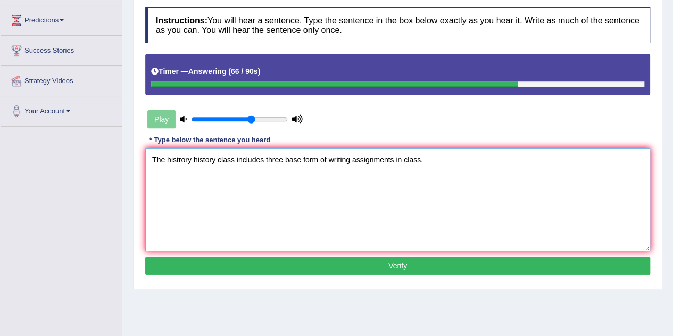
click at [301, 158] on textarea "The histrory history class includes three base form of writing assignments in c…" at bounding box center [397, 199] width 505 height 103
click at [242, 190] on textarea "The histrory history class includes three basebasic form of writing assignments…" at bounding box center [397, 199] width 505 height 103
click at [301, 158] on textarea "The histrory history class includes three base basic form of writing assignment…" at bounding box center [397, 199] width 505 height 103
click at [241, 212] on textarea "The histrory history class includes three base basic form of writing assignment…" at bounding box center [397, 199] width 505 height 103
click at [339, 160] on textarea "The histrory history class includes three base basic form of writing assignment…" at bounding box center [397, 199] width 505 height 103
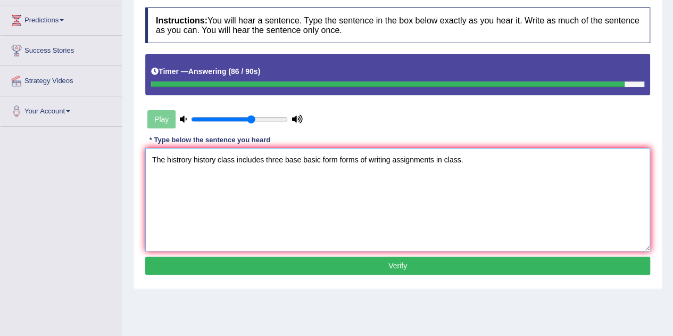
click at [391, 156] on textarea "The histrory history class includes three base basic form forms of writing assi…" at bounding box center [397, 199] width 505 height 103
type textarea "The histrory history class includes three base basic form forms of writing assi…"
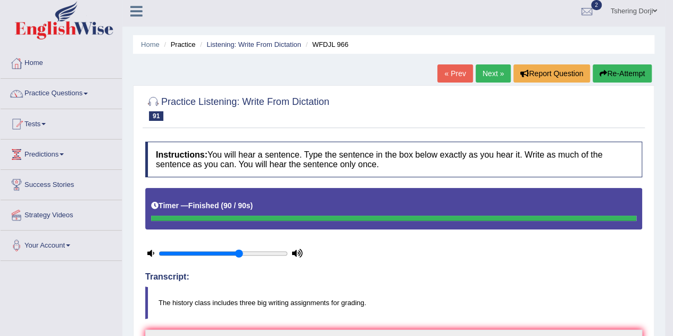
scroll to position [0, 0]
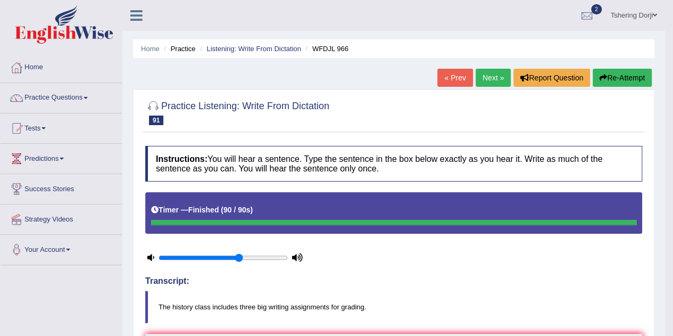
click at [492, 78] on link "Next »" at bounding box center [493, 78] width 35 height 18
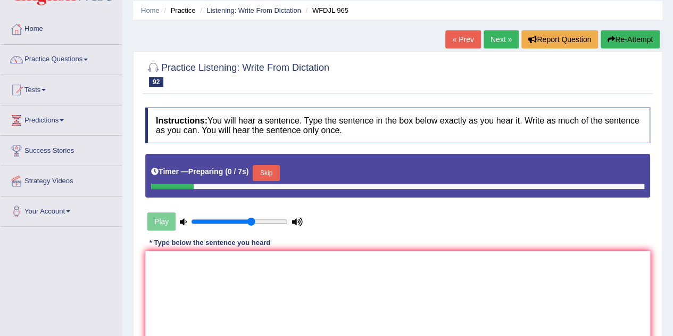
scroll to position [39, 0]
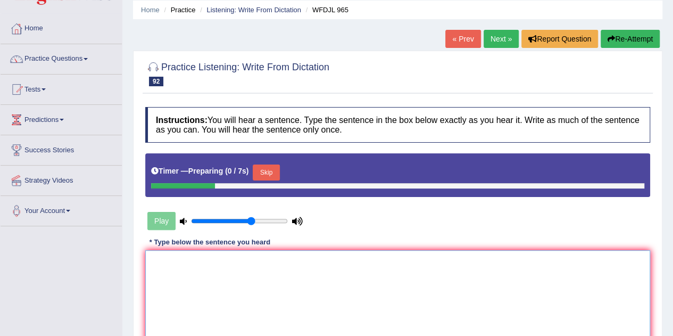
click at [304, 267] on textarea at bounding box center [397, 301] width 505 height 103
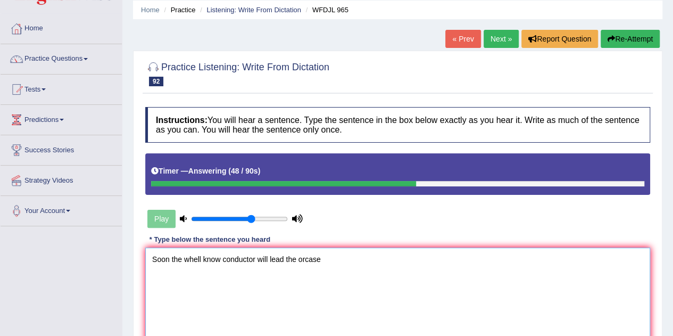
click at [180, 260] on textarea "Soon the whell know conductor will lead the orcase" at bounding box center [397, 299] width 505 height 103
click at [339, 263] on textarea "Soon the whell know conductor will lead the orcase" at bounding box center [397, 299] width 505 height 103
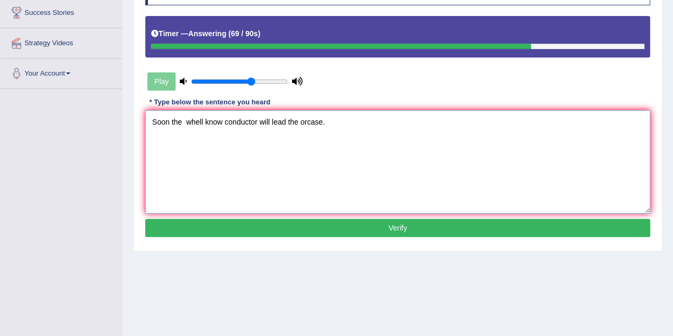
scroll to position [178, 0]
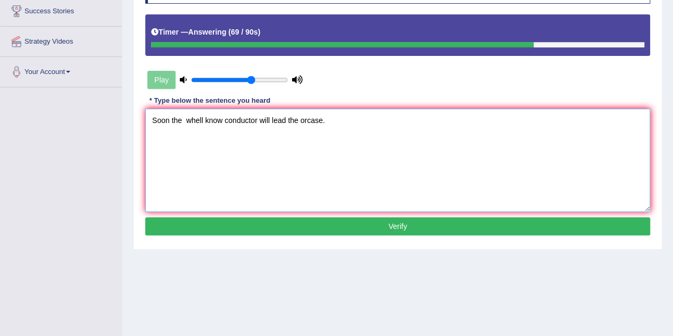
type textarea "Soon the whell know conductor will lead the orcase."
click at [443, 227] on button "Verify" at bounding box center [397, 226] width 505 height 18
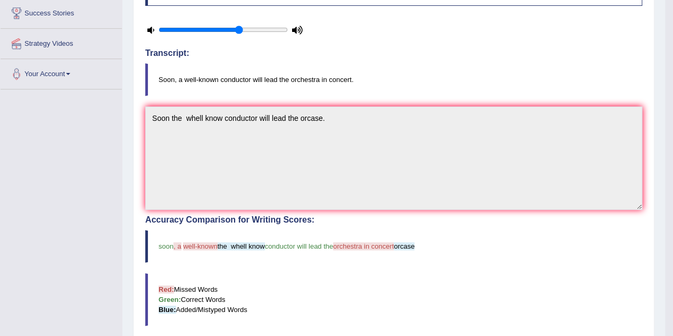
scroll to position [169, 0]
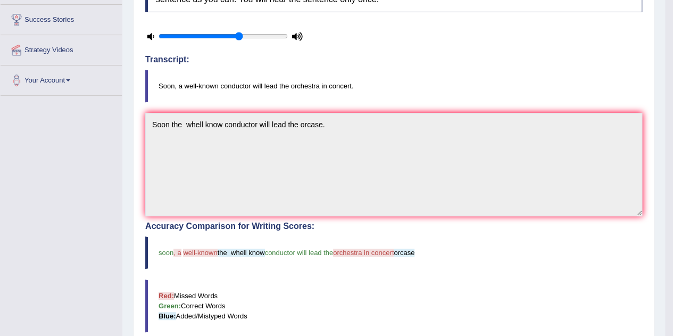
click at [512, 292] on blockquote "Red: Missed Words Green: Correct Words Blue: Added/Mistyped Words" at bounding box center [393, 305] width 497 height 53
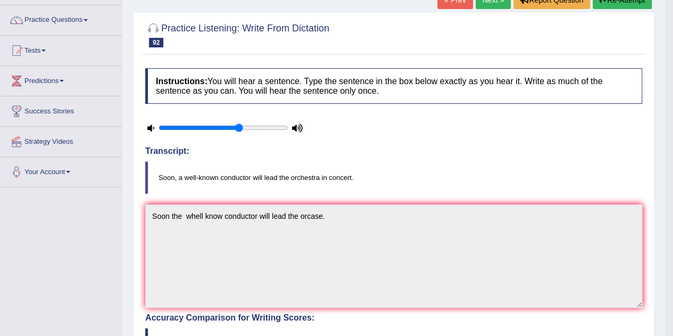
scroll to position [0, 0]
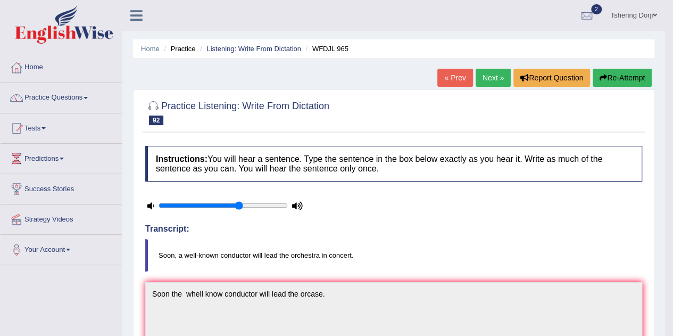
click at [499, 72] on link "Next »" at bounding box center [493, 78] width 35 height 18
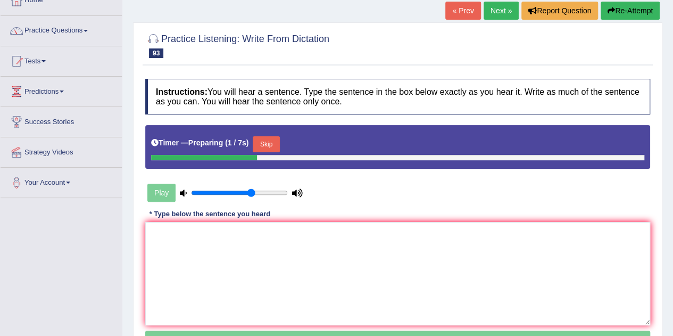
scroll to position [83, 0]
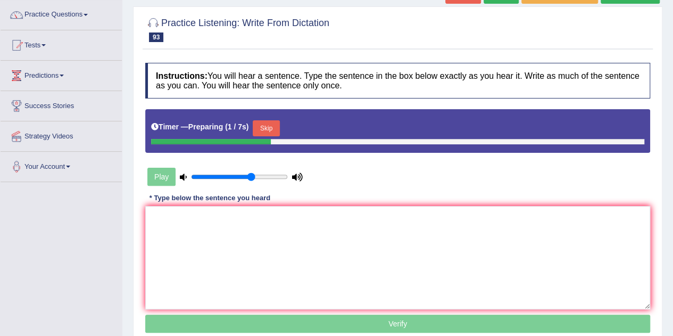
click at [223, 221] on textarea at bounding box center [397, 257] width 505 height 103
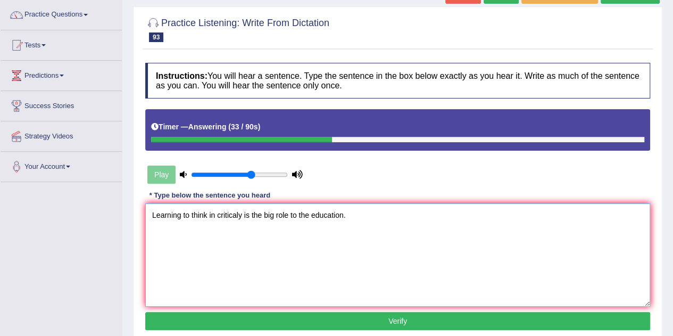
click at [242, 215] on textarea "Learning to think in criticaly is the big role to the education." at bounding box center [397, 254] width 505 height 103
click at [304, 212] on textarea "Learning to think in criticaly critically is the big role to the education." at bounding box center [397, 254] width 505 height 103
click at [306, 215] on textarea "Learning to think in criticaly critically is the big move role to the education." at bounding box center [397, 254] width 505 height 103
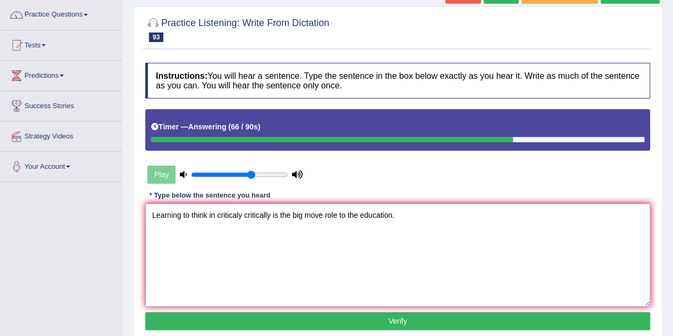
type textarea "Learning to think in criticaly critically is the big move role to the education."
click at [430, 318] on button "Verify" at bounding box center [397, 321] width 505 height 18
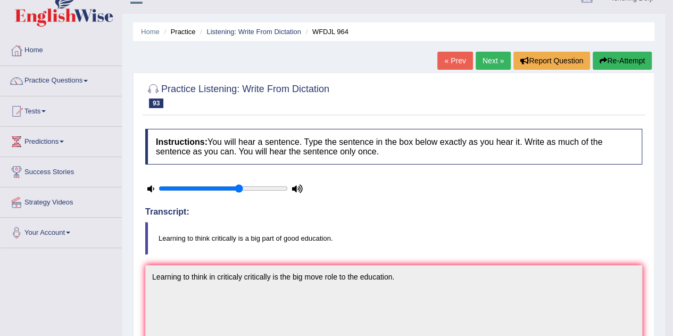
scroll to position [9, 0]
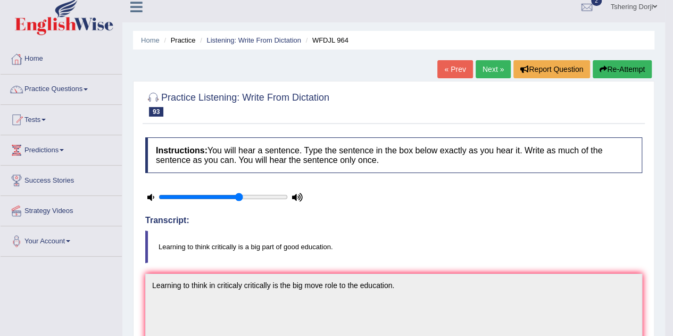
click at [488, 64] on link "Next »" at bounding box center [493, 69] width 35 height 18
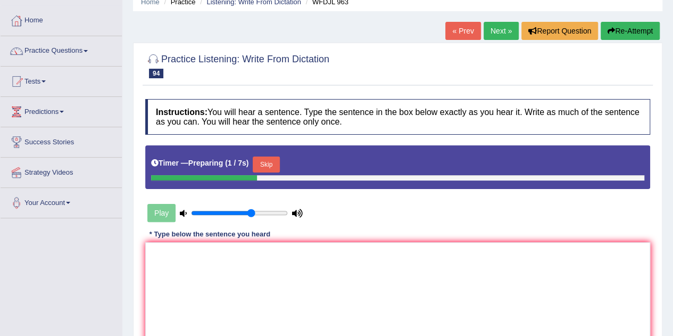
scroll to position [51, 0]
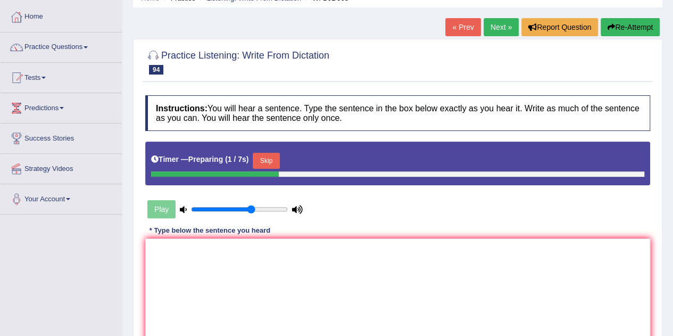
click at [297, 264] on textarea at bounding box center [397, 289] width 505 height 103
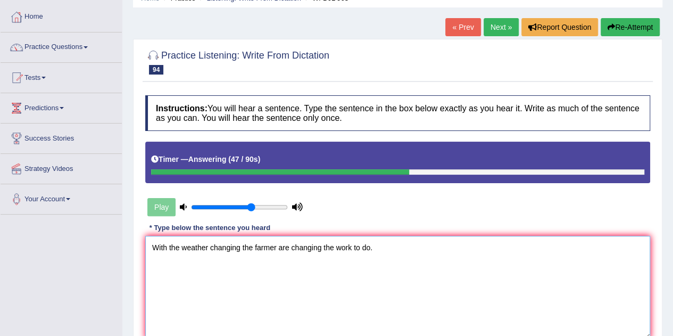
click at [280, 248] on textarea "With the weather changing the farmer are changing the work to do." at bounding box center [397, 287] width 505 height 103
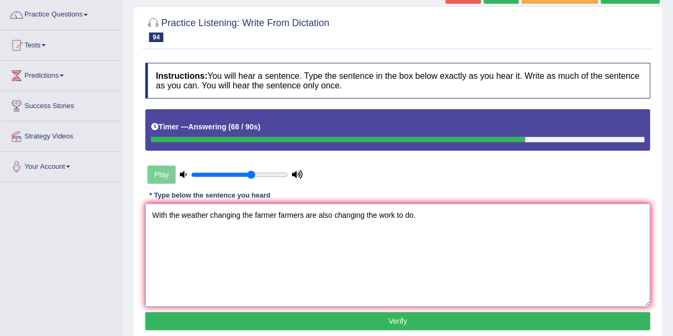
scroll to position [88, 0]
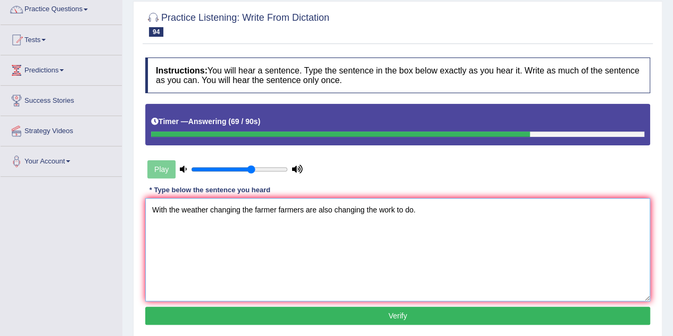
type textarea "With the weather changing the farmer farmers are also changing the work to do."
click at [460, 317] on button "Verify" at bounding box center [397, 316] width 505 height 18
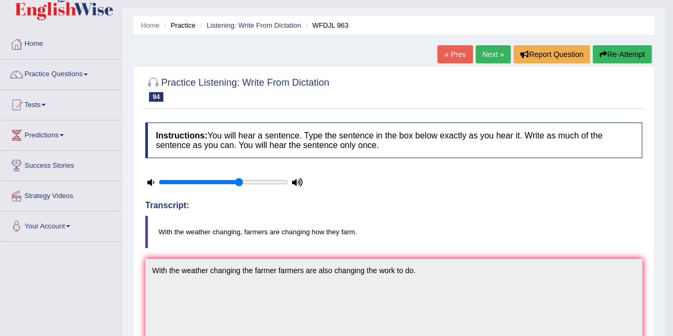
scroll to position [0, 0]
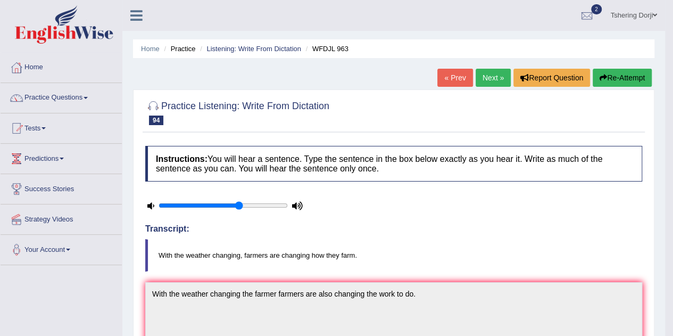
click at [501, 72] on link "Next »" at bounding box center [493, 78] width 35 height 18
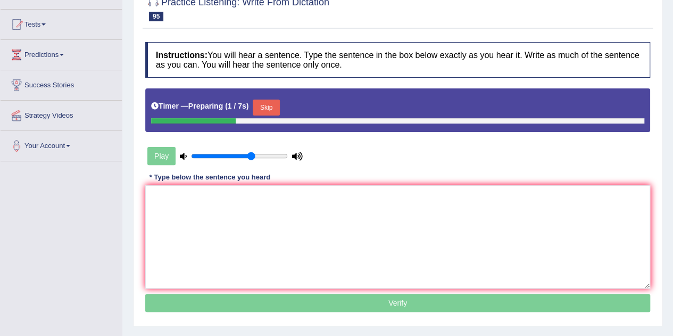
scroll to position [105, 0]
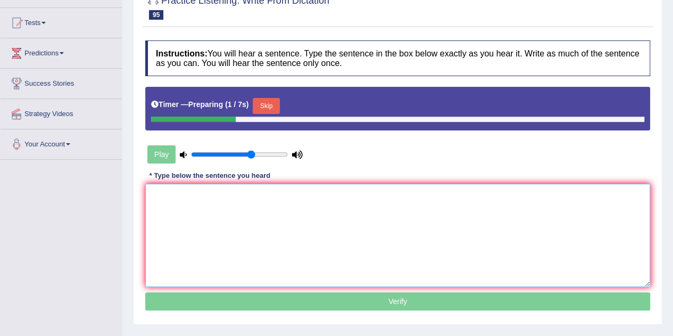
click at [459, 211] on textarea at bounding box center [397, 235] width 505 height 103
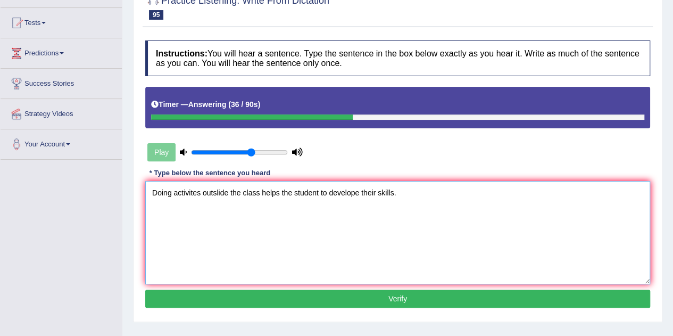
click at [198, 190] on textarea "Doing activites outslide the class helps the student to develope their skills." at bounding box center [397, 232] width 505 height 103
click at [203, 193] on textarea "Doing activites outslide the class helps the student to develope their skills." at bounding box center [397, 232] width 505 height 103
click at [260, 190] on textarea "Doing activites activities outslide the class helps the student to develope the…" at bounding box center [397, 232] width 505 height 103
click at [417, 192] on textarea "Doing activites activities outslide outside the class helps the student to deve…" at bounding box center [397, 232] width 505 height 103
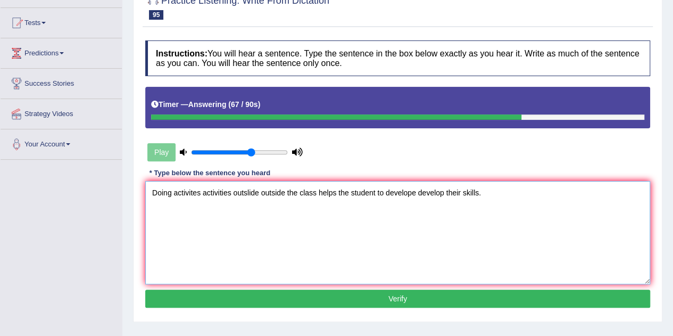
click at [172, 192] on textarea "Doing activites activities outslide outside the class helps the student to deve…" at bounding box center [397, 232] width 505 height 103
type textarea "Doing the activites activities outslide outside the class helps the student to …"
click at [417, 300] on button "Verify" at bounding box center [397, 299] width 505 height 18
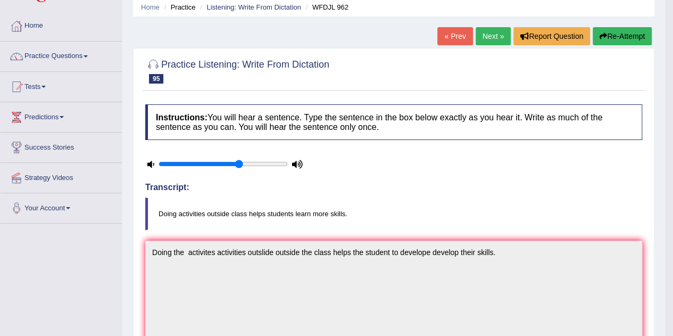
scroll to position [0, 0]
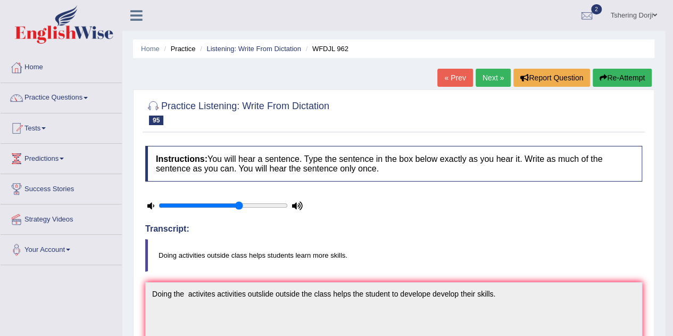
click at [491, 78] on link "Next »" at bounding box center [493, 78] width 35 height 18
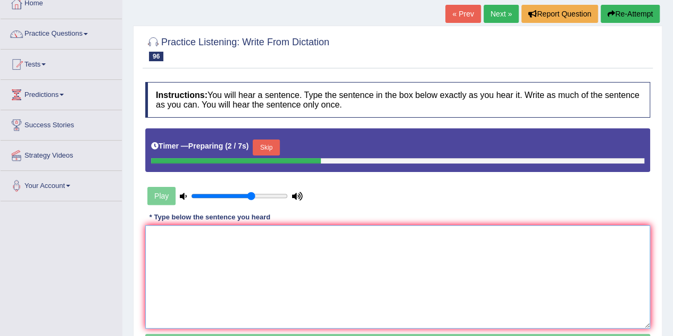
click at [279, 280] on textarea at bounding box center [397, 276] width 505 height 103
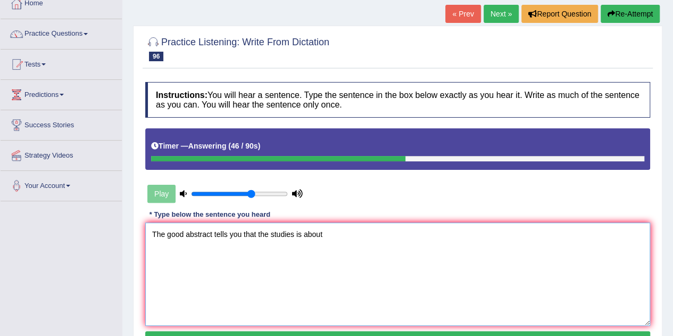
click at [269, 234] on textarea "The good abstract tells you that the studies is about" at bounding box center [397, 274] width 505 height 103
click at [292, 234] on textarea "The good abstract tells you that the studies is about" at bounding box center [397, 274] width 505 height 103
click at [350, 233] on textarea "The good abstract tells you that the studies study is about" at bounding box center [397, 274] width 505 height 103
click at [213, 235] on textarea "The good abstract tells you that the studies study is about." at bounding box center [397, 274] width 505 height 103
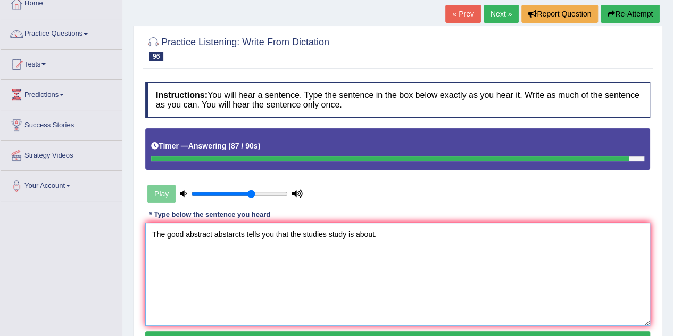
click at [438, 265] on textarea "The good abstract abstarcts tells you that the studies study is about." at bounding box center [397, 274] width 505 height 103
type textarea "The good abstract abstarcts tells you that the studies study is about."
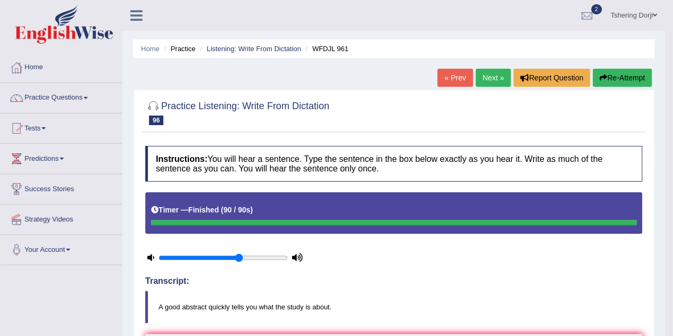
click at [502, 83] on link "Next »" at bounding box center [493, 78] width 35 height 18
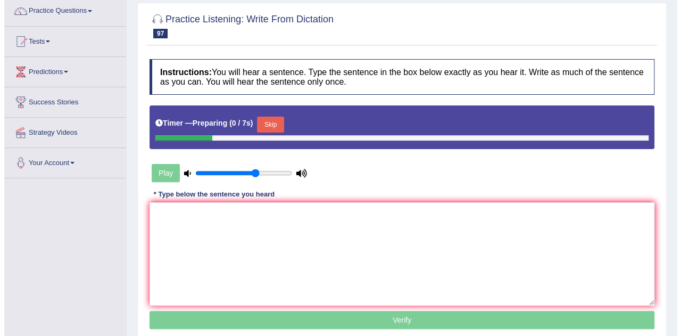
scroll to position [89, 0]
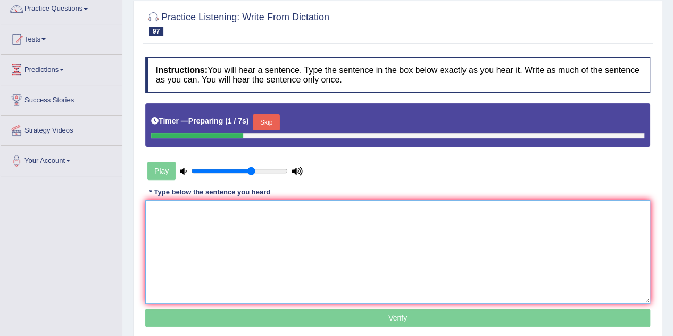
click at [428, 228] on textarea at bounding box center [397, 251] width 505 height 103
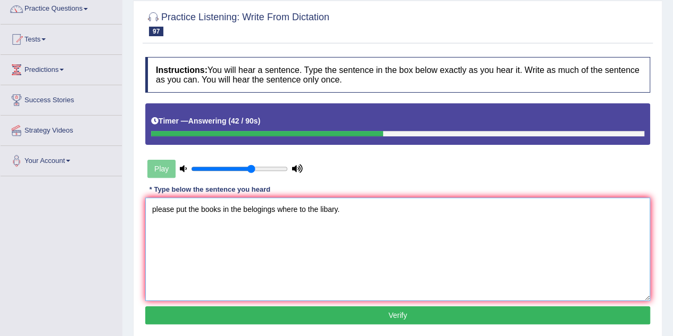
click at [155, 210] on textarea "please put the books in the belogings where to the libary." at bounding box center [397, 249] width 505 height 103
click at [278, 205] on textarea "Please put the books in the belogings where to the libary." at bounding box center [397, 249] width 505 height 103
click at [308, 262] on textarea "Please put the books in the belogings beloginings where to the libary." at bounding box center [397, 249] width 505 height 103
click at [393, 209] on textarea "Please put the books in the belongings beloginings where to the libary." at bounding box center [397, 249] width 505 height 103
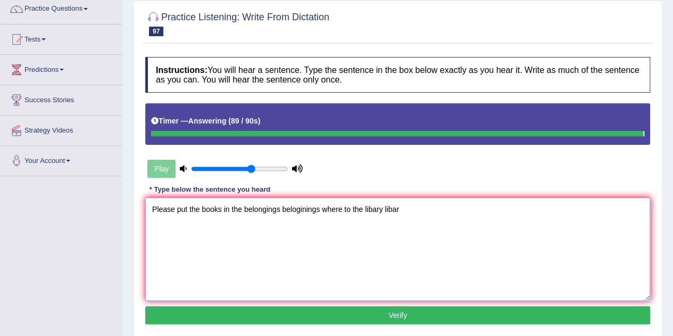
type textarea "Please put the books in the belongings beloginings where to the libary libar"
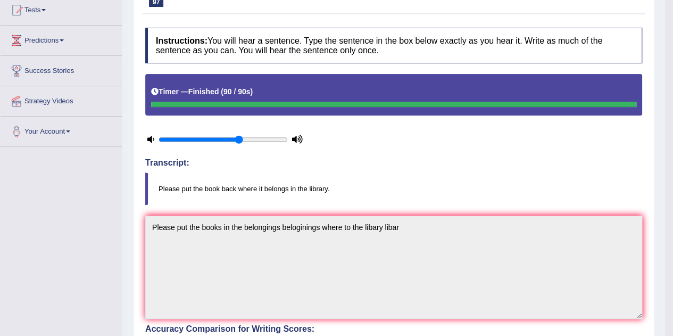
scroll to position [0, 0]
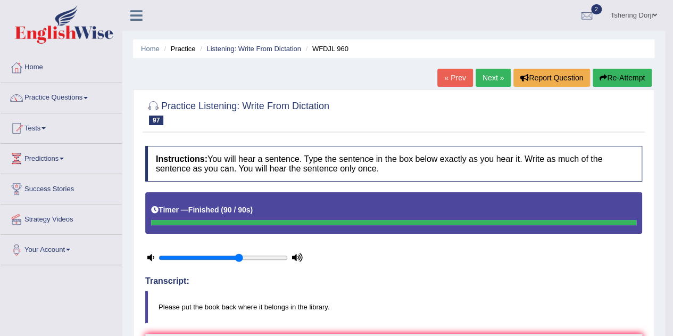
click at [70, 102] on link "Practice Questions" at bounding box center [61, 96] width 121 height 27
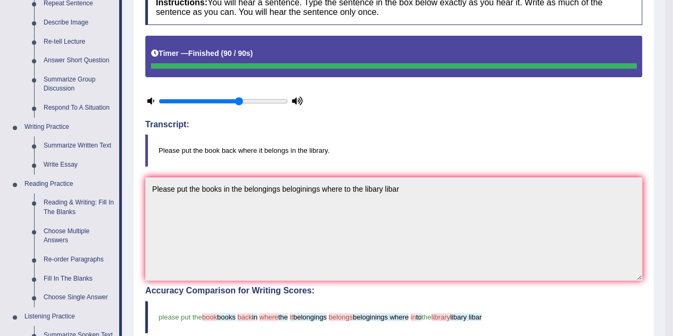
scroll to position [157, 0]
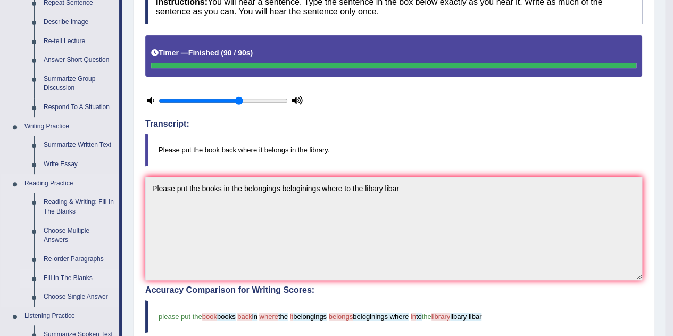
click at [86, 279] on link "Fill In The Blanks" at bounding box center [79, 278] width 80 height 19
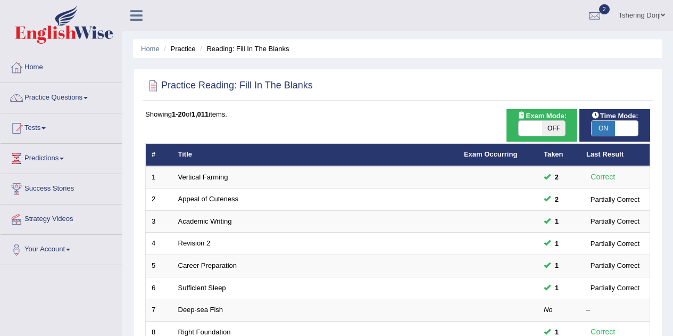
click at [88, 108] on link "Practice Questions" at bounding box center [61, 96] width 121 height 27
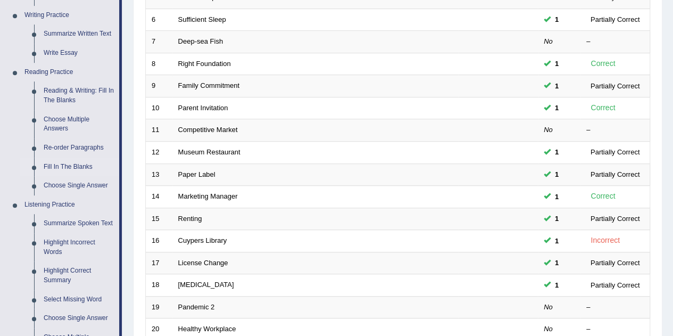
scroll to position [283, 0]
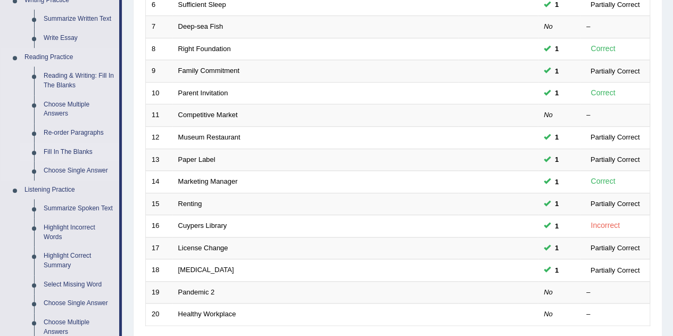
click at [80, 153] on link "Fill In The Blanks" at bounding box center [79, 152] width 80 height 19
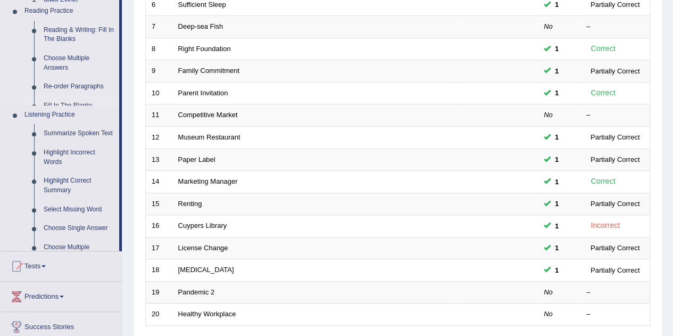
scroll to position [117, 0]
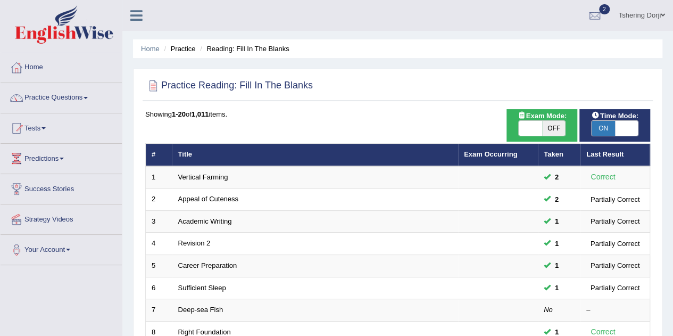
drag, startPoint x: 0, startPoint y: 0, endPoint x: 559, endPoint y: 149, distance: 578.5
click at [559, 149] on th "Taken" at bounding box center [559, 155] width 43 height 22
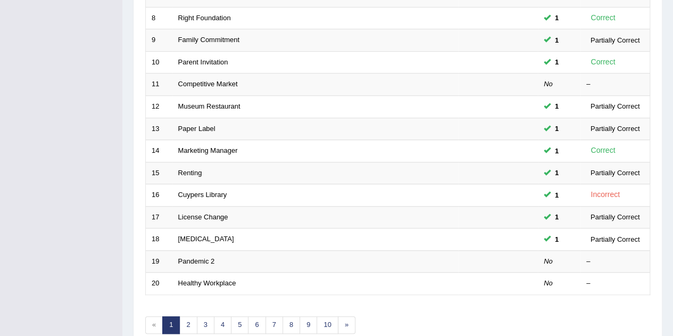
scroll to position [364, 0]
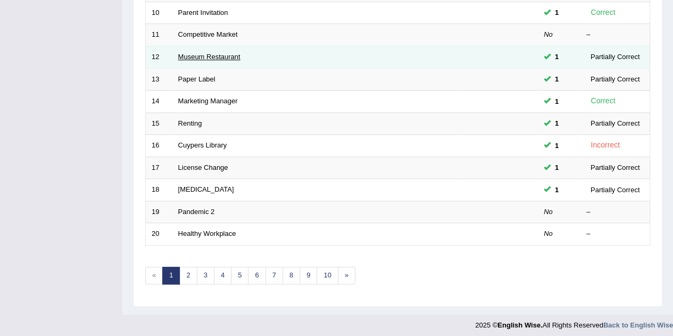
click at [238, 53] on link "Museum Restaurant" at bounding box center [209, 57] width 62 height 8
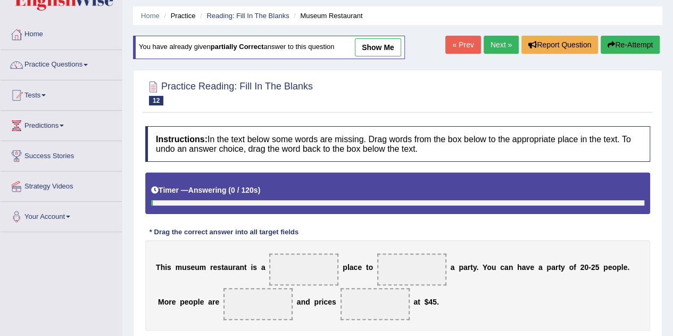
scroll to position [223, 0]
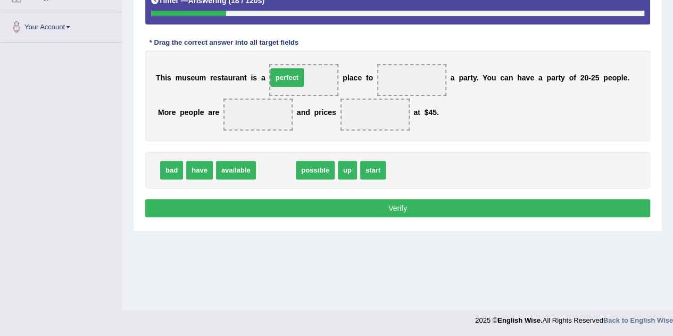
drag, startPoint x: 271, startPoint y: 168, endPoint x: 285, endPoint y: 73, distance: 95.3
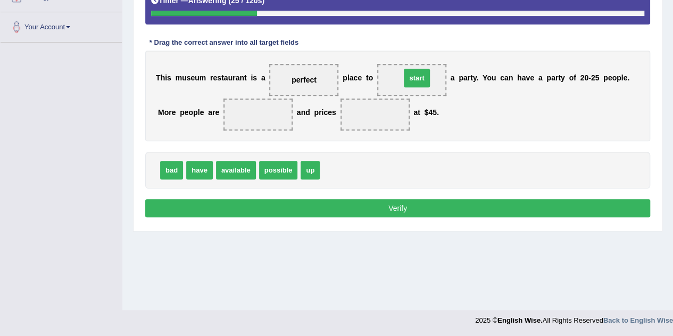
drag, startPoint x: 330, startPoint y: 171, endPoint x: 411, endPoint y: 79, distance: 122.6
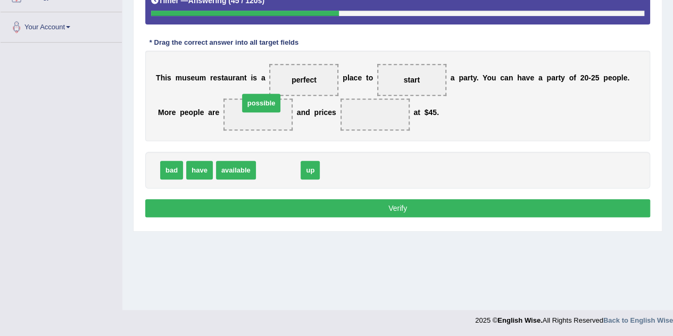
drag, startPoint x: 275, startPoint y: 173, endPoint x: 256, endPoint y: 104, distance: 71.8
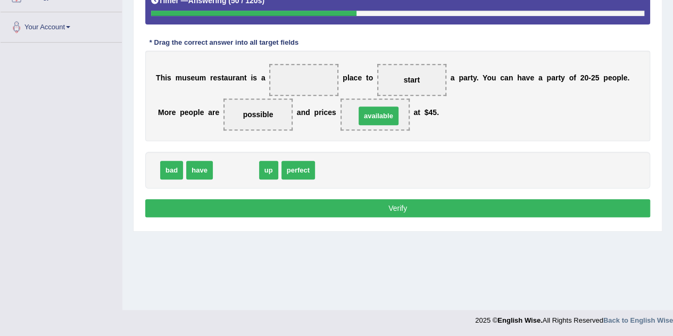
drag, startPoint x: 247, startPoint y: 164, endPoint x: 389, endPoint y: 109, distance: 151.9
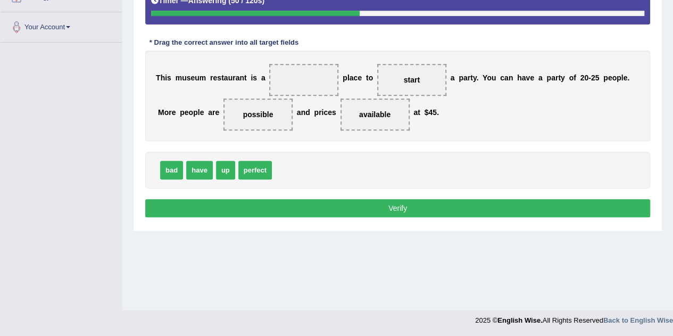
click at [402, 202] on button "Verify" at bounding box center [397, 208] width 505 height 18
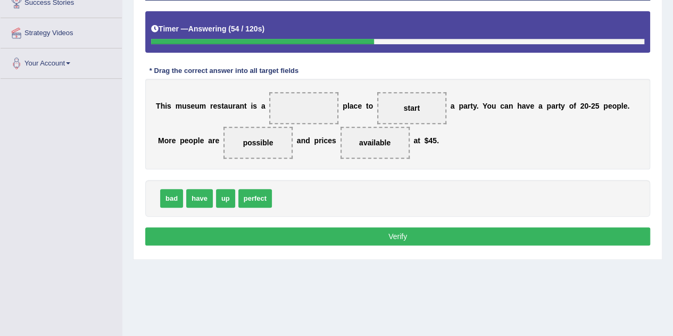
scroll to position [169, 0]
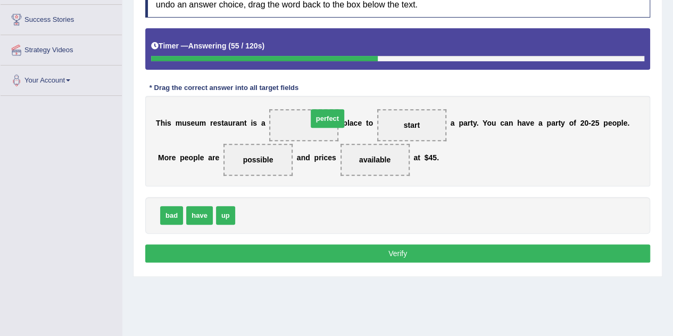
drag, startPoint x: 253, startPoint y: 206, endPoint x: 296, endPoint y: 109, distance: 105.8
click at [410, 244] on button "Verify" at bounding box center [397, 253] width 505 height 18
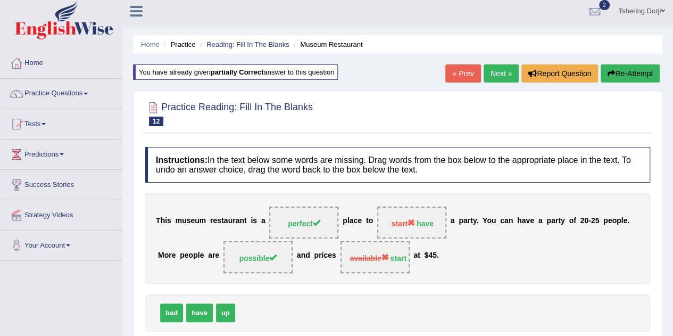
scroll to position [0, 0]
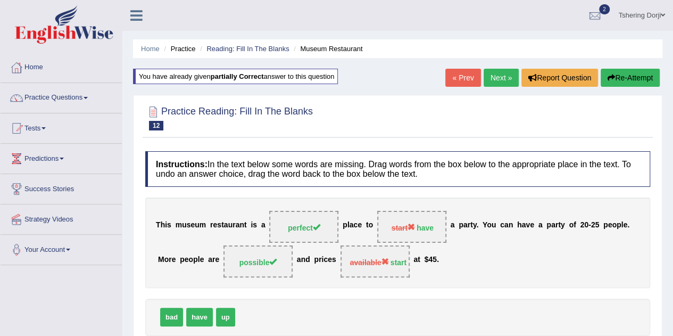
click at [501, 78] on link "Next »" at bounding box center [501, 78] width 35 height 18
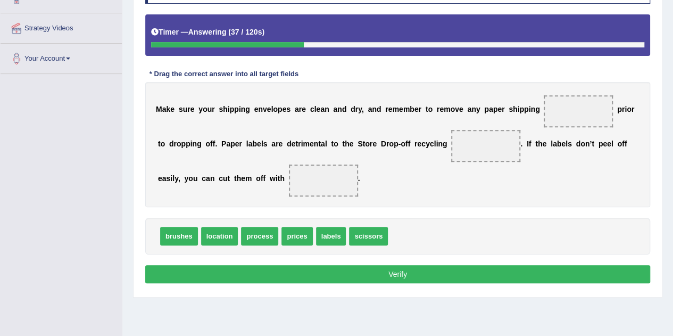
scroll to position [223, 0]
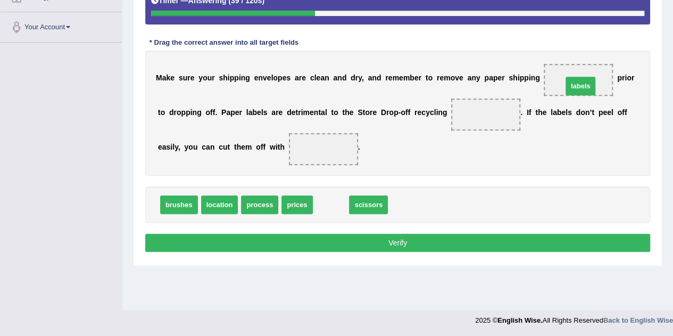
drag, startPoint x: 327, startPoint y: 204, endPoint x: 577, endPoint y: 86, distance: 276.2
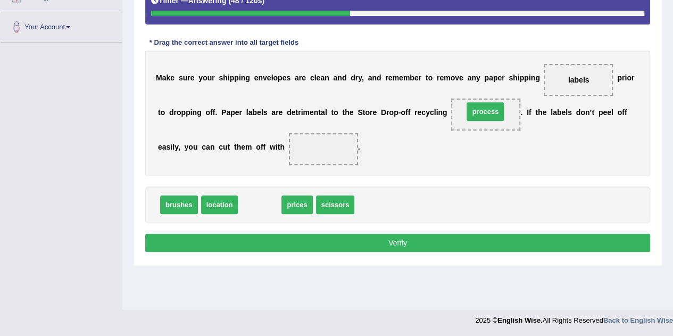
drag, startPoint x: 252, startPoint y: 203, endPoint x: 478, endPoint y: 109, distance: 244.4
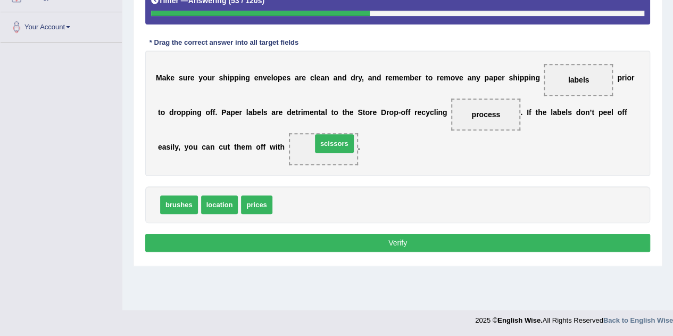
drag, startPoint x: 294, startPoint y: 203, endPoint x: 334, endPoint y: 137, distance: 77.4
click at [399, 241] on button "Verify" at bounding box center [397, 243] width 505 height 18
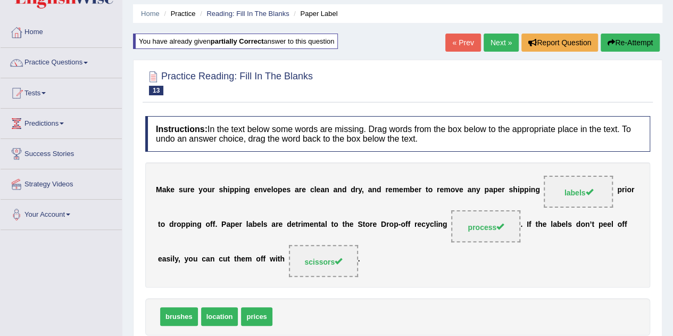
scroll to position [0, 0]
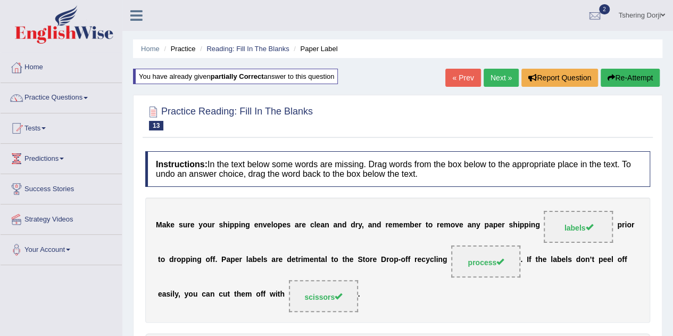
click at [493, 76] on link "Next »" at bounding box center [501, 78] width 35 height 18
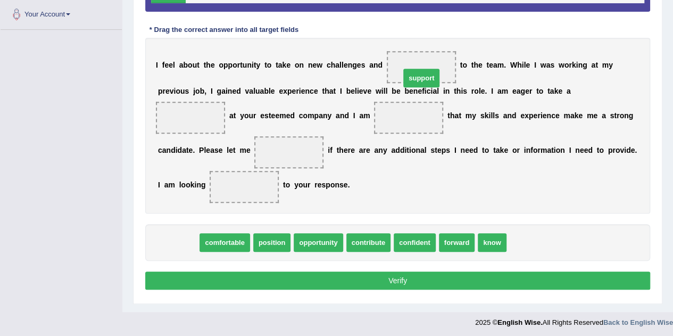
drag, startPoint x: 184, startPoint y: 242, endPoint x: 429, endPoint y: 74, distance: 296.4
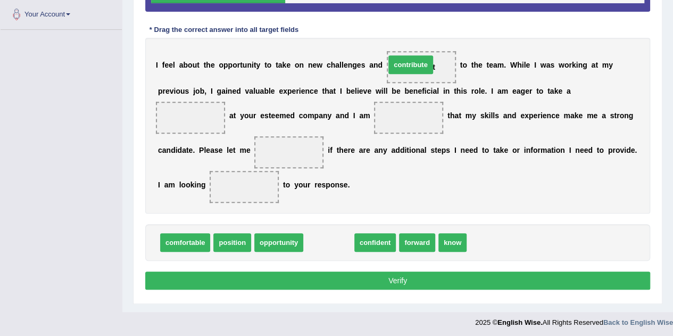
drag, startPoint x: 339, startPoint y: 239, endPoint x: 422, endPoint y: 63, distance: 194.8
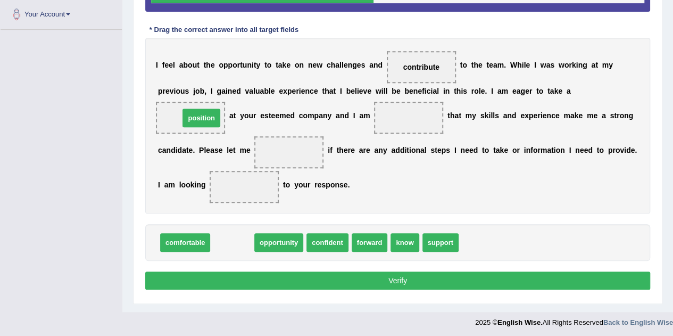
drag, startPoint x: 232, startPoint y: 236, endPoint x: 201, endPoint y: 118, distance: 122.2
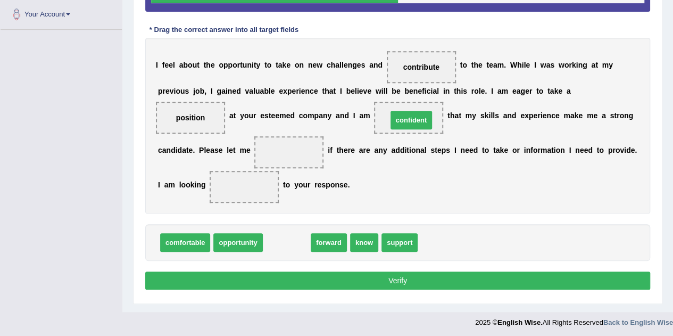
drag, startPoint x: 294, startPoint y: 241, endPoint x: 418, endPoint y: 119, distance: 174.7
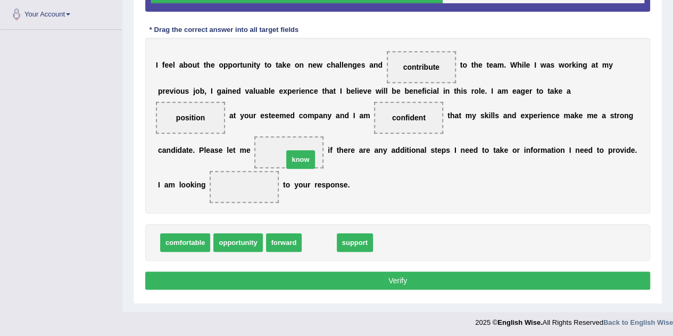
drag, startPoint x: 328, startPoint y: 238, endPoint x: 307, endPoint y: 144, distance: 96.5
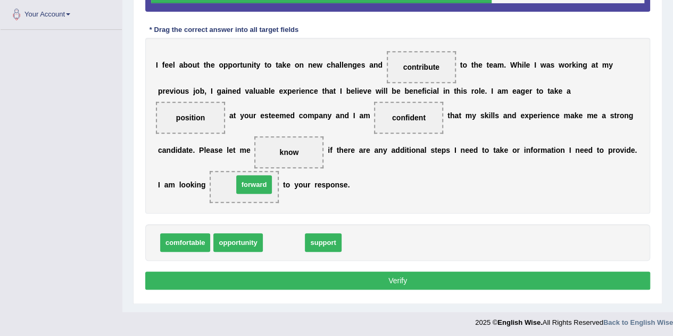
drag, startPoint x: 281, startPoint y: 237, endPoint x: 251, endPoint y: 179, distance: 65.2
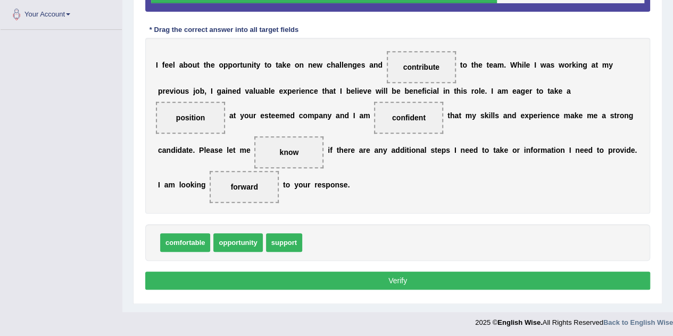
click at [387, 278] on button "Verify" at bounding box center [397, 281] width 505 height 18
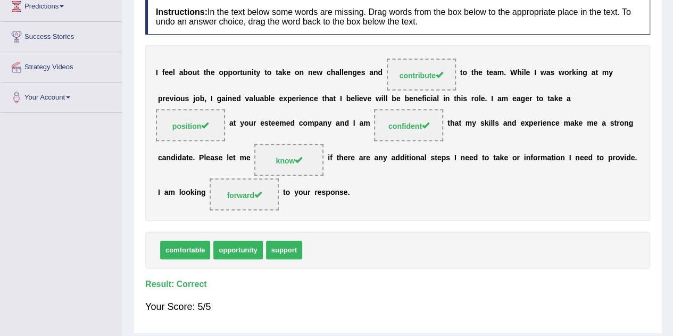
scroll to position [63, 0]
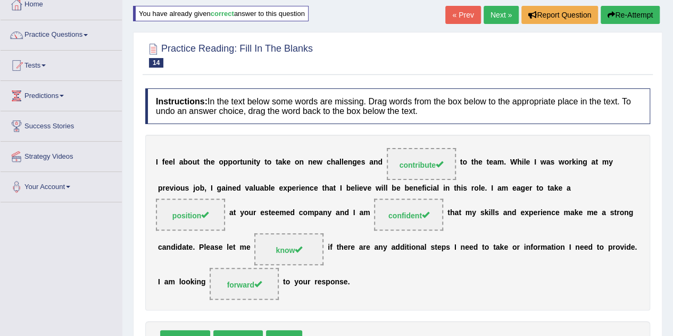
click at [491, 12] on link "Next »" at bounding box center [501, 15] width 35 height 18
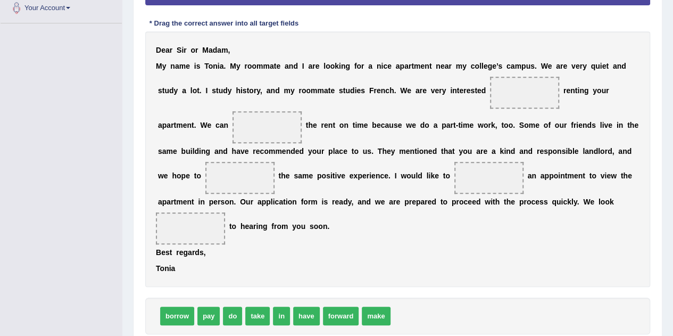
scroll to position [266, 0]
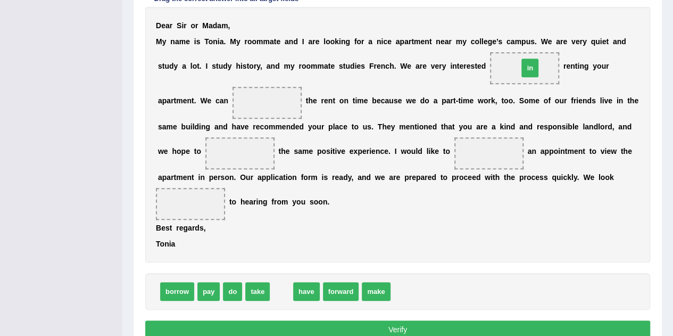
drag, startPoint x: 286, startPoint y: 295, endPoint x: 536, endPoint y: 71, distance: 335.5
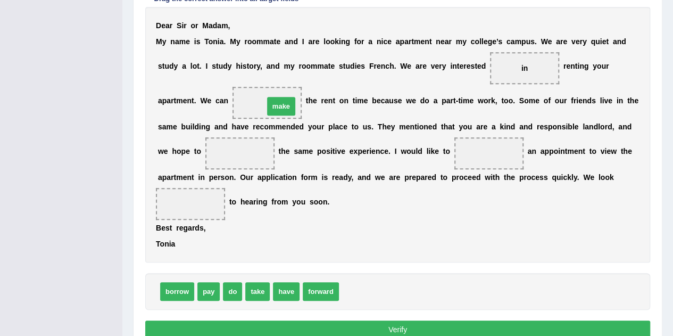
drag, startPoint x: 366, startPoint y: 291, endPoint x: 291, endPoint y: 106, distance: 199.9
drag, startPoint x: 249, startPoint y: 291, endPoint x: 244, endPoint y: 149, distance: 141.7
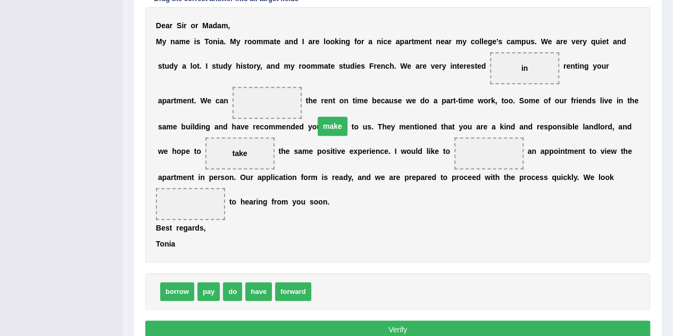
drag, startPoint x: 264, startPoint y: 98, endPoint x: 420, endPoint y: 125, distance: 158.2
click at [348, 125] on span "make" at bounding box center [333, 126] width 30 height 19
drag, startPoint x: 366, startPoint y: 127, endPoint x: 489, endPoint y: 154, distance: 125.8
drag, startPoint x: 214, startPoint y: 289, endPoint x: 278, endPoint y: 106, distance: 193.5
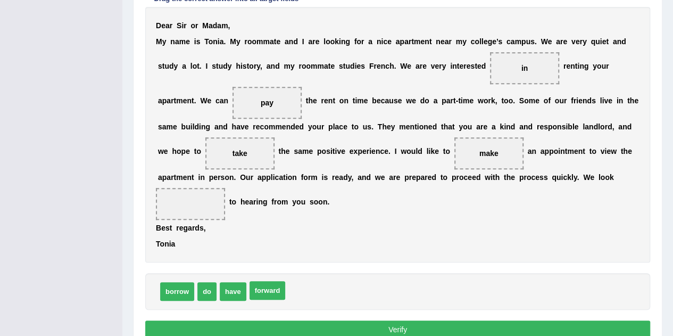
drag, startPoint x: 259, startPoint y: 291, endPoint x: 198, endPoint y: 219, distance: 94.5
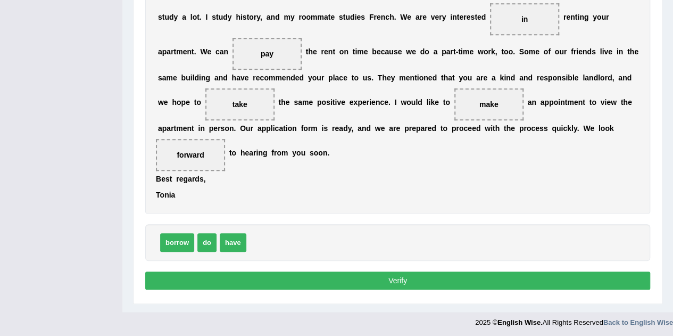
click at [356, 279] on button "Verify" at bounding box center [397, 281] width 505 height 18
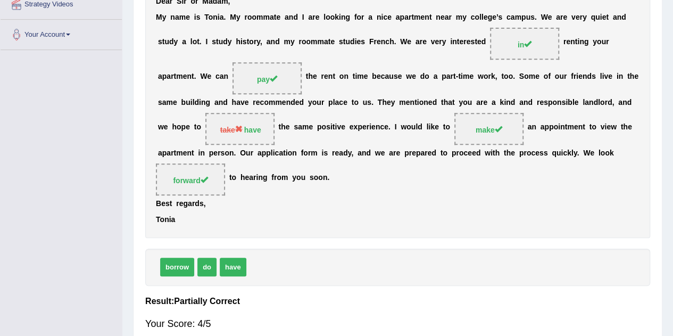
scroll to position [50, 0]
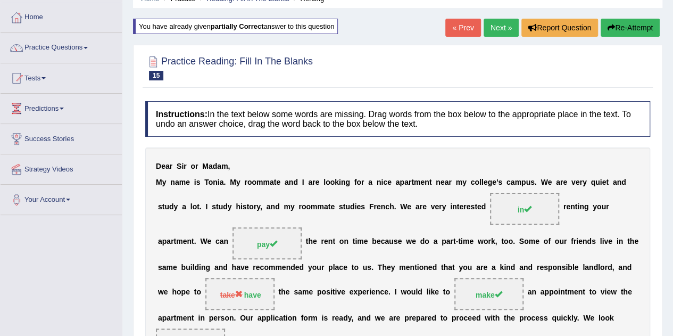
click at [498, 30] on link "Next »" at bounding box center [501, 28] width 35 height 18
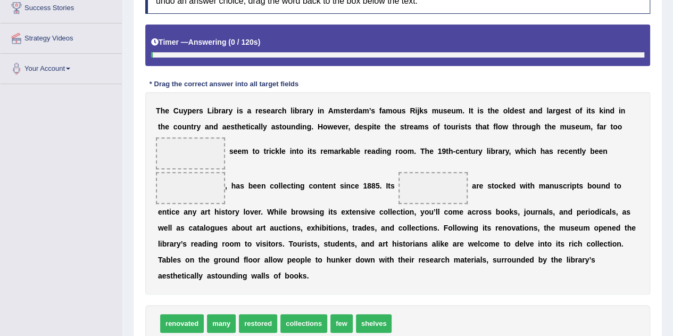
scroll to position [213, 0]
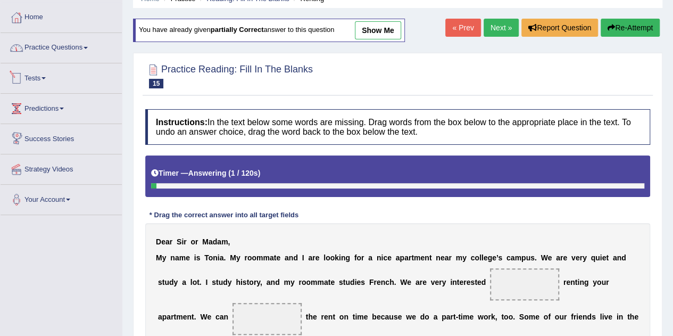
click at [79, 52] on link "Practice Questions" at bounding box center [61, 46] width 121 height 27
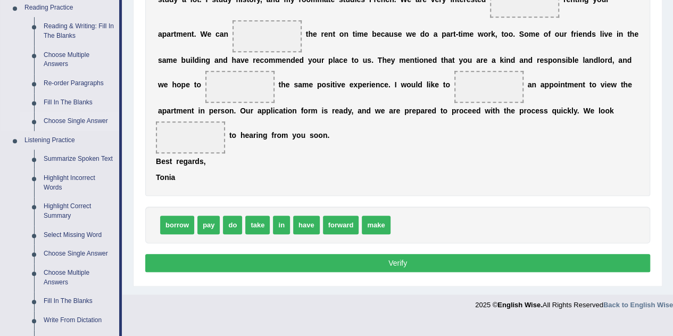
scroll to position [316, 0]
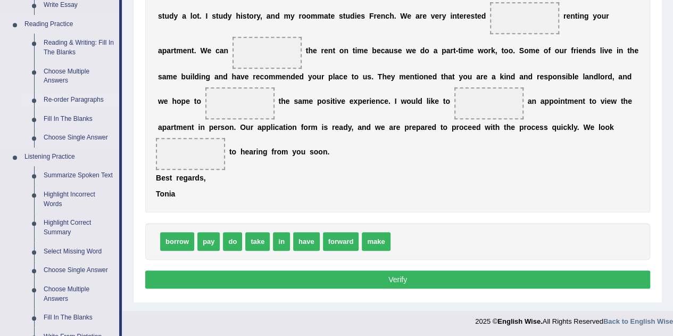
click at [72, 98] on link "Re-order Paragraphs" at bounding box center [79, 100] width 80 height 19
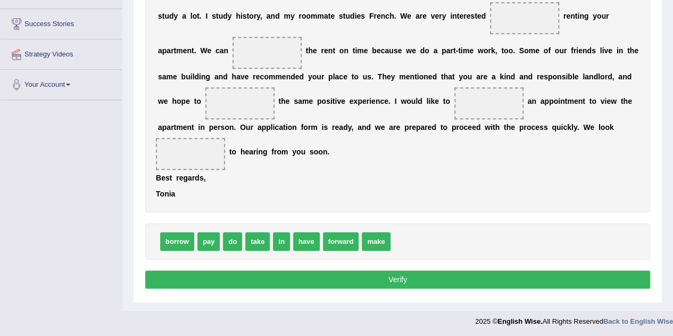
scroll to position [248, 0]
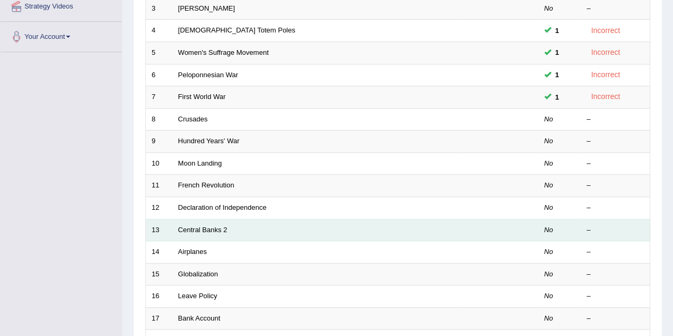
scroll to position [266, 0]
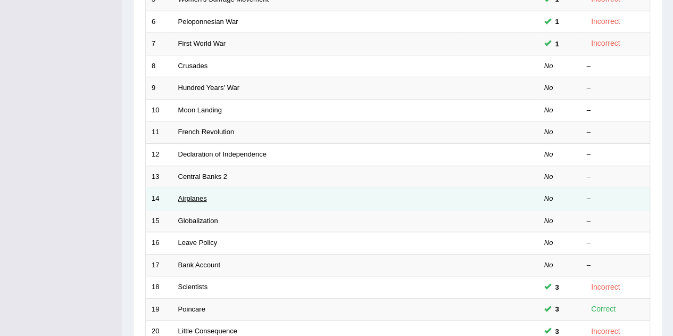
click at [199, 195] on link "Airplanes" at bounding box center [192, 198] width 29 height 8
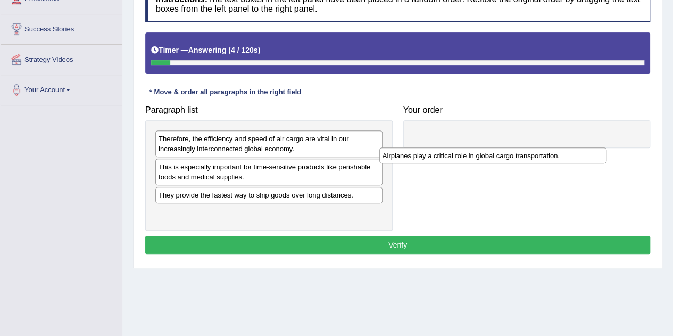
drag, startPoint x: 224, startPoint y: 218, endPoint x: 448, endPoint y: 161, distance: 231.1
click at [448, 161] on div "Airplanes play a critical role in global cargo transportation." at bounding box center [493, 155] width 227 height 16
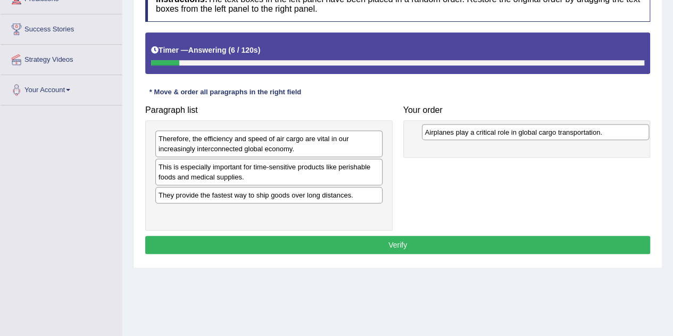
drag, startPoint x: 226, startPoint y: 211, endPoint x: 496, endPoint y: 131, distance: 282.1
click at [493, 131] on div "Airplanes play a critical role in global cargo transportation." at bounding box center [535, 132] width 227 height 16
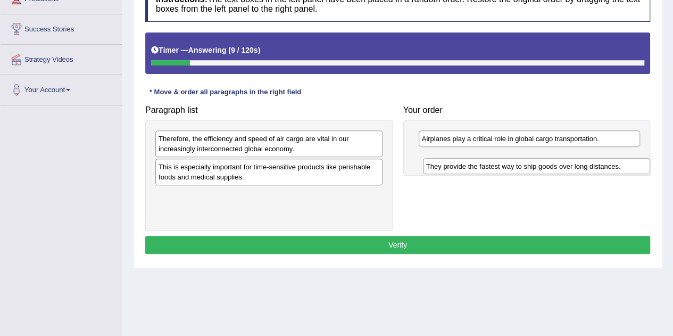
drag, startPoint x: 241, startPoint y: 196, endPoint x: 505, endPoint y: 162, distance: 265.7
click at [505, 164] on div "They provide the fastest way to ship goods over long distances." at bounding box center [536, 166] width 227 height 16
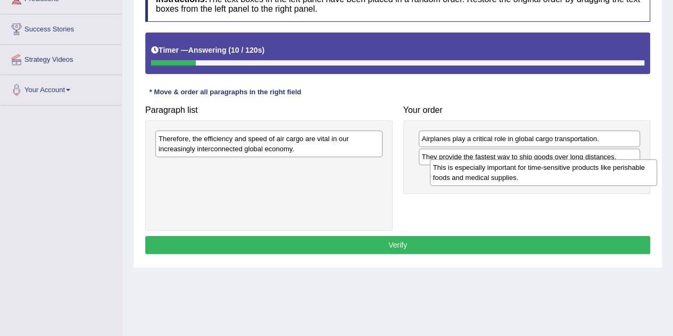
drag, startPoint x: 219, startPoint y: 174, endPoint x: 476, endPoint y: 166, distance: 256.7
click at [476, 166] on div "This is especially important for time-sensitive products like perishable foods …" at bounding box center [543, 172] width 227 height 27
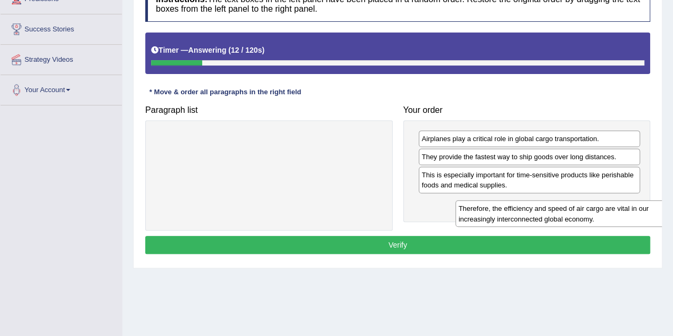
drag, startPoint x: 224, startPoint y: 151, endPoint x: 505, endPoint y: 215, distance: 288.3
click at [505, 215] on div "Therefore, the efficiency and speed of air cargo are vital in our increasingly …" at bounding box center [569, 213] width 227 height 27
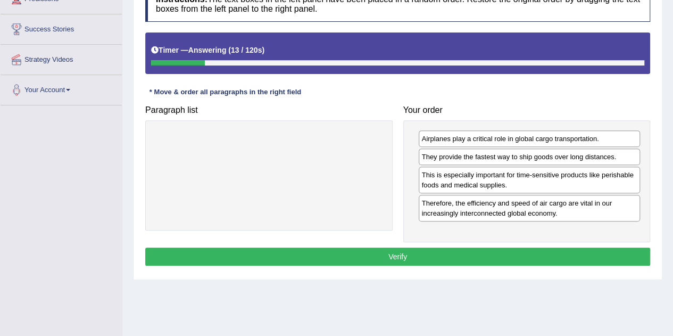
click at [471, 244] on div "Instructions: The text boxes in the left panel have been placed in a random ord…" at bounding box center [398, 127] width 511 height 293
click at [471, 248] on button "Verify" at bounding box center [397, 257] width 505 height 18
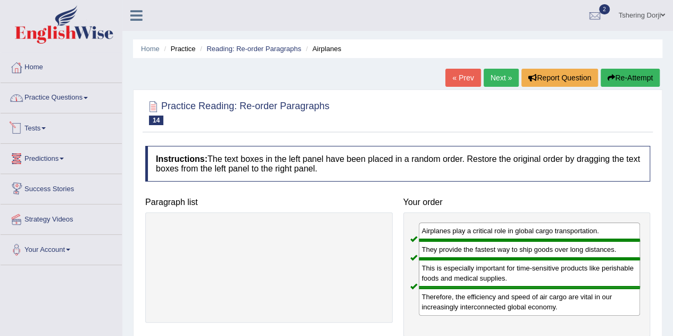
click at [71, 101] on link "Practice Questions" at bounding box center [61, 96] width 121 height 27
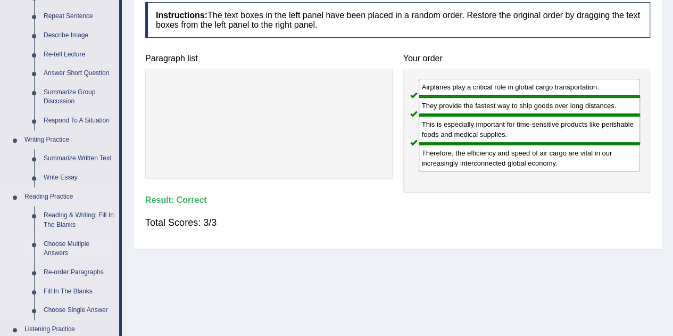
scroll to position [160, 0]
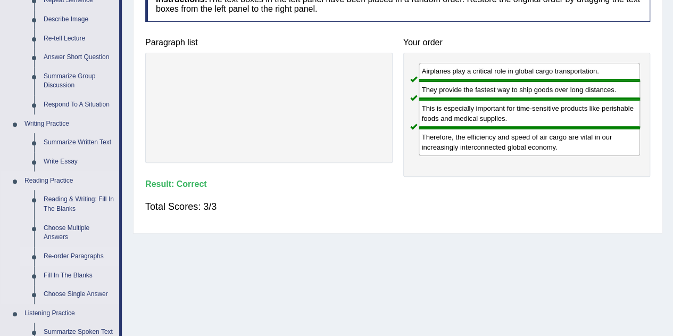
click at [67, 258] on link "Re-order Paragraphs" at bounding box center [79, 256] width 80 height 19
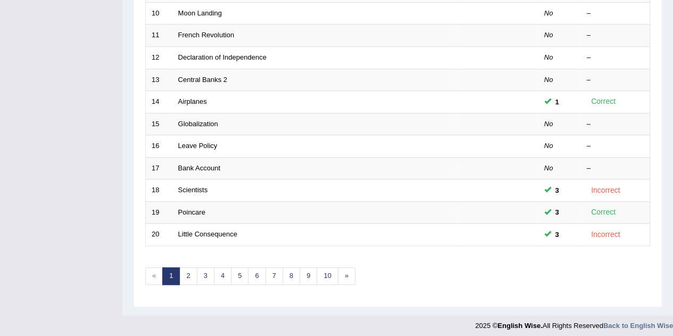
scroll to position [364, 0]
click at [328, 277] on link "10" at bounding box center [327, 276] width 21 height 18
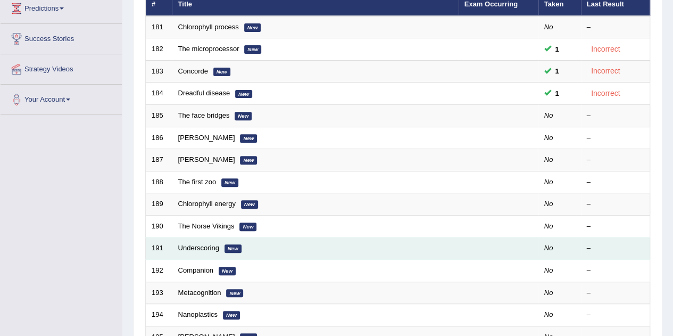
scroll to position [213, 0]
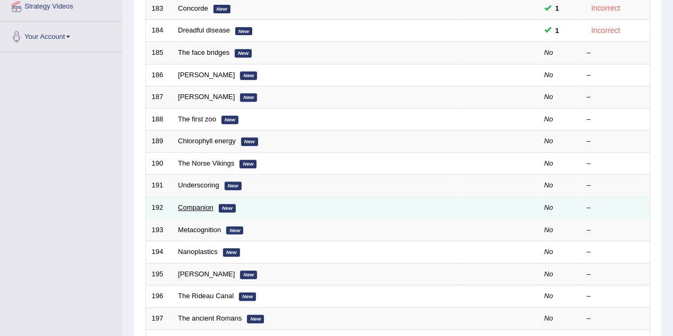
click at [202, 206] on link "Companion" at bounding box center [196, 207] width 36 height 8
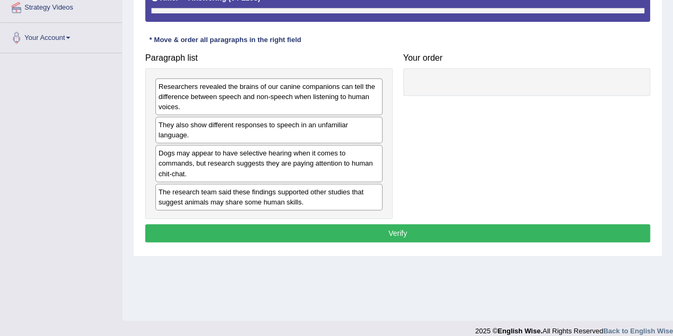
scroll to position [213, 0]
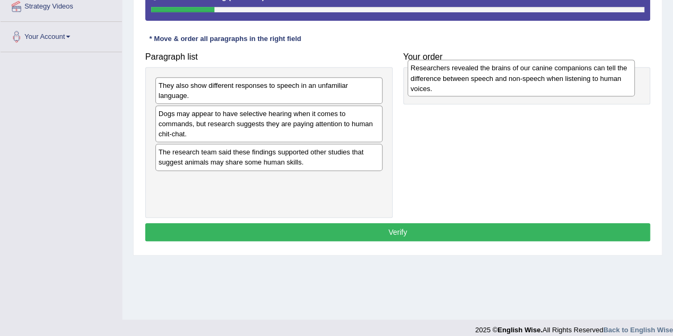
drag, startPoint x: 252, startPoint y: 106, endPoint x: 504, endPoint y: 90, distance: 251.8
click at [504, 90] on div "Researchers revealed the brains of our canine companions can tell the differenc…" at bounding box center [521, 78] width 227 height 37
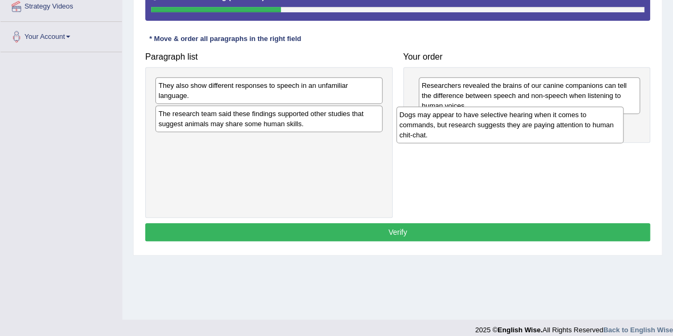
drag, startPoint x: 290, startPoint y: 126, endPoint x: 532, endPoint y: 128, distance: 242.8
click at [531, 127] on div "Dogs may appear to have selective hearing when it comes to commands, but resear…" at bounding box center [510, 124] width 227 height 37
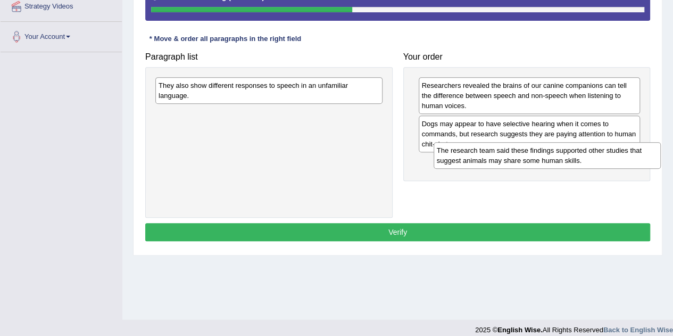
drag, startPoint x: 293, startPoint y: 119, endPoint x: 566, endPoint y: 157, distance: 276.3
click at [566, 157] on div "The research team said these findings supported other studies that suggest anim…" at bounding box center [547, 155] width 227 height 27
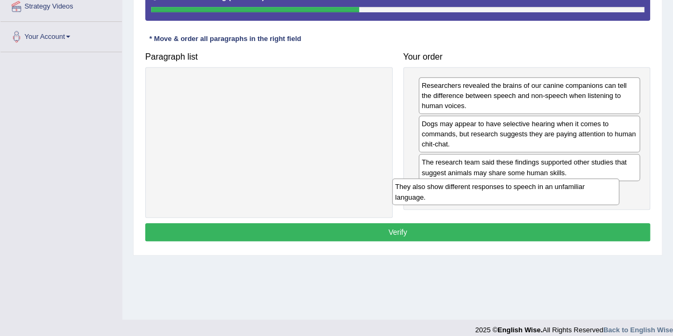
drag, startPoint x: 276, startPoint y: 93, endPoint x: 520, endPoint y: 191, distance: 263.0
click at [520, 191] on div "They also show different responses to speech in an unfamiliar language." at bounding box center [505, 191] width 227 height 27
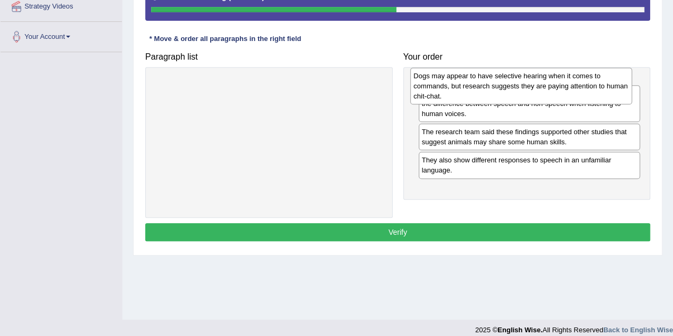
drag, startPoint x: 451, startPoint y: 100, endPoint x: 446, endPoint y: 87, distance: 13.4
click at [446, 87] on div "Dogs may appear to have selective hearing when it comes to commands, but resear…" at bounding box center [521, 86] width 222 height 37
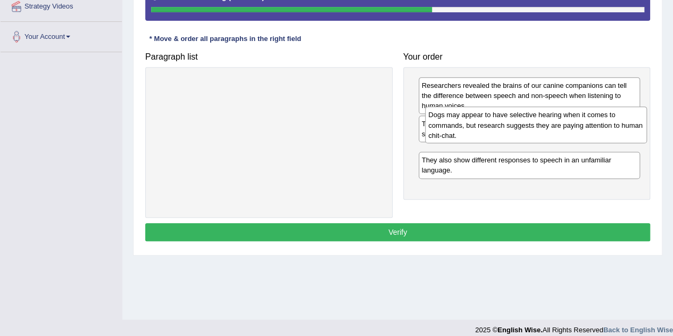
drag, startPoint x: 503, startPoint y: 105, endPoint x: 509, endPoint y: 135, distance: 30.6
click at [509, 135] on div "Dogs may appear to have selective hearing when it comes to commands, but resear…" at bounding box center [536, 124] width 222 height 37
drag, startPoint x: 483, startPoint y: 162, endPoint x: 485, endPoint y: 128, distance: 34.1
click at [482, 127] on div "Dogs may appear to have selective hearing when it comes to commands, but resear…" at bounding box center [526, 126] width 222 height 37
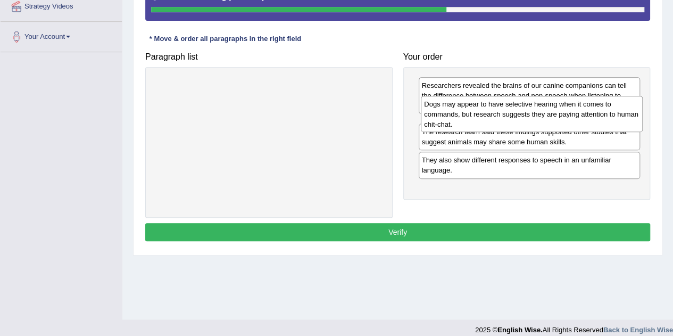
drag, startPoint x: 473, startPoint y: 152, endPoint x: 476, endPoint y: 105, distance: 47.5
click at [476, 105] on div "Dogs may appear to have selective hearing when it comes to commands, but resear…" at bounding box center [532, 114] width 222 height 37
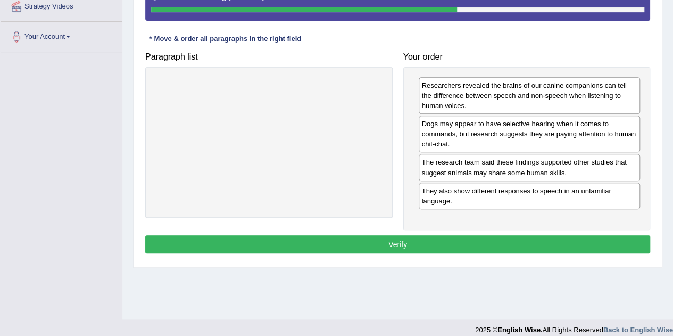
click at [466, 242] on button "Verify" at bounding box center [397, 244] width 505 height 18
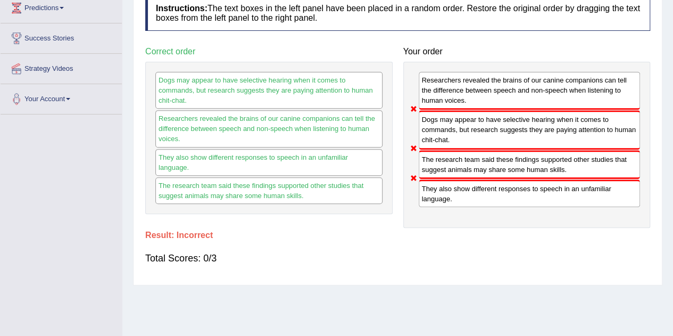
scroll to position [53, 0]
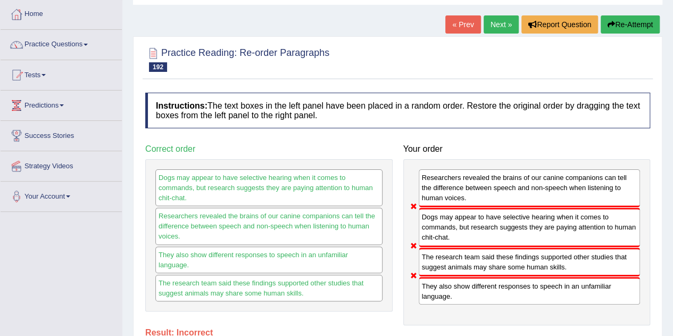
click at [506, 24] on link "Next »" at bounding box center [501, 24] width 35 height 18
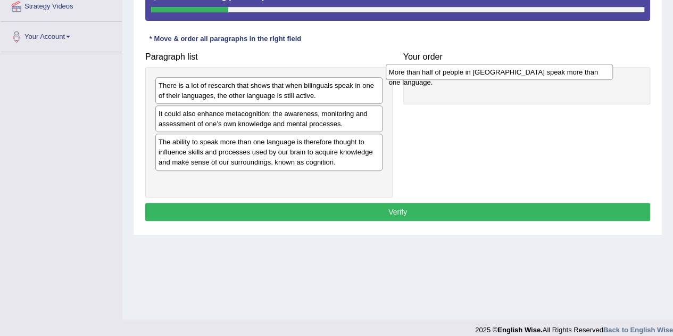
drag, startPoint x: 268, startPoint y: 137, endPoint x: 499, endPoint y: 68, distance: 240.7
click at [499, 68] on div "More than half of people in [GEOGRAPHIC_DATA] speak more than one language." at bounding box center [499, 72] width 227 height 16
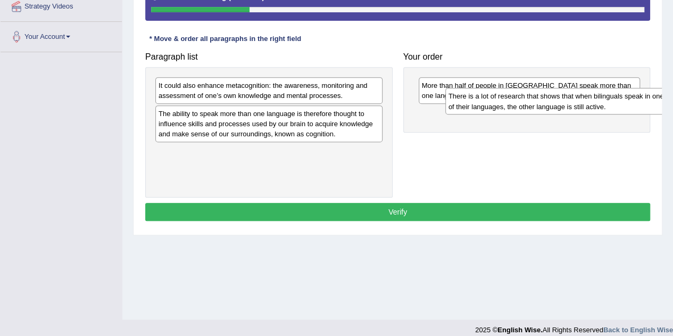
drag, startPoint x: 218, startPoint y: 91, endPoint x: 515, endPoint y: 96, distance: 296.6
click at [510, 102] on div "There is a lot of research that shows that when bilinguals speak in one of thei…" at bounding box center [559, 101] width 227 height 27
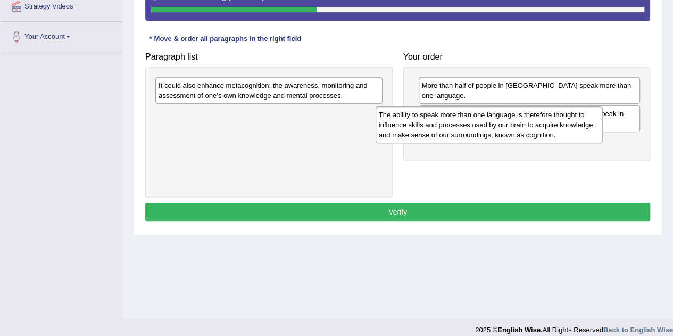
drag, startPoint x: 235, startPoint y: 127, endPoint x: 458, endPoint y: 128, distance: 222.5
click at [458, 128] on div "The ability to speak more than one language is therefore thought to influence s…" at bounding box center [489, 124] width 227 height 37
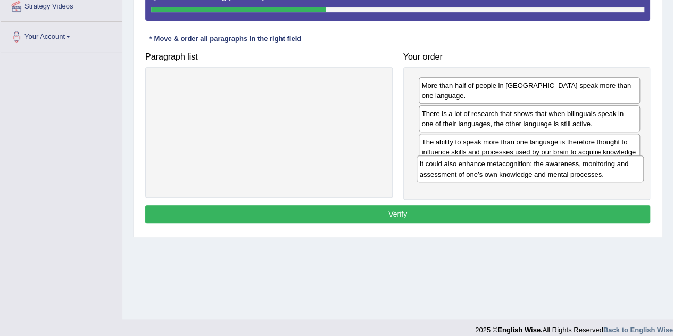
drag, startPoint x: 270, startPoint y: 92, endPoint x: 531, endPoint y: 171, distance: 273.0
click at [531, 171] on div "It could also enhance metacognition: the awareness, monitoring and assessment o…" at bounding box center [530, 168] width 227 height 27
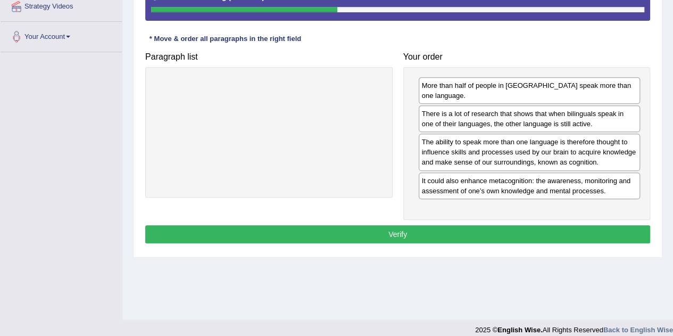
click at [510, 225] on button "Verify" at bounding box center [397, 234] width 505 height 18
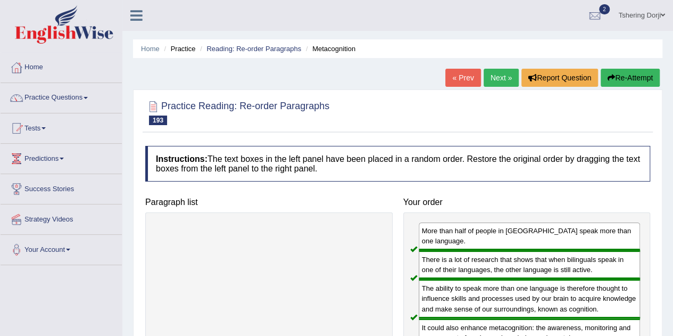
click at [504, 72] on link "Next »" at bounding box center [501, 78] width 35 height 18
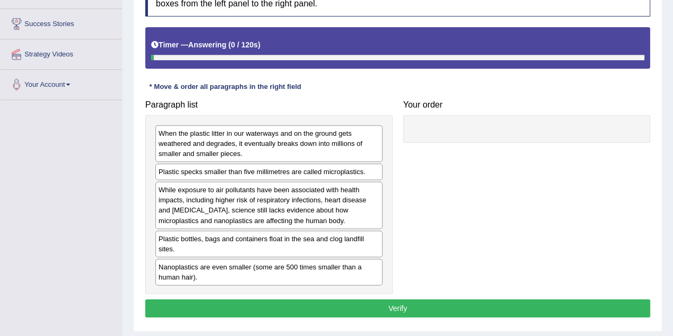
scroll to position [223, 0]
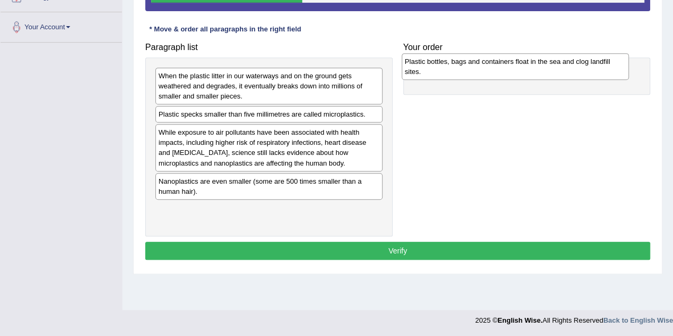
drag, startPoint x: 168, startPoint y: 175, endPoint x: 416, endPoint y: 55, distance: 275.3
click at [416, 55] on div "Plastic bottles, bags and containers float in the sea and clog landfill sites." at bounding box center [515, 66] width 227 height 27
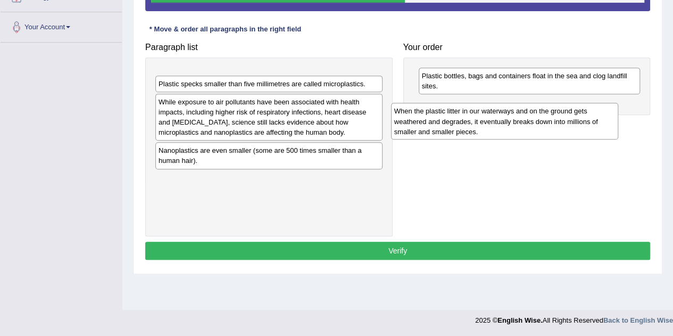
drag, startPoint x: 212, startPoint y: 77, endPoint x: 465, endPoint y: 104, distance: 254.8
click at [463, 106] on div "When the plastic litter in our waterways and on the ground gets weathered and d…" at bounding box center [504, 121] width 227 height 37
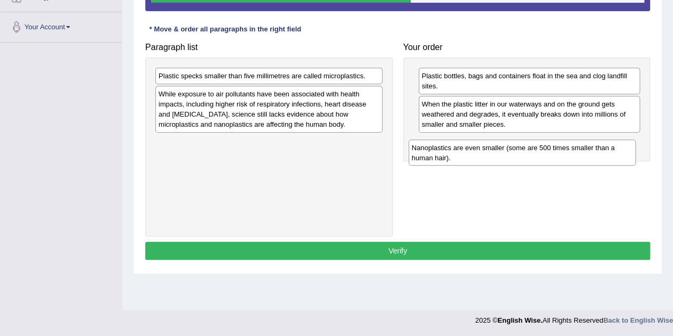
drag, startPoint x: 302, startPoint y: 152, endPoint x: 556, endPoint y: 157, distance: 253.5
click at [556, 157] on div "Nanoplastics are even smaller (some are 500 times smaller than a human hair)." at bounding box center [522, 152] width 227 height 27
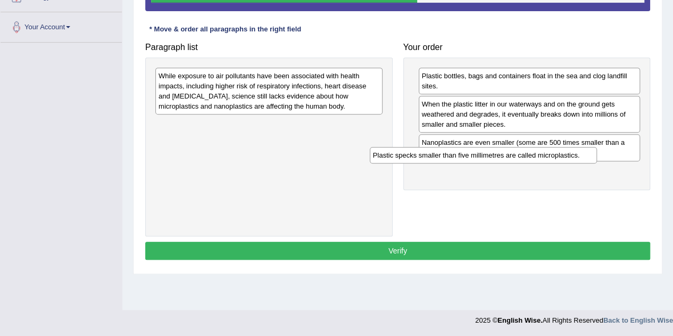
drag, startPoint x: 314, startPoint y: 80, endPoint x: 558, endPoint y: 170, distance: 259.9
click at [558, 163] on div "Plastic specks smaller than five millimetres are called microplastics." at bounding box center [483, 155] width 227 height 16
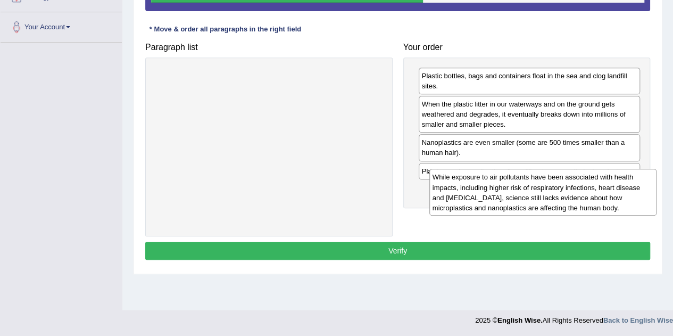
drag, startPoint x: 216, startPoint y: 92, endPoint x: 488, endPoint y: 192, distance: 289.4
click at [489, 193] on div "While exposure to air pollutants have been associated with health impacts, incl…" at bounding box center [543, 192] width 227 height 47
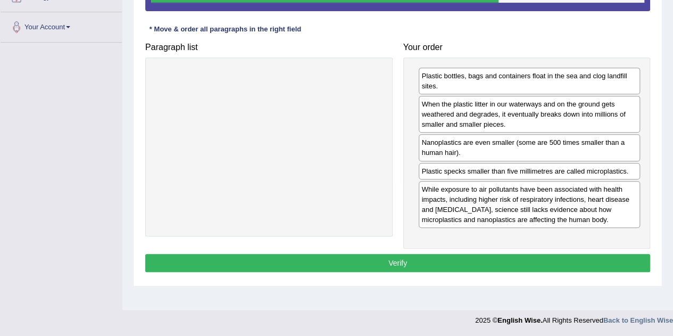
click at [501, 255] on button "Verify" at bounding box center [397, 263] width 505 height 18
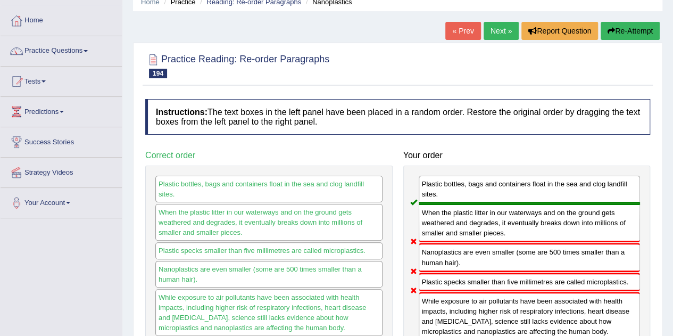
scroll to position [0, 0]
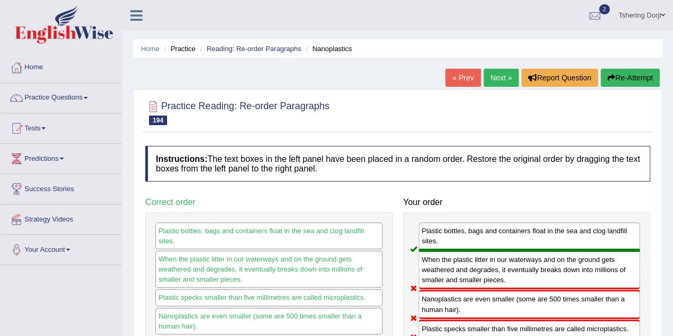
click at [505, 74] on link "Next »" at bounding box center [501, 78] width 35 height 18
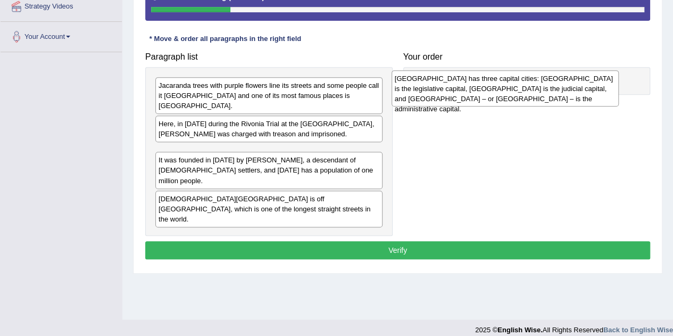
drag, startPoint x: 319, startPoint y: 157, endPoint x: 559, endPoint y: 91, distance: 248.6
click at [557, 93] on div "[GEOGRAPHIC_DATA] has three capital cities: [GEOGRAPHIC_DATA] is the legislativ…" at bounding box center [505, 88] width 227 height 37
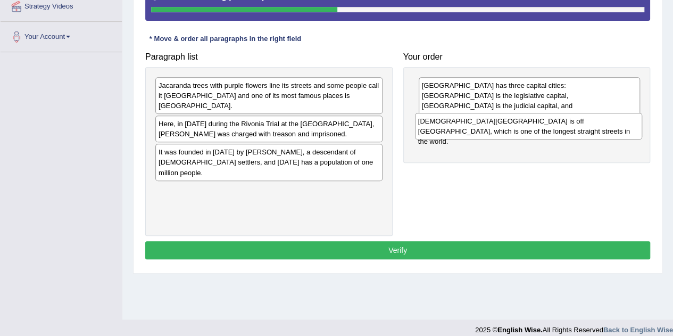
drag, startPoint x: 322, startPoint y: 178, endPoint x: 581, endPoint y: 130, distance: 264.2
click at [581, 130] on div "[DEMOGRAPHIC_DATA][GEOGRAPHIC_DATA] is off [GEOGRAPHIC_DATA], which is one of t…" at bounding box center [528, 126] width 227 height 27
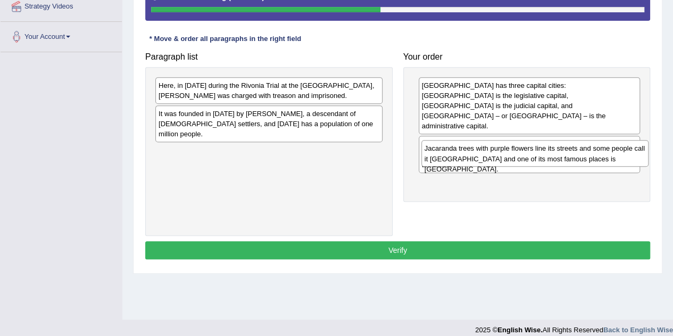
drag, startPoint x: 306, startPoint y: 94, endPoint x: 572, endPoint y: 158, distance: 273.6
click at [572, 158] on div "Jacaranda trees with purple flowers line its streets and some people call it [G…" at bounding box center [535, 153] width 227 height 27
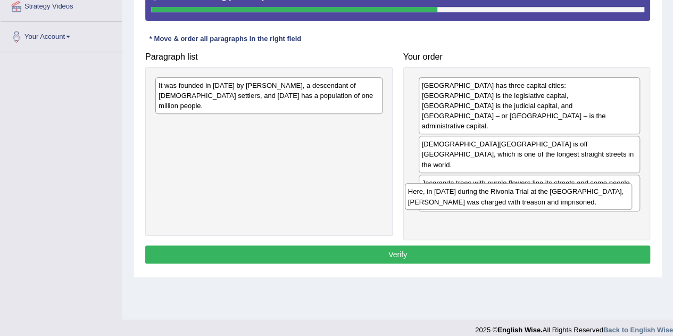
drag, startPoint x: 262, startPoint y: 96, endPoint x: 512, endPoint y: 203, distance: 271.4
click at [512, 203] on div "Here, in [DATE] during the Rivonia Trial at the [GEOGRAPHIC_DATA], [PERSON_NAME…" at bounding box center [518, 196] width 227 height 27
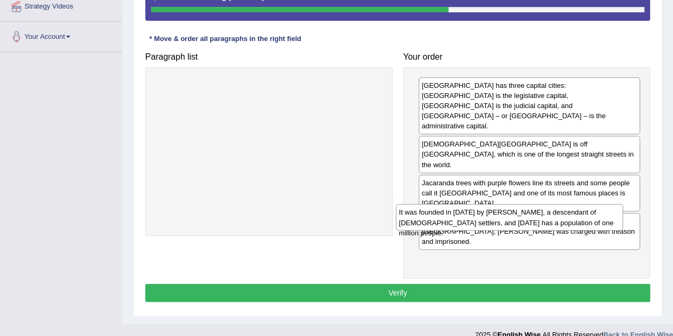
drag, startPoint x: 205, startPoint y: 97, endPoint x: 445, endPoint y: 220, distance: 269.5
click at [444, 220] on div "It was founded in [DATE] by [PERSON_NAME], a descendant of [DEMOGRAPHIC_DATA] s…" at bounding box center [509, 217] width 227 height 27
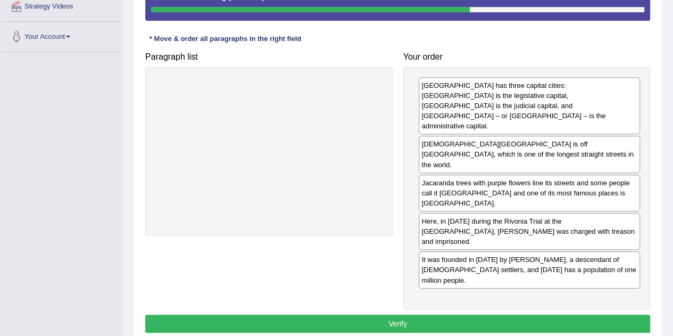
click at [516, 315] on button "Verify" at bounding box center [397, 324] width 505 height 18
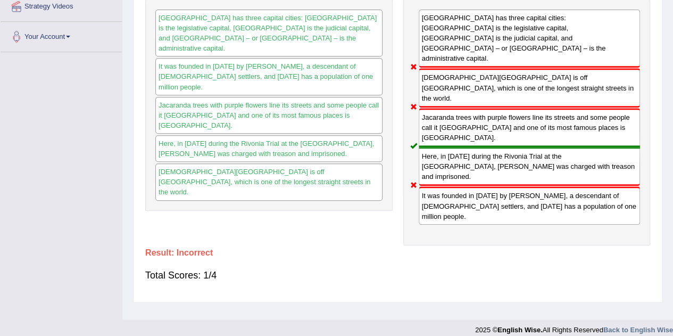
scroll to position [106, 0]
